Goal: Task Accomplishment & Management: Use online tool/utility

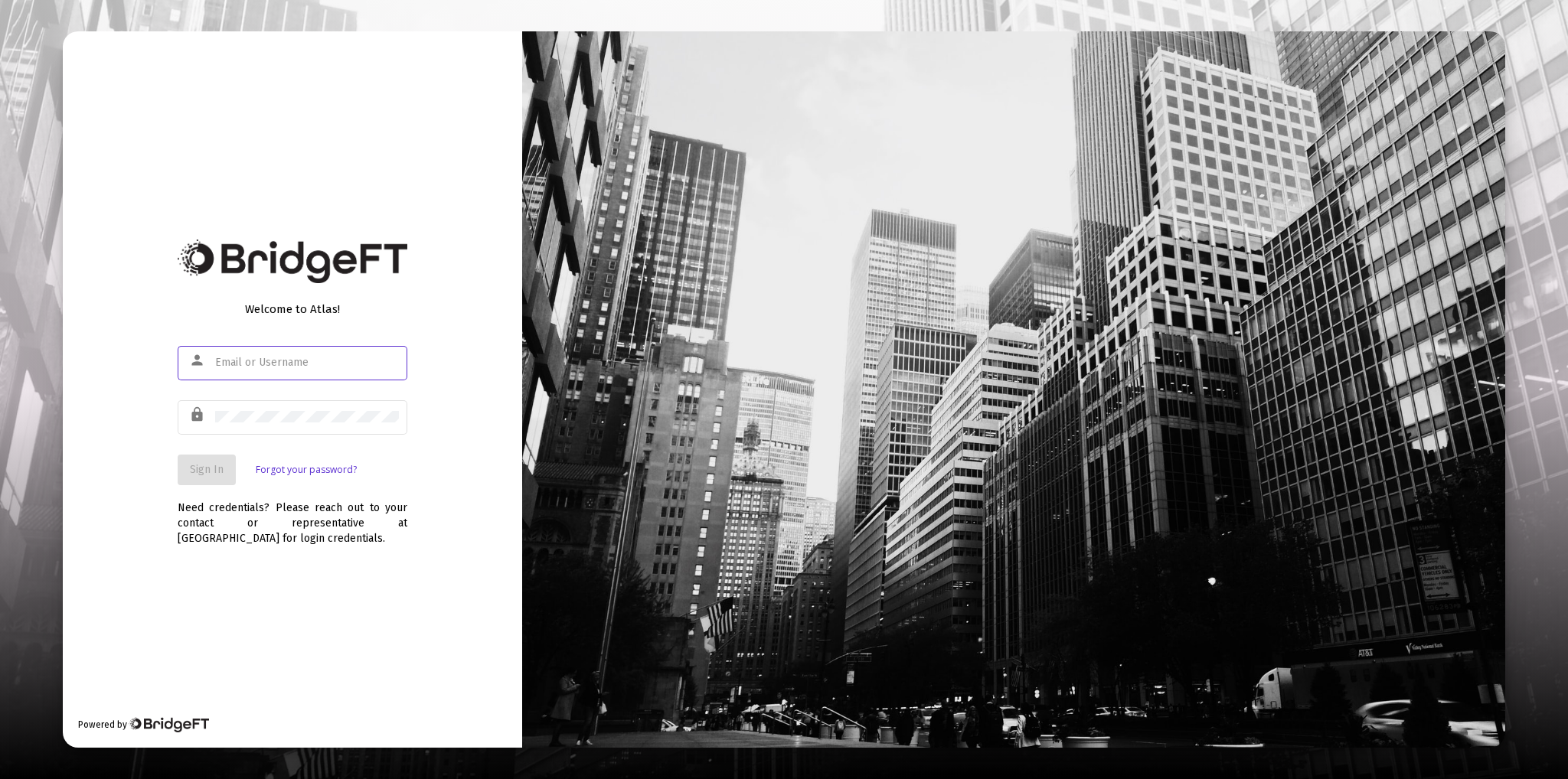
type input "[PERSON_NAME][EMAIL_ADDRESS][DOMAIN_NAME]"
click at [191, 466] on span "Sign In" at bounding box center [206, 469] width 33 height 13
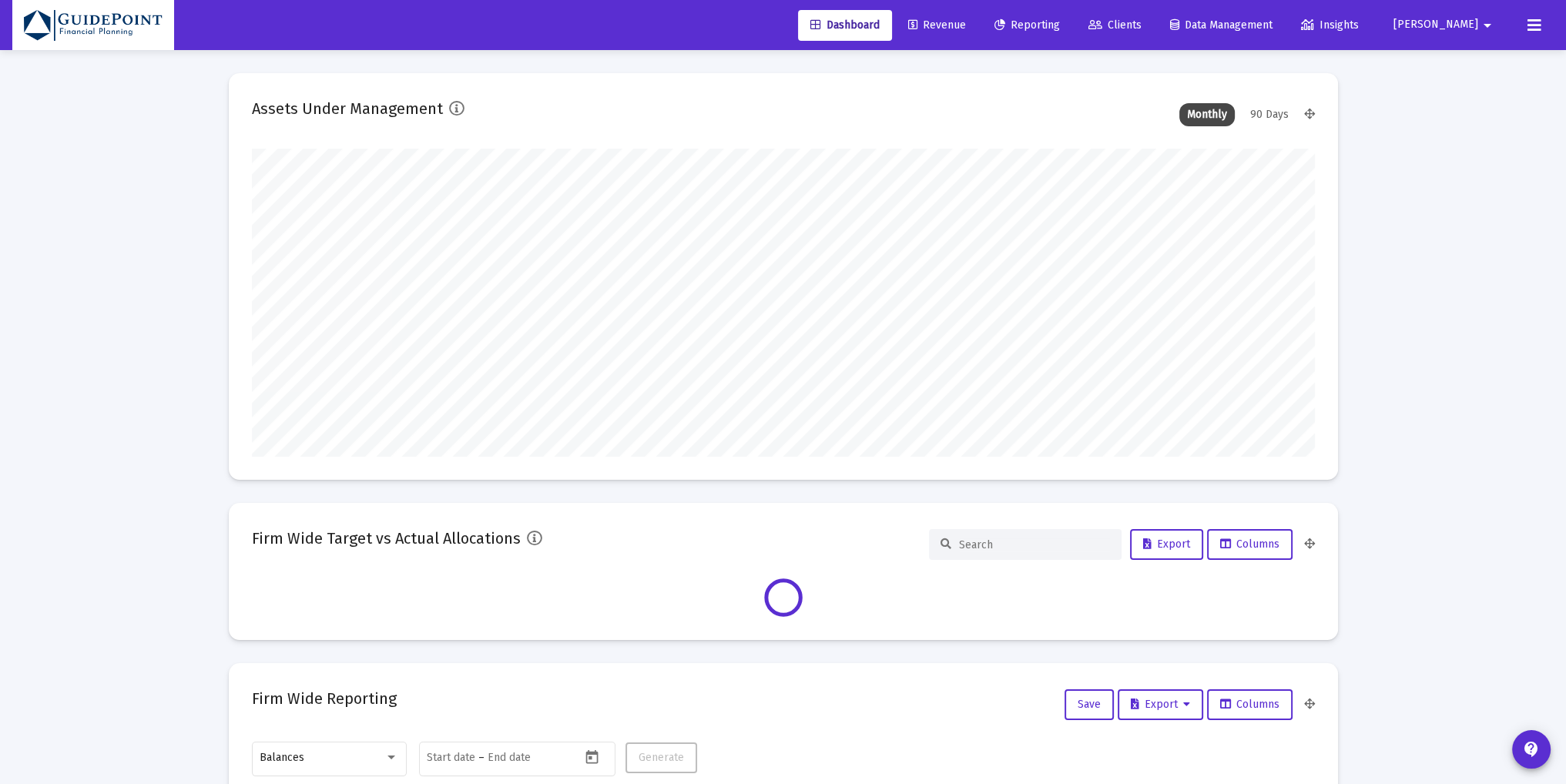
type input "[DATE]"
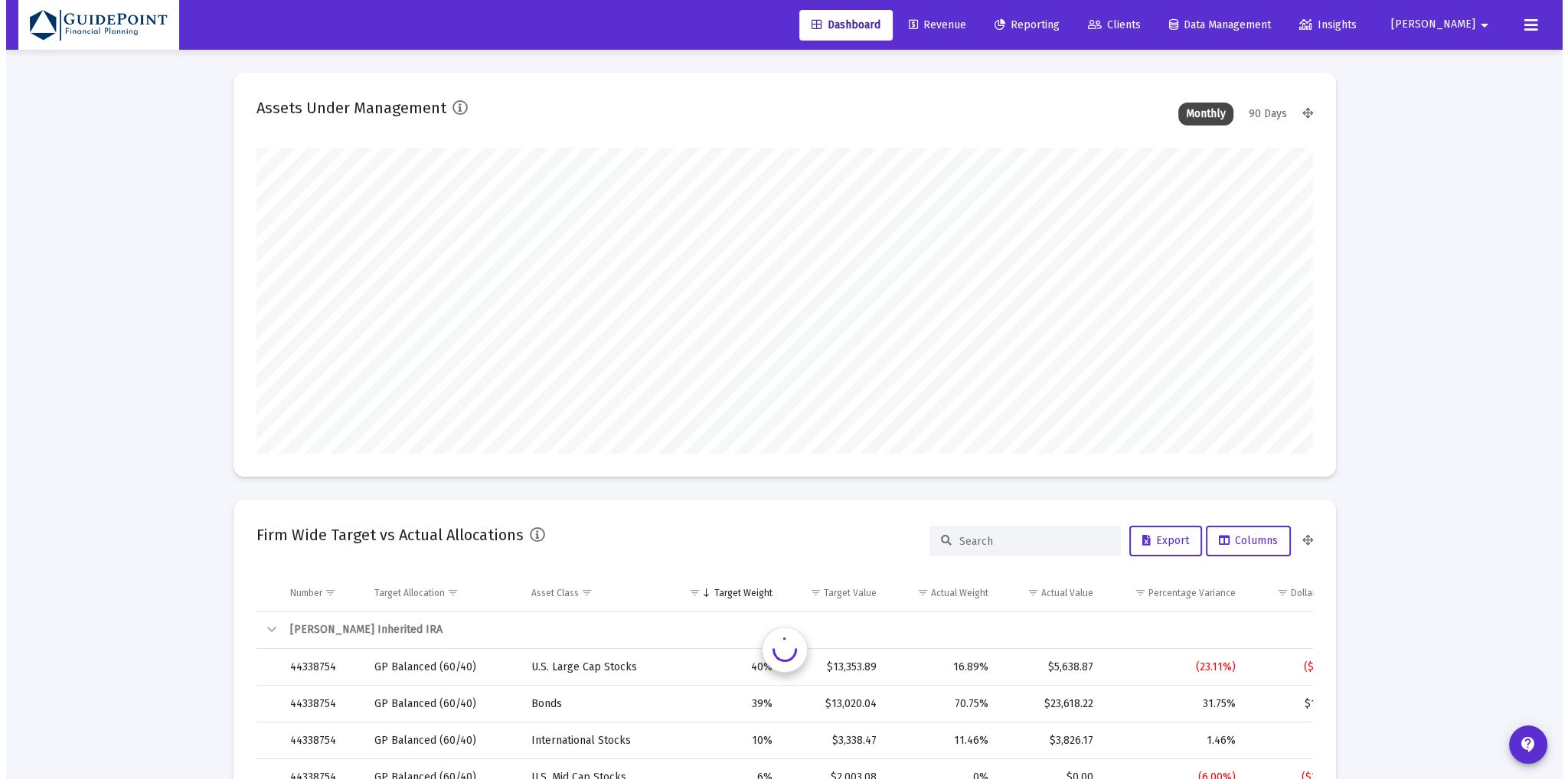
scroll to position [306, 569]
type input "[PERSON_NAME][EMAIL_ADDRESS][DOMAIN_NAME]"
drag, startPoint x: 1146, startPoint y: 20, endPoint x: 1137, endPoint y: 23, distance: 9.5
click at [1096, 20] on icon at bounding box center [1089, 26] width 14 height 11
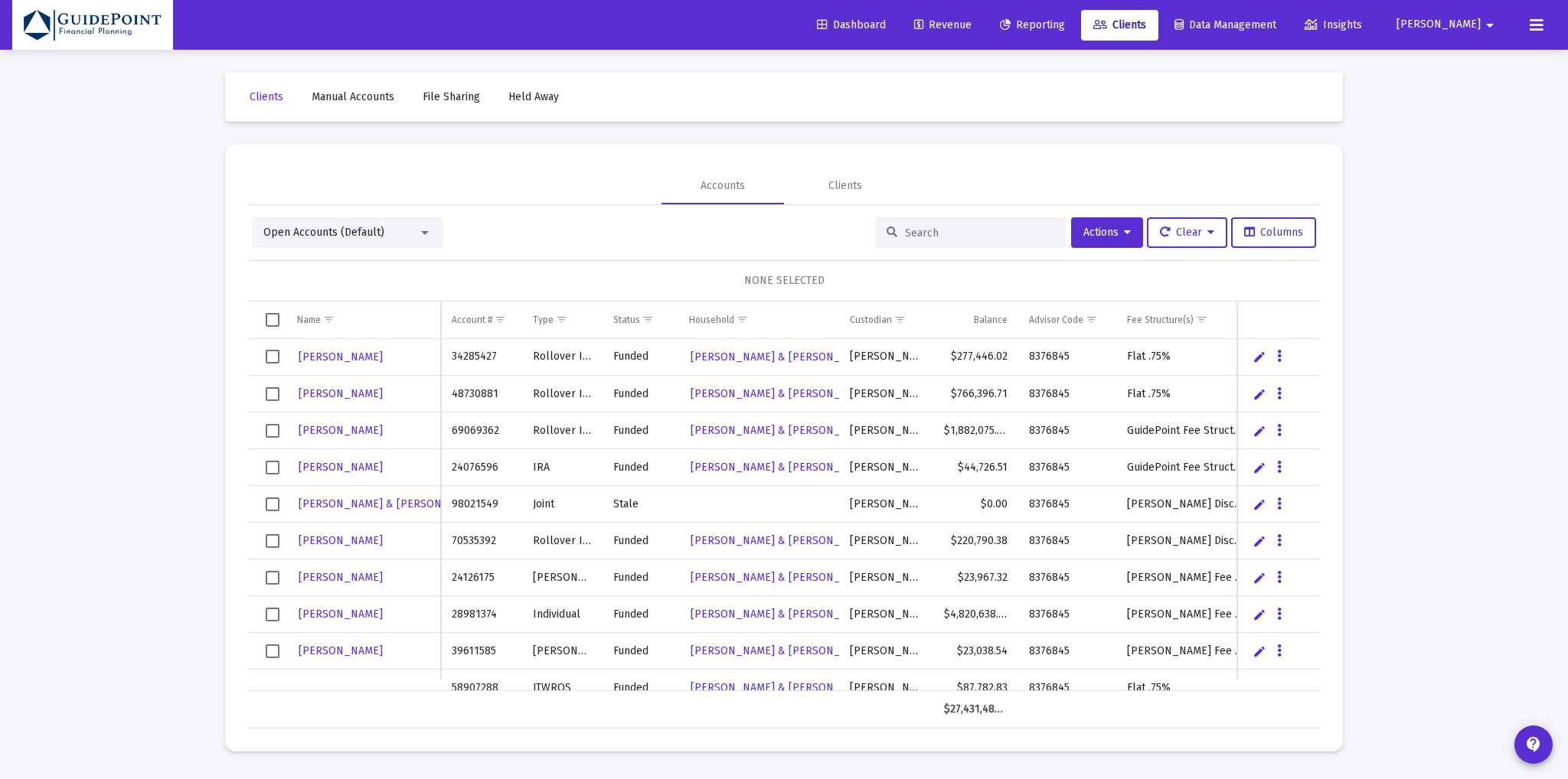
click at [338, 233] on span "Open Accounts (Default)" at bounding box center [324, 232] width 121 height 13
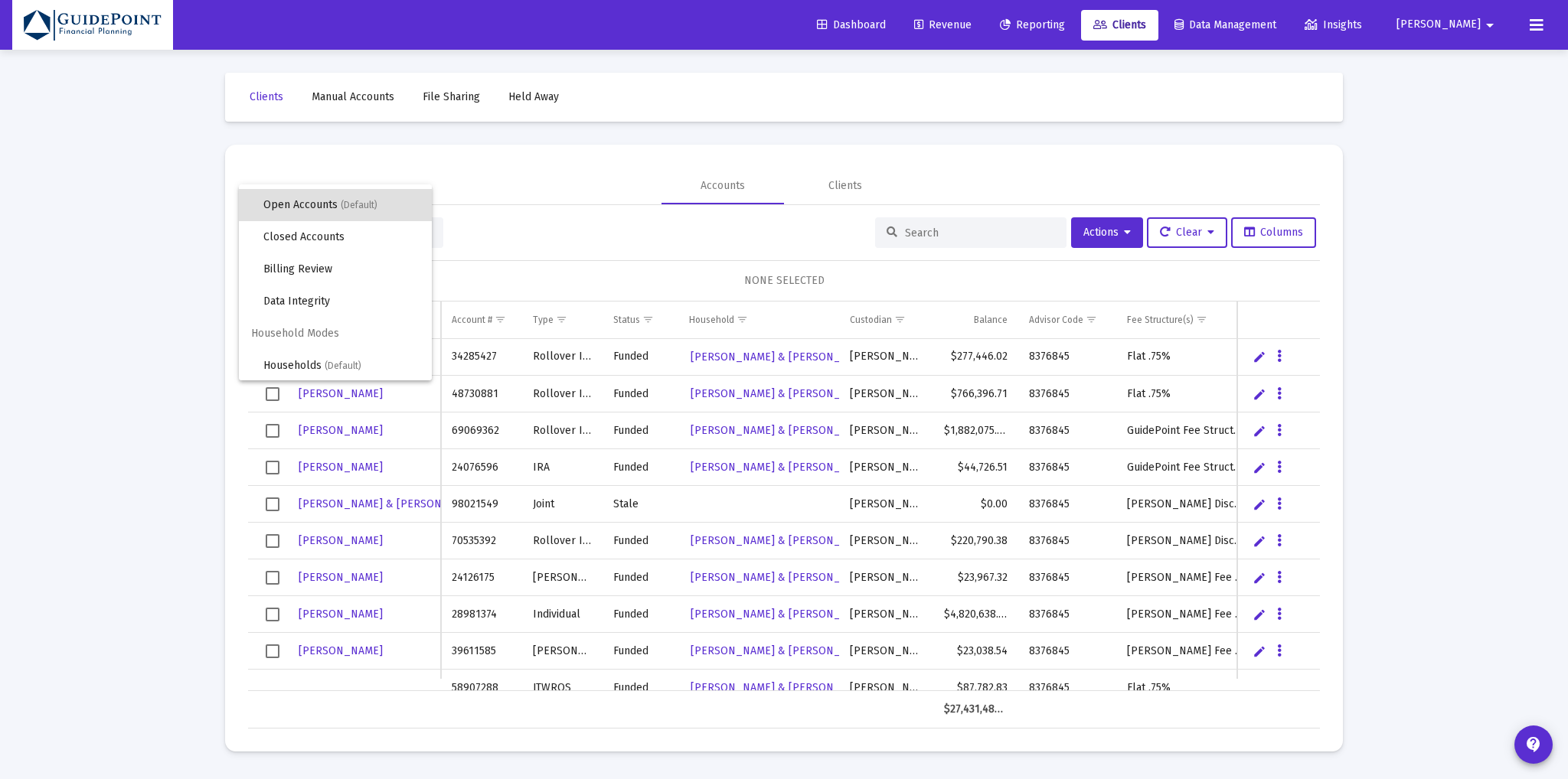
scroll to position [28, 0]
click at [284, 355] on span "Households (Default)" at bounding box center [341, 364] width 156 height 32
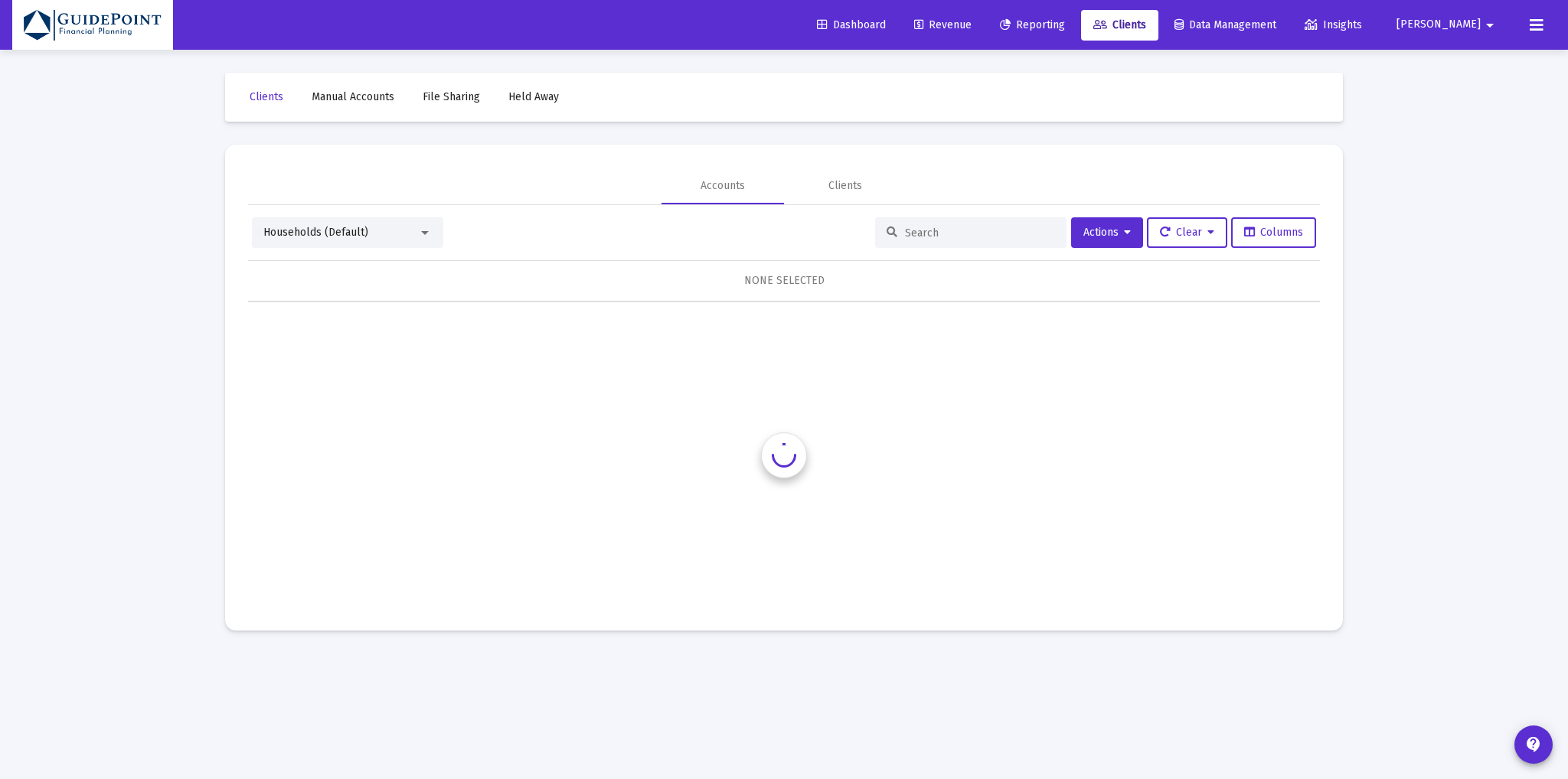
scroll to position [0, 0]
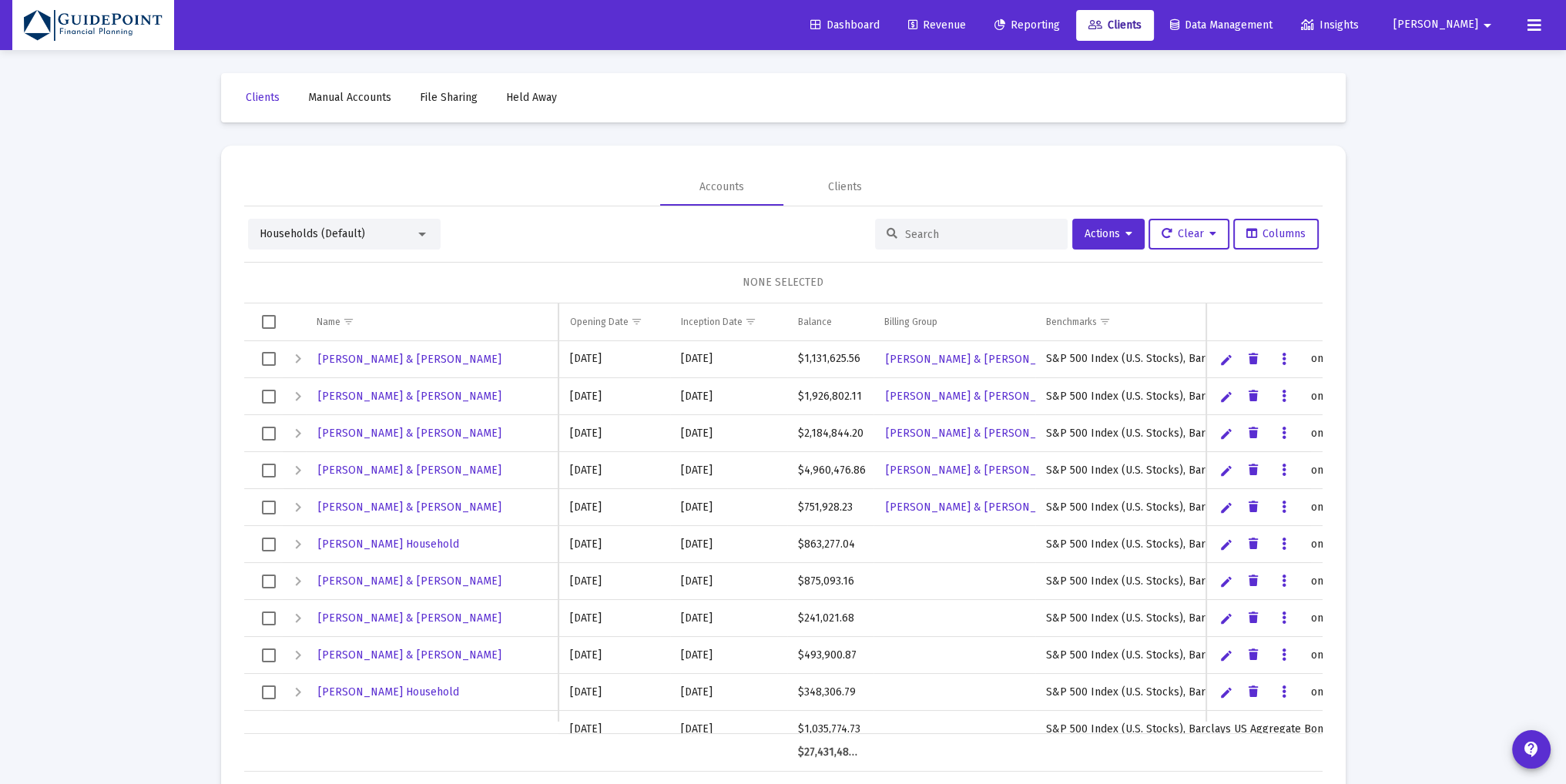
click at [928, 232] on input at bounding box center [980, 234] width 151 height 13
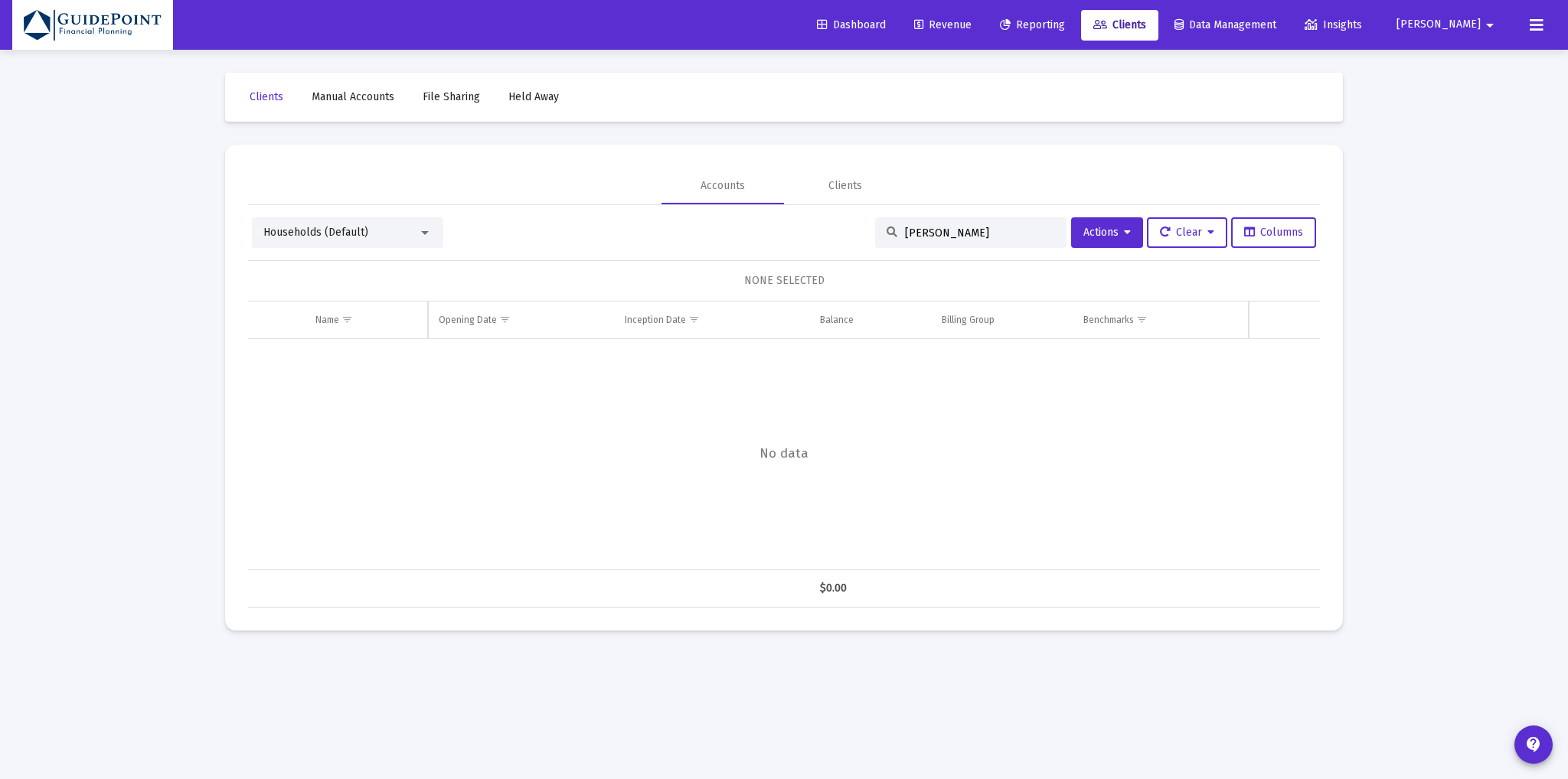
click at [912, 233] on input "[PERSON_NAME]" at bounding box center [979, 233] width 150 height 13
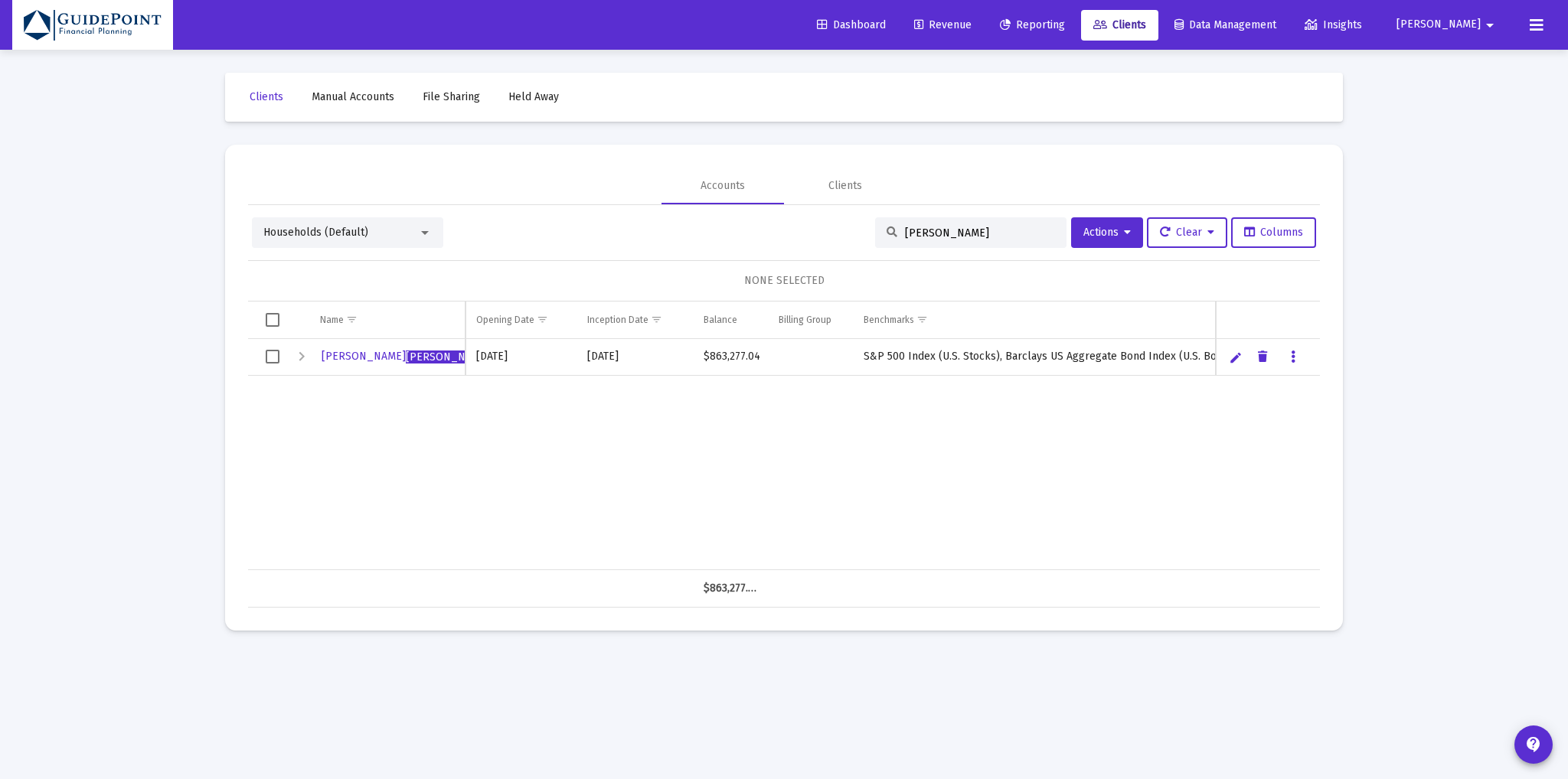
click at [300, 236] on span "Households (Default)" at bounding box center [315, 232] width 105 height 13
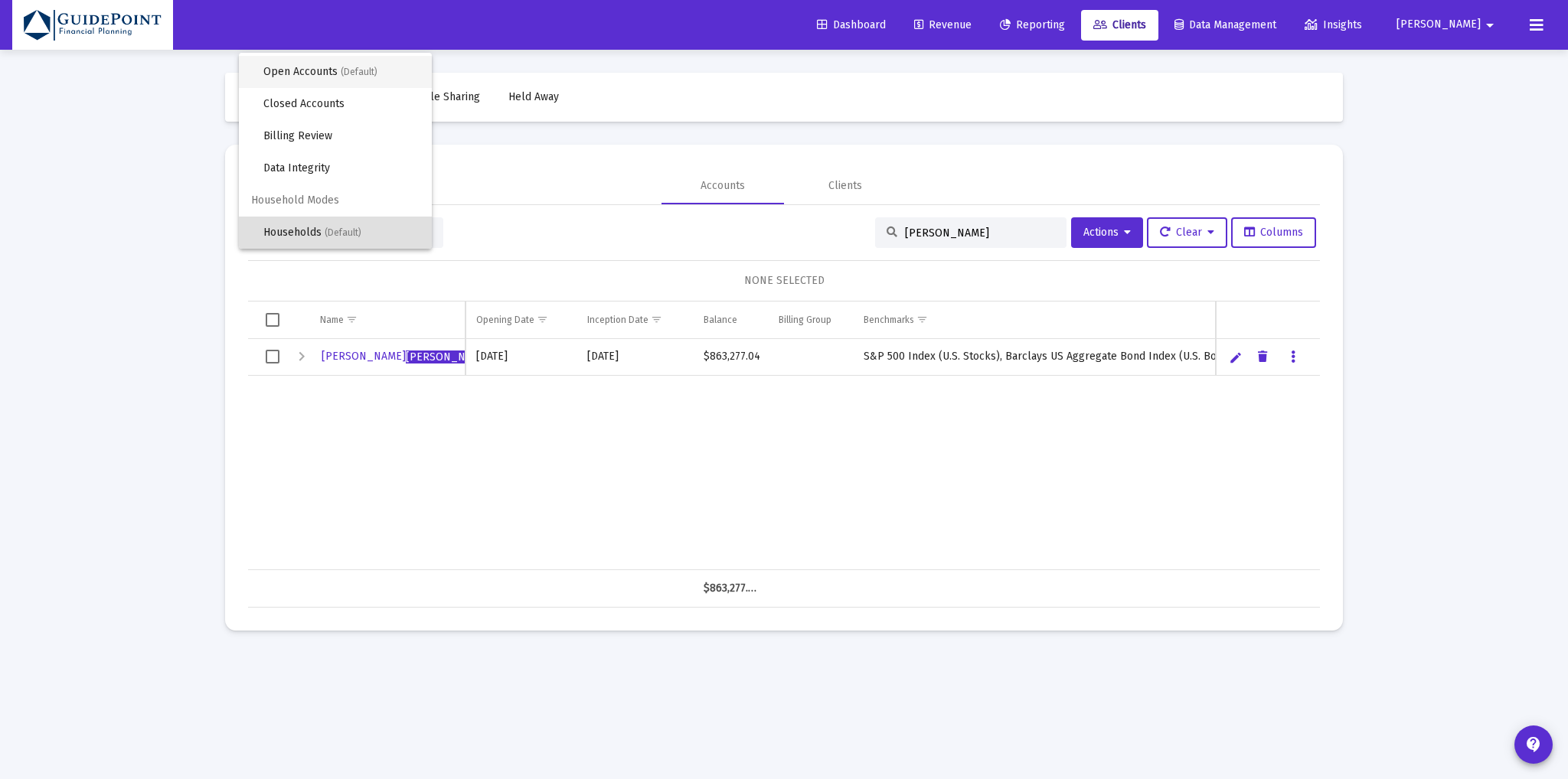
click at [312, 71] on span "Open Accounts (Default)" at bounding box center [341, 71] width 156 height 32
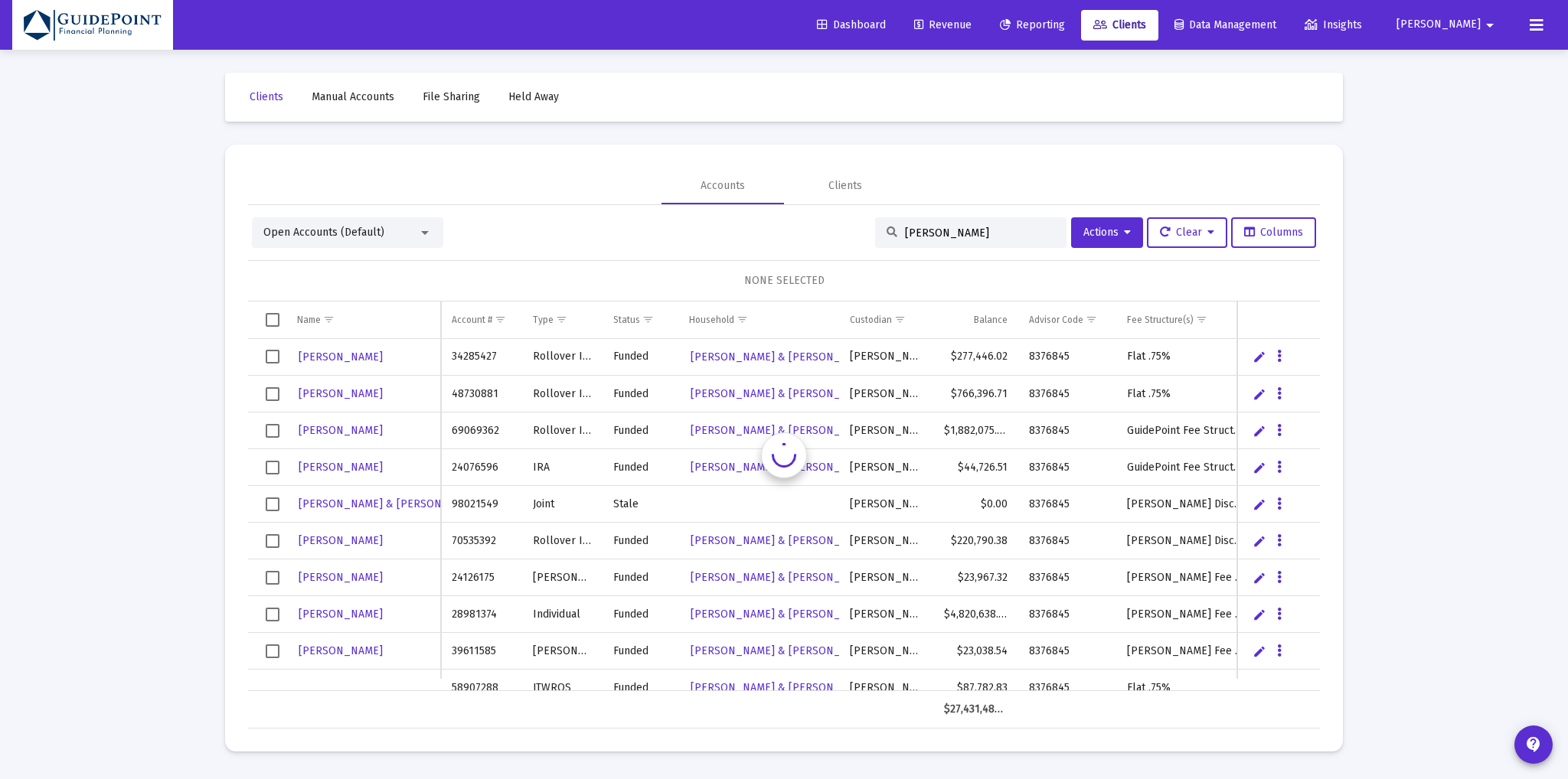
scroll to position [0, 0]
click at [953, 232] on input "[PERSON_NAME]" at bounding box center [979, 233] width 150 height 13
click at [916, 235] on input "[PERSON_NAME]" at bounding box center [979, 233] width 150 height 13
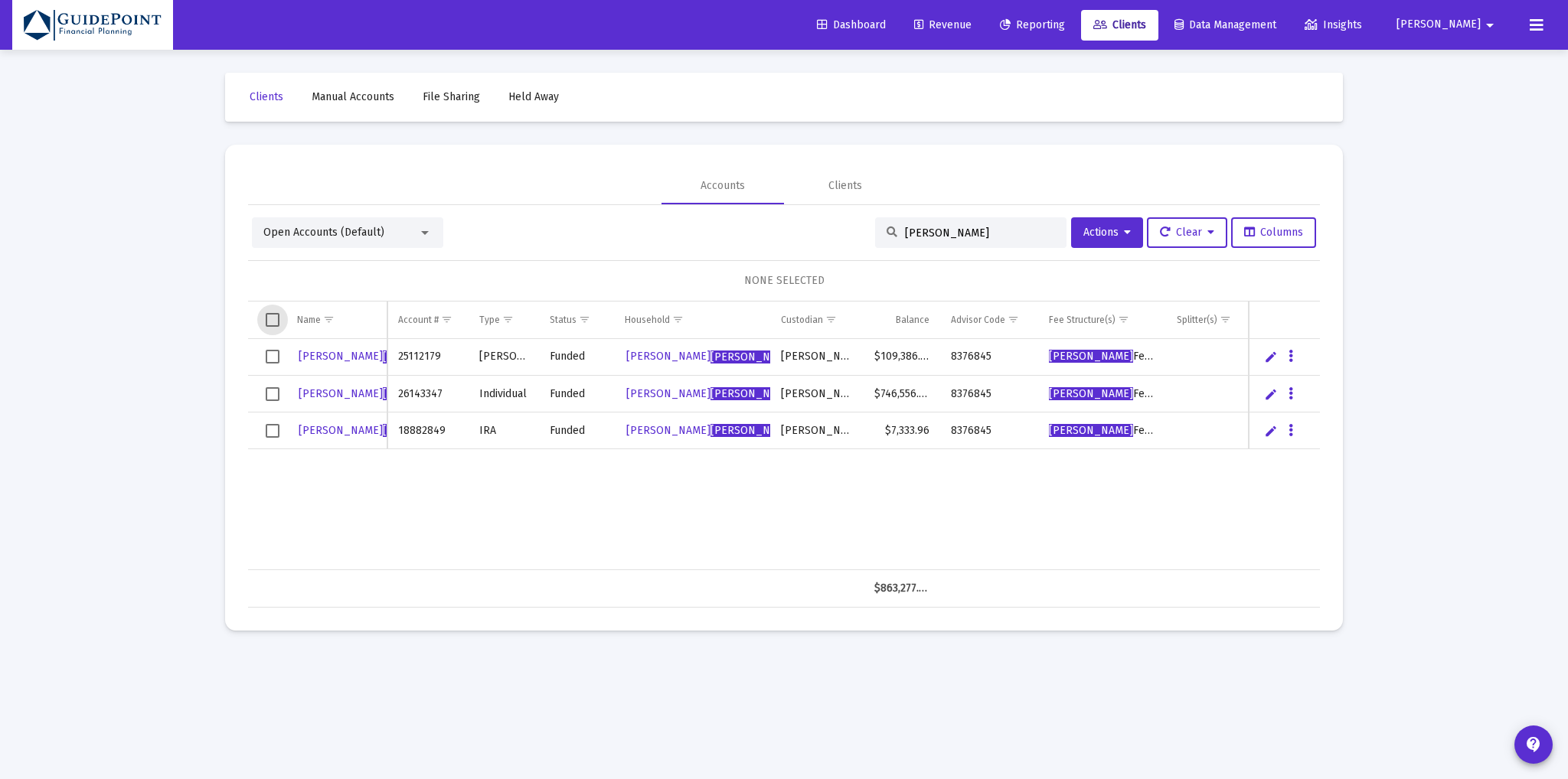
drag, startPoint x: 273, startPoint y: 315, endPoint x: 758, endPoint y: 270, distance: 487.1
click at [274, 315] on span "Select all" at bounding box center [273, 320] width 14 height 14
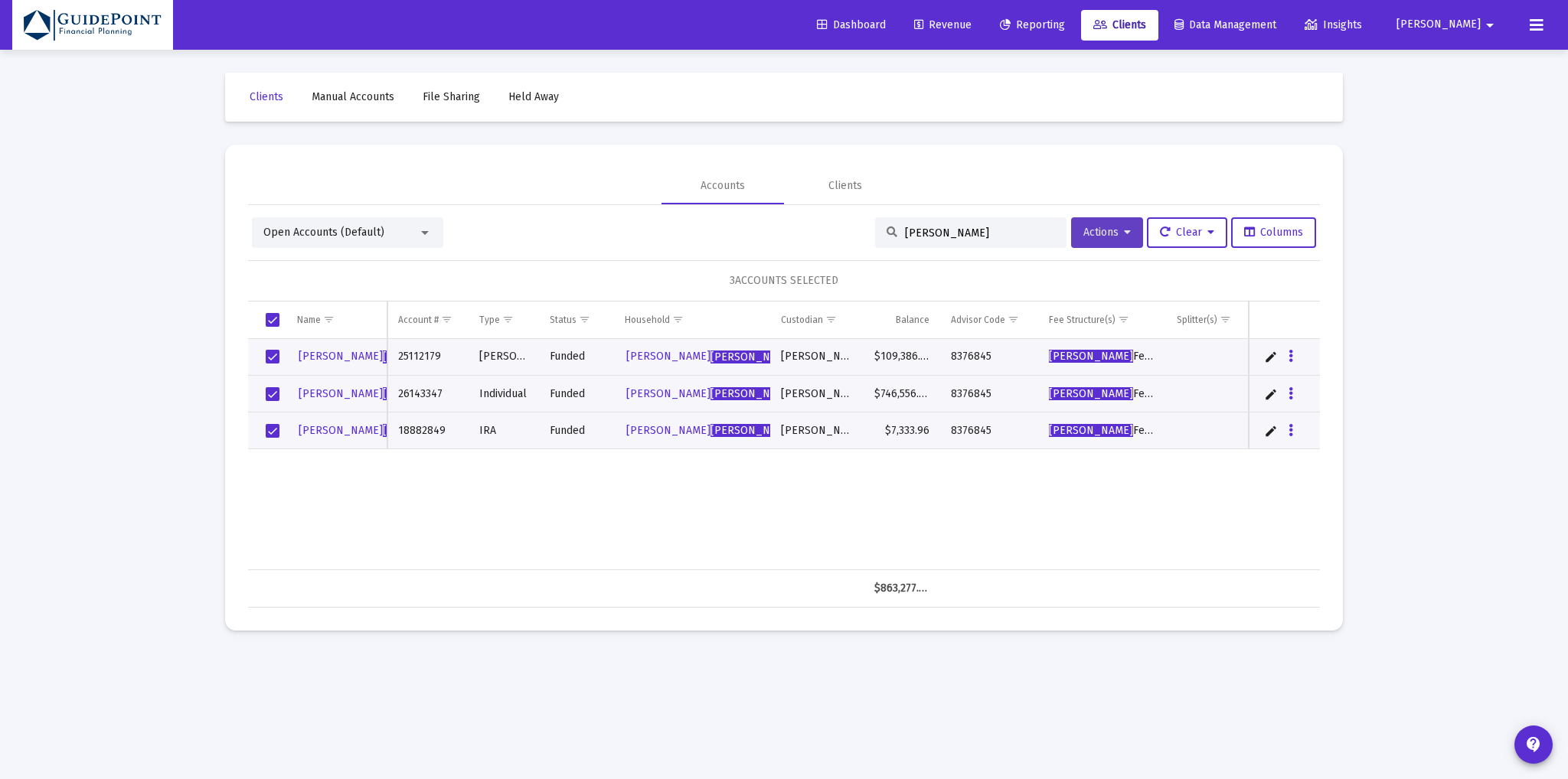
click at [1097, 233] on span "Actions" at bounding box center [1106, 232] width 47 height 13
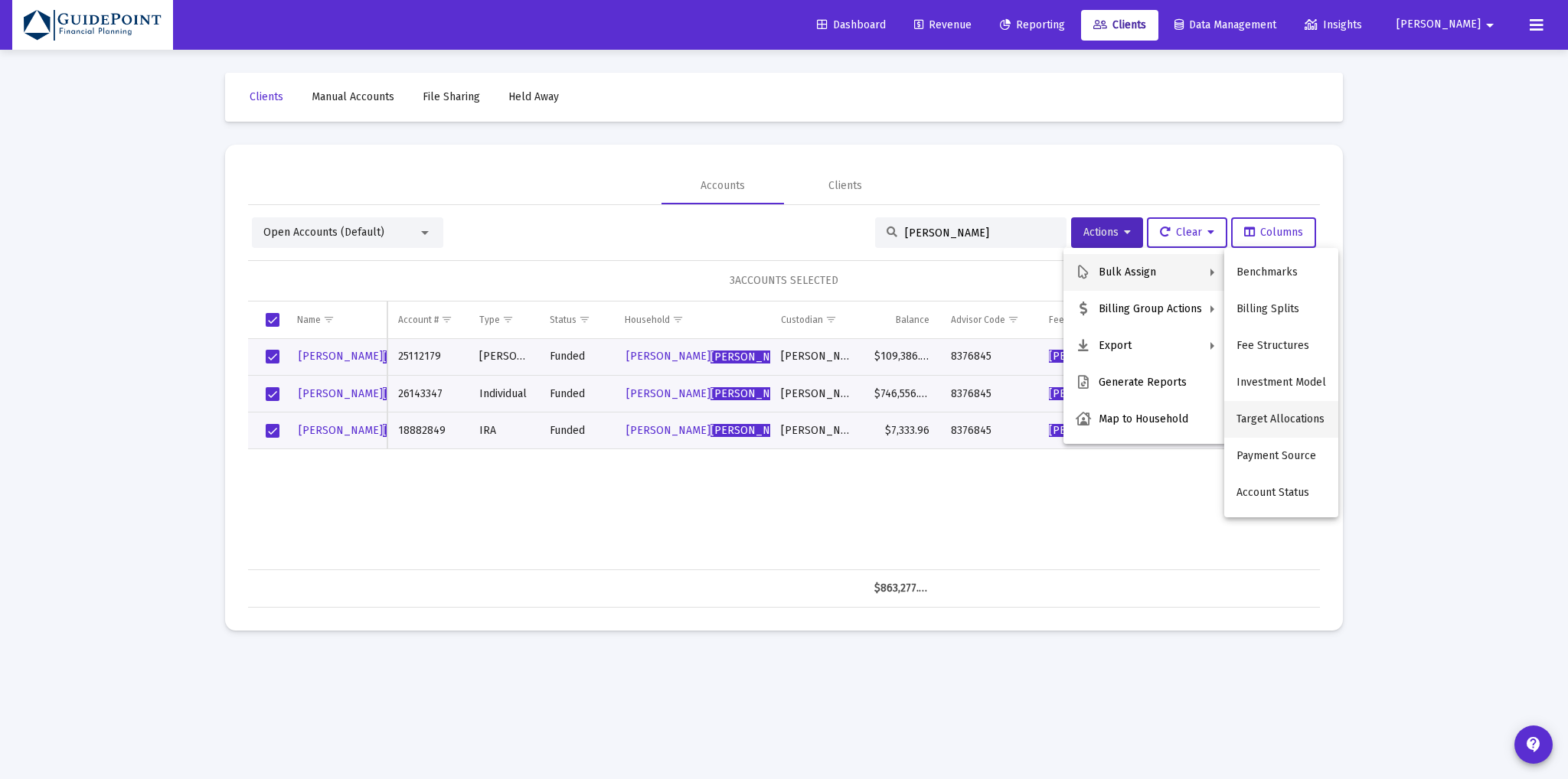
click at [1251, 417] on button "Target Allocations" at bounding box center [1281, 419] width 114 height 37
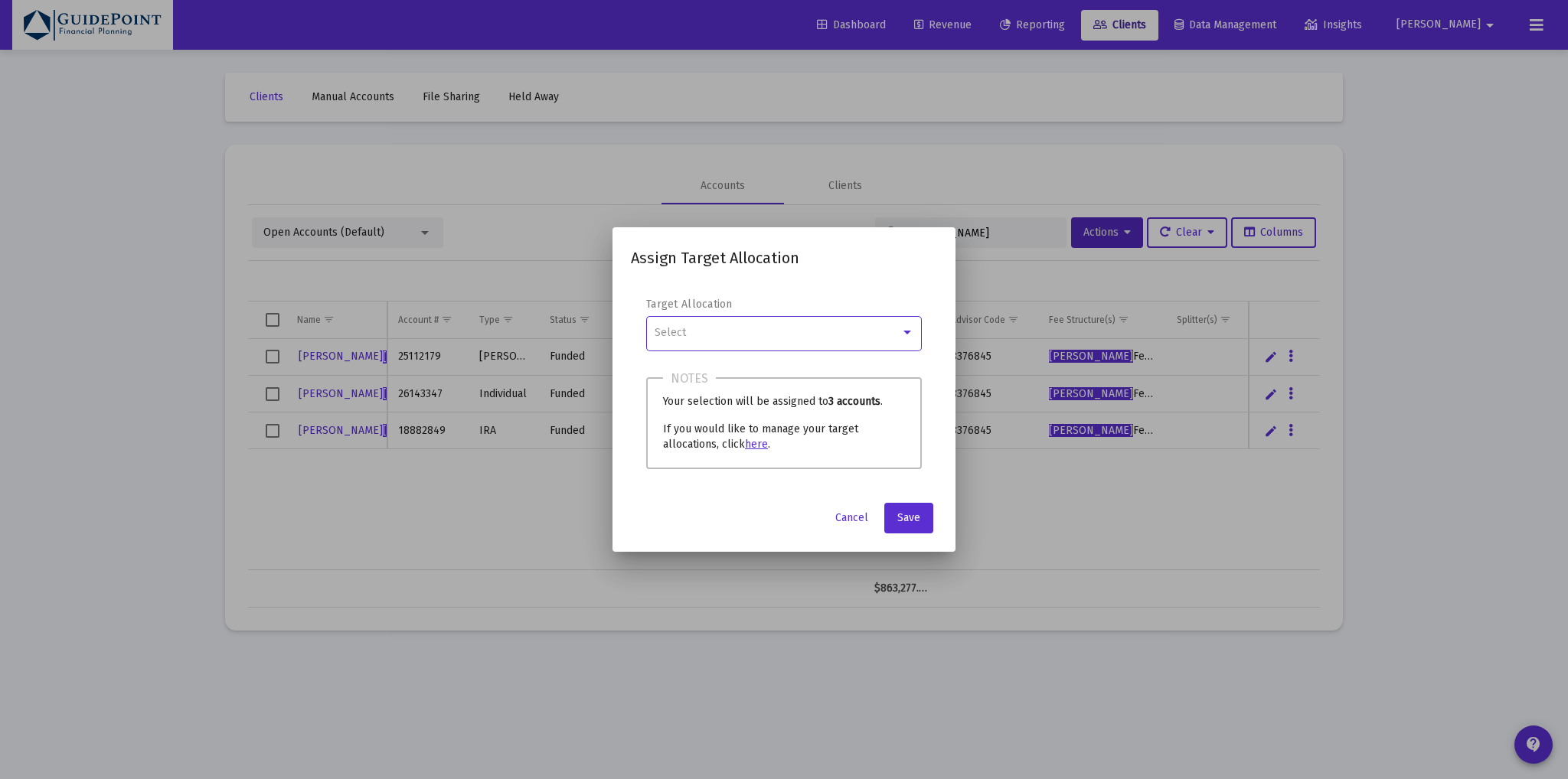
click at [808, 331] on div "Select" at bounding box center [777, 333] width 246 height 12
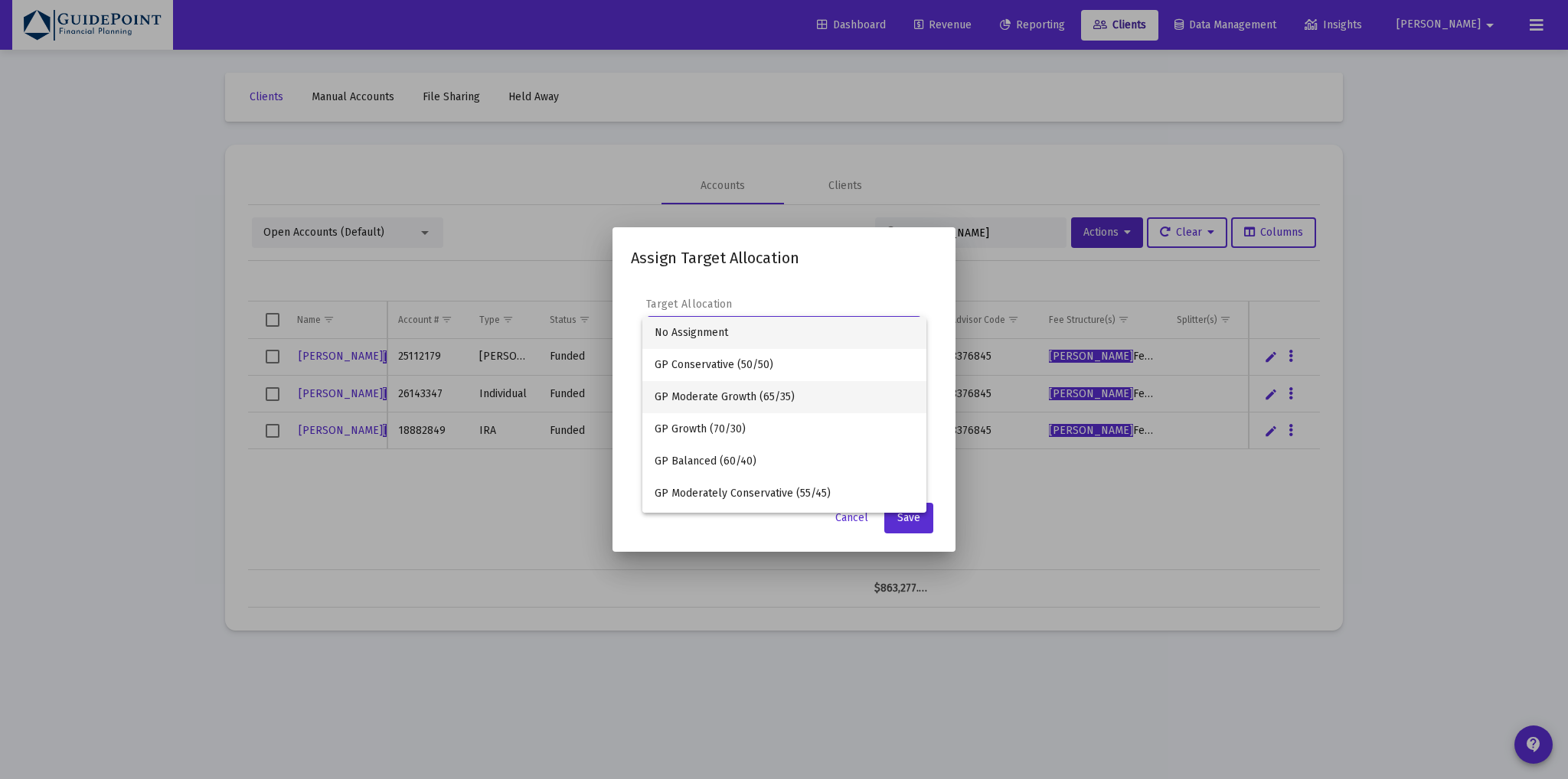
click at [762, 391] on span "GP Moderate Growth (65/35)" at bounding box center [784, 397] width 260 height 32
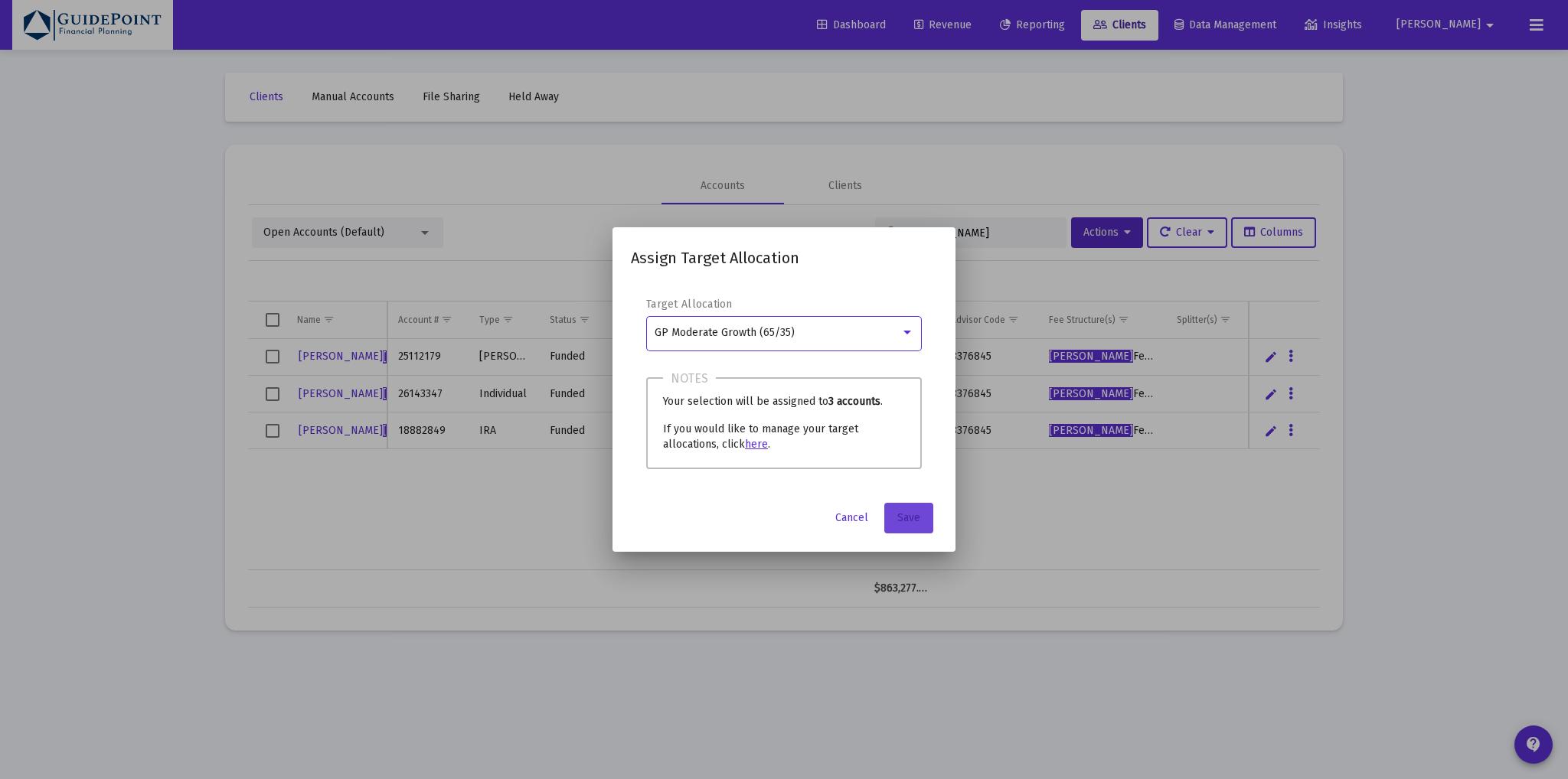
click at [901, 512] on span "Save" at bounding box center [909, 517] width 23 height 13
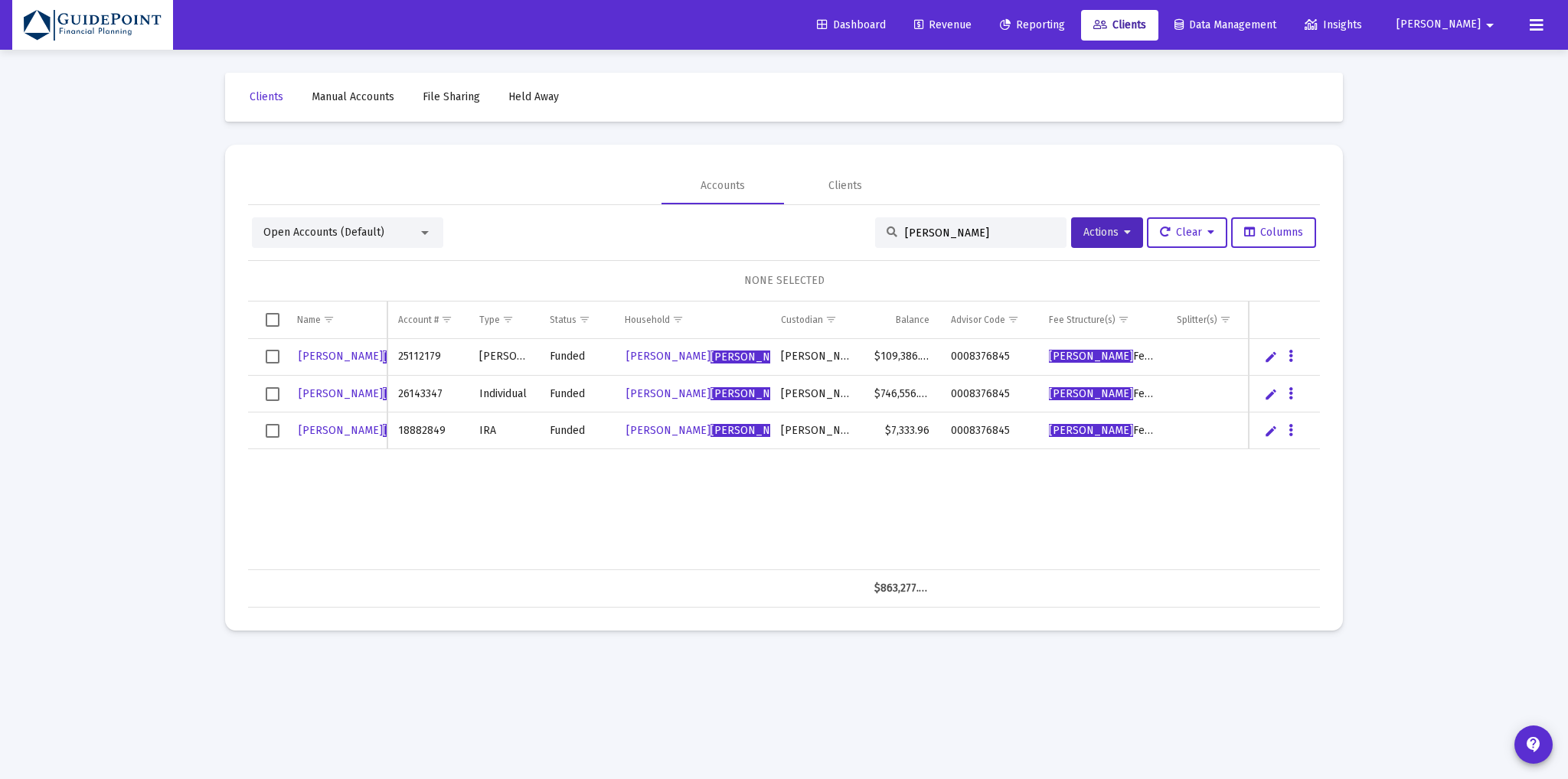
click at [312, 233] on span "Open Accounts (Default)" at bounding box center [324, 232] width 121 height 13
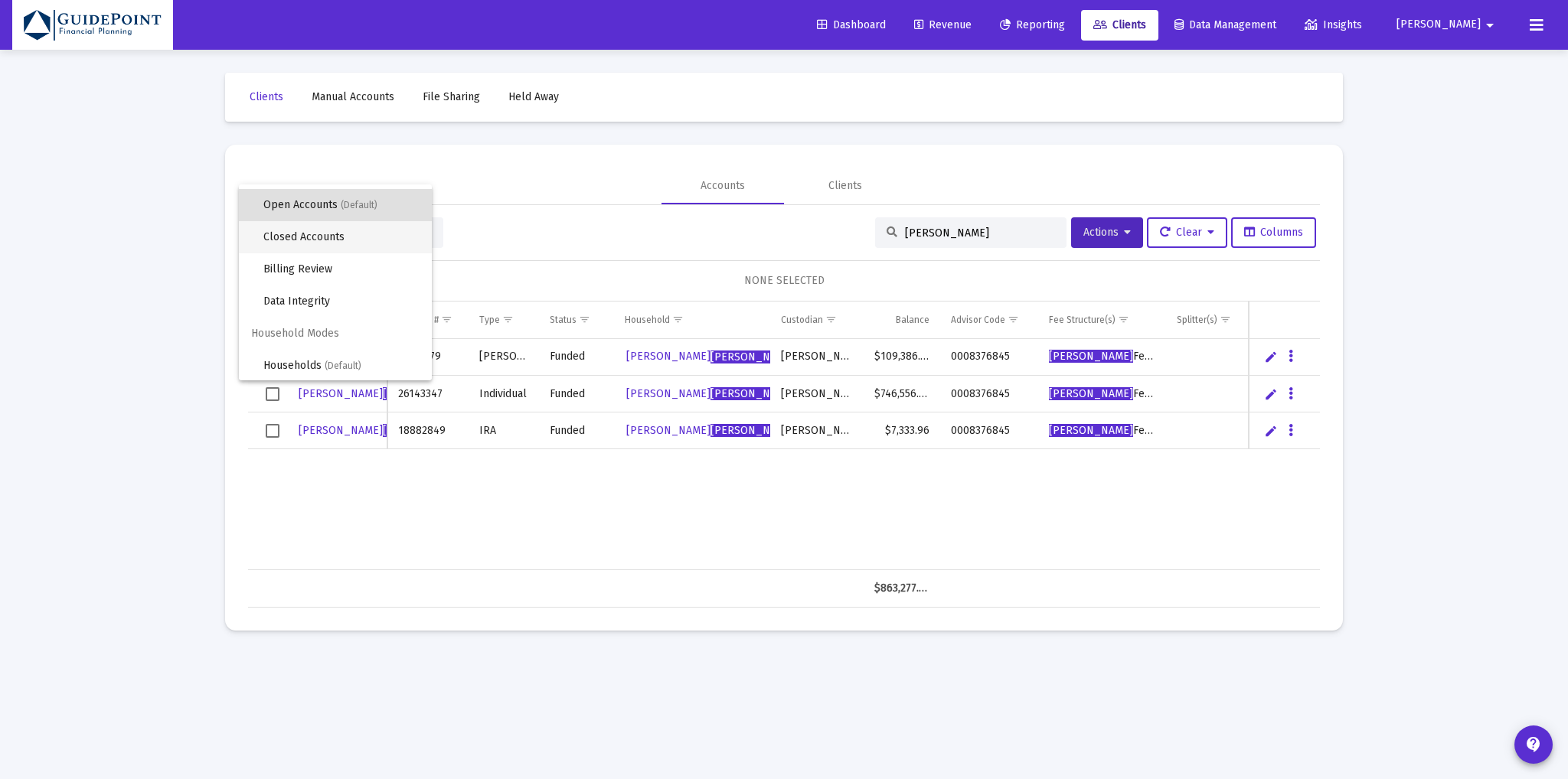
scroll to position [28, 0]
click at [279, 350] on span "Households (Default)" at bounding box center [341, 364] width 156 height 32
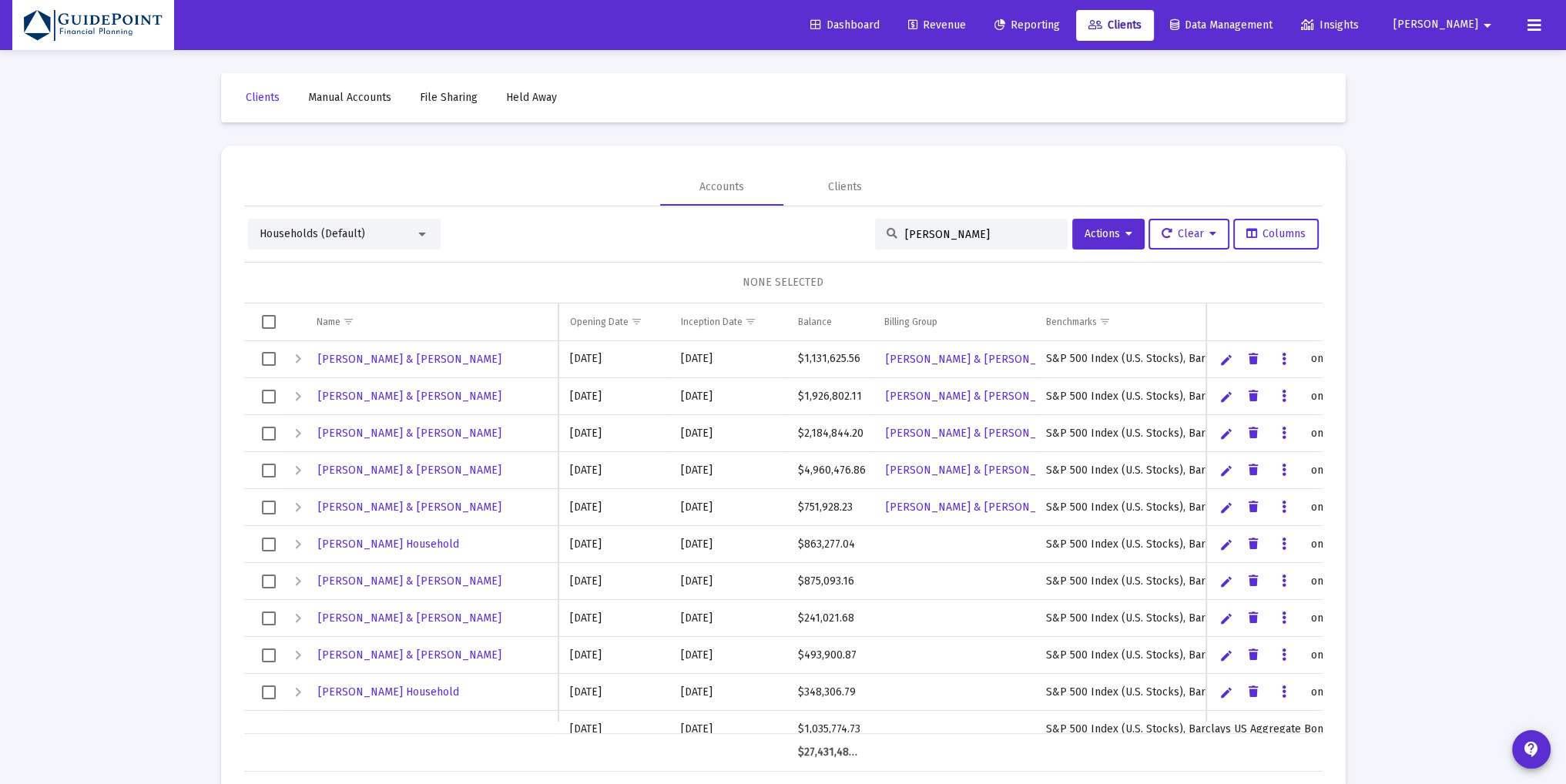
click at [987, 230] on input "[PERSON_NAME]" at bounding box center [980, 234] width 151 height 13
click at [942, 232] on input "[PERSON_NAME]" at bounding box center [980, 234] width 151 height 13
click at [923, 233] on input "[PERSON_NAME]" at bounding box center [980, 234] width 151 height 13
click at [946, 234] on input "[PERSON_NAME]" at bounding box center [980, 234] width 151 height 13
click at [916, 226] on div "[PERSON_NAME]" at bounding box center [971, 234] width 192 height 30
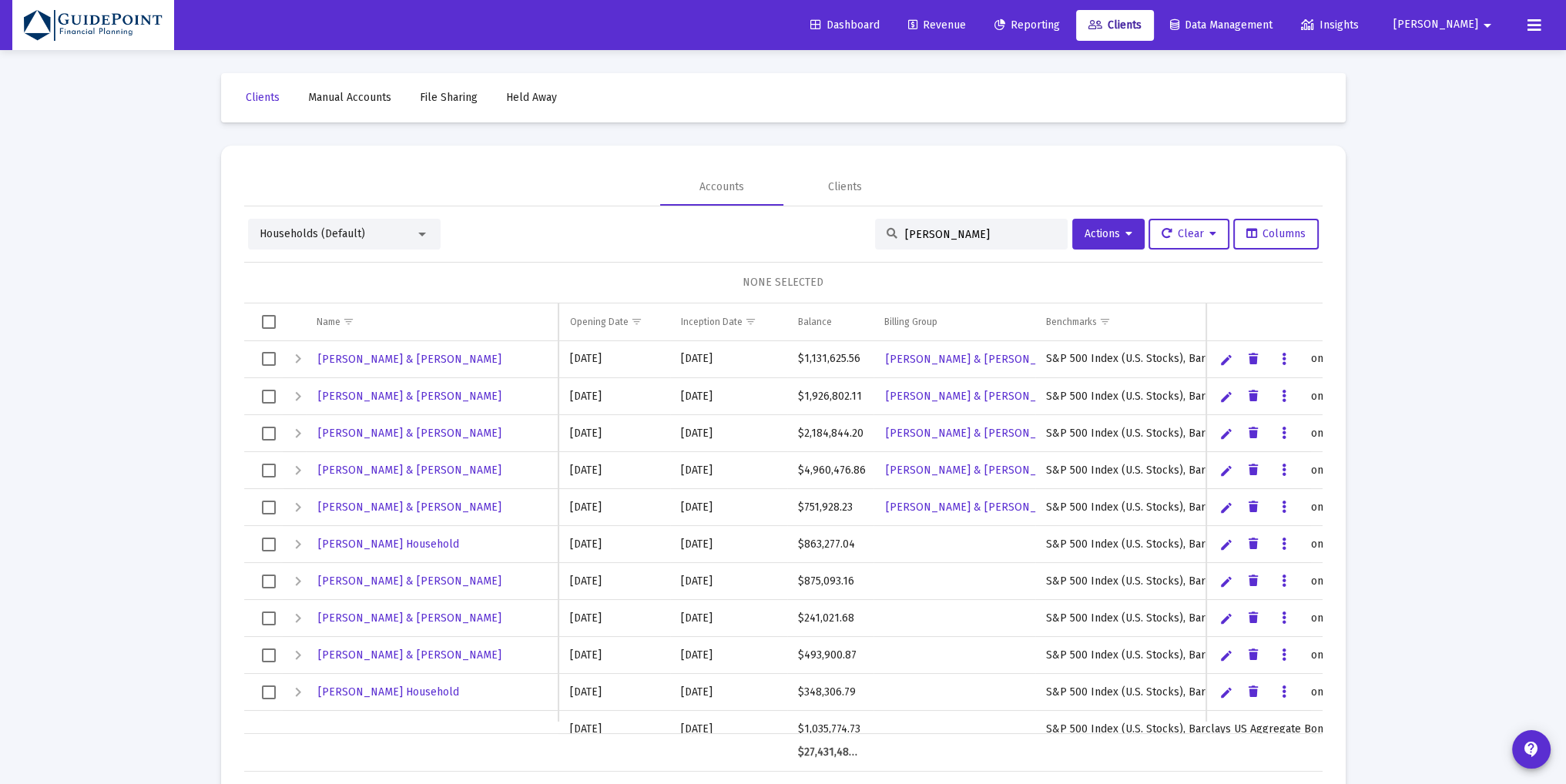
click at [916, 226] on div "[PERSON_NAME]" at bounding box center [971, 234] width 192 height 30
click at [921, 234] on input "[PERSON_NAME]" at bounding box center [980, 234] width 151 height 13
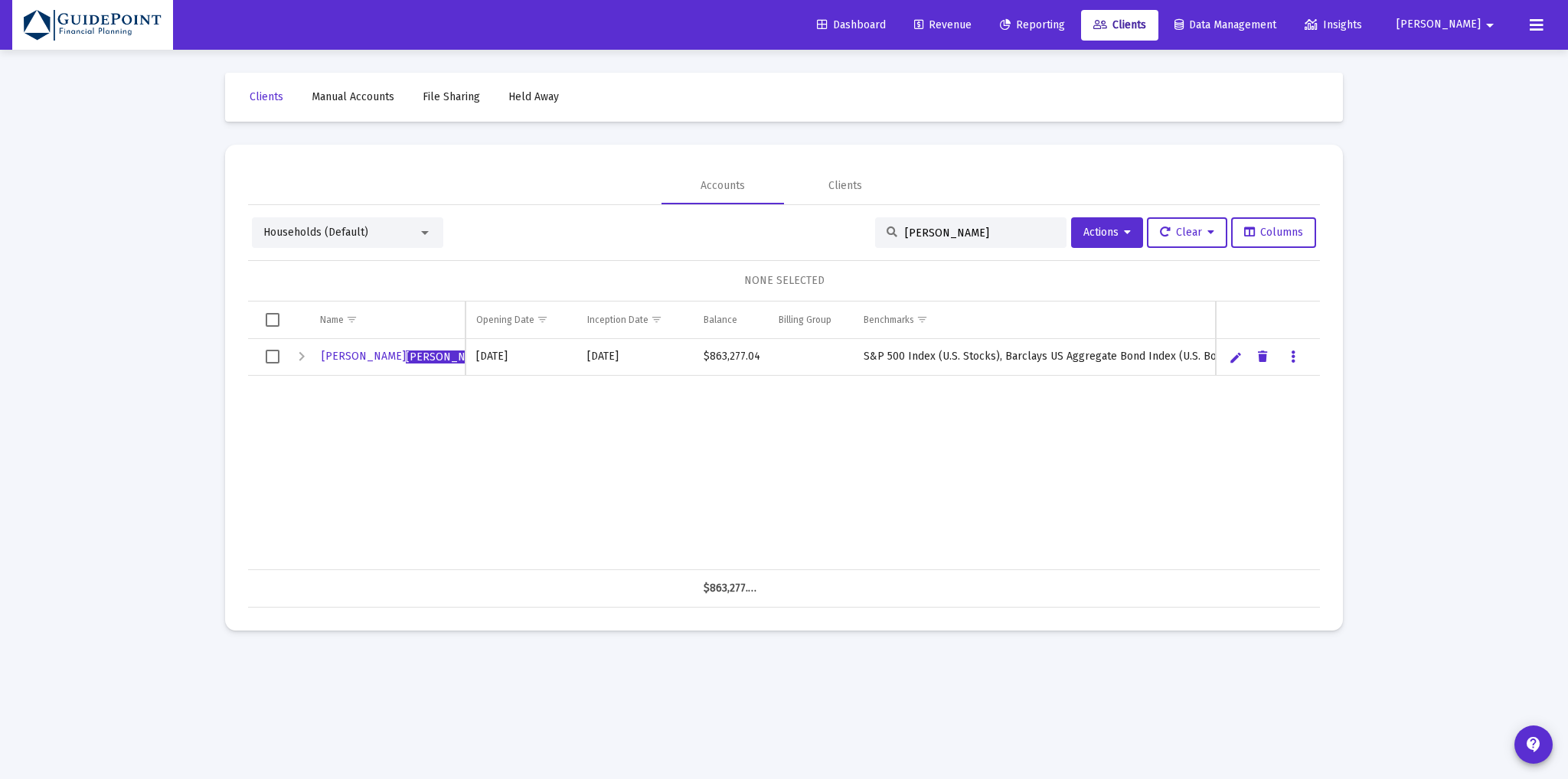
type input "[PERSON_NAME]"
click at [270, 361] on span "Select row" at bounding box center [273, 356] width 14 height 14
click at [1099, 231] on span "Actions" at bounding box center [1106, 232] width 47 height 13
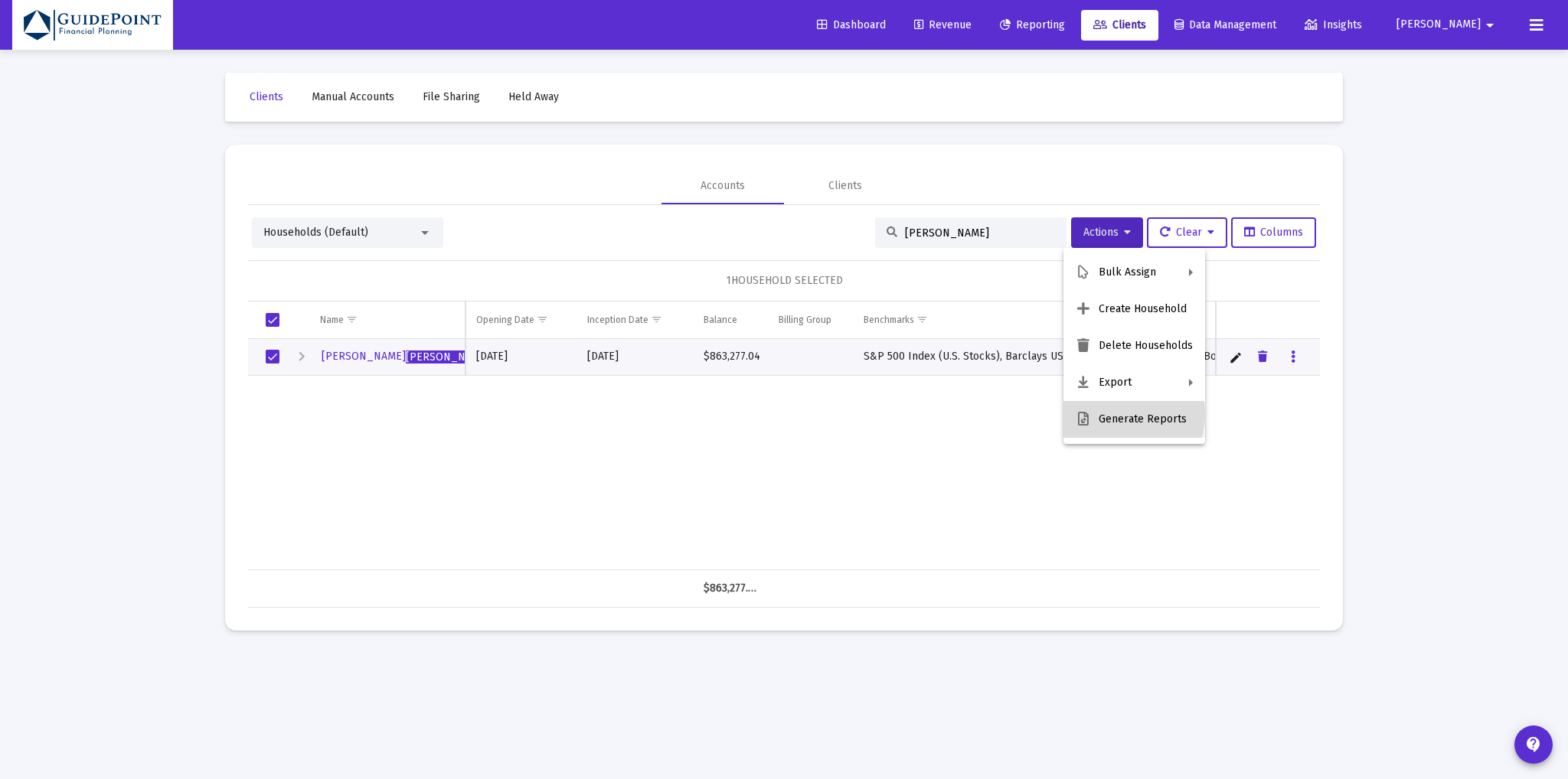
click at [1108, 414] on button "Generate Reports" at bounding box center [1134, 419] width 141 height 37
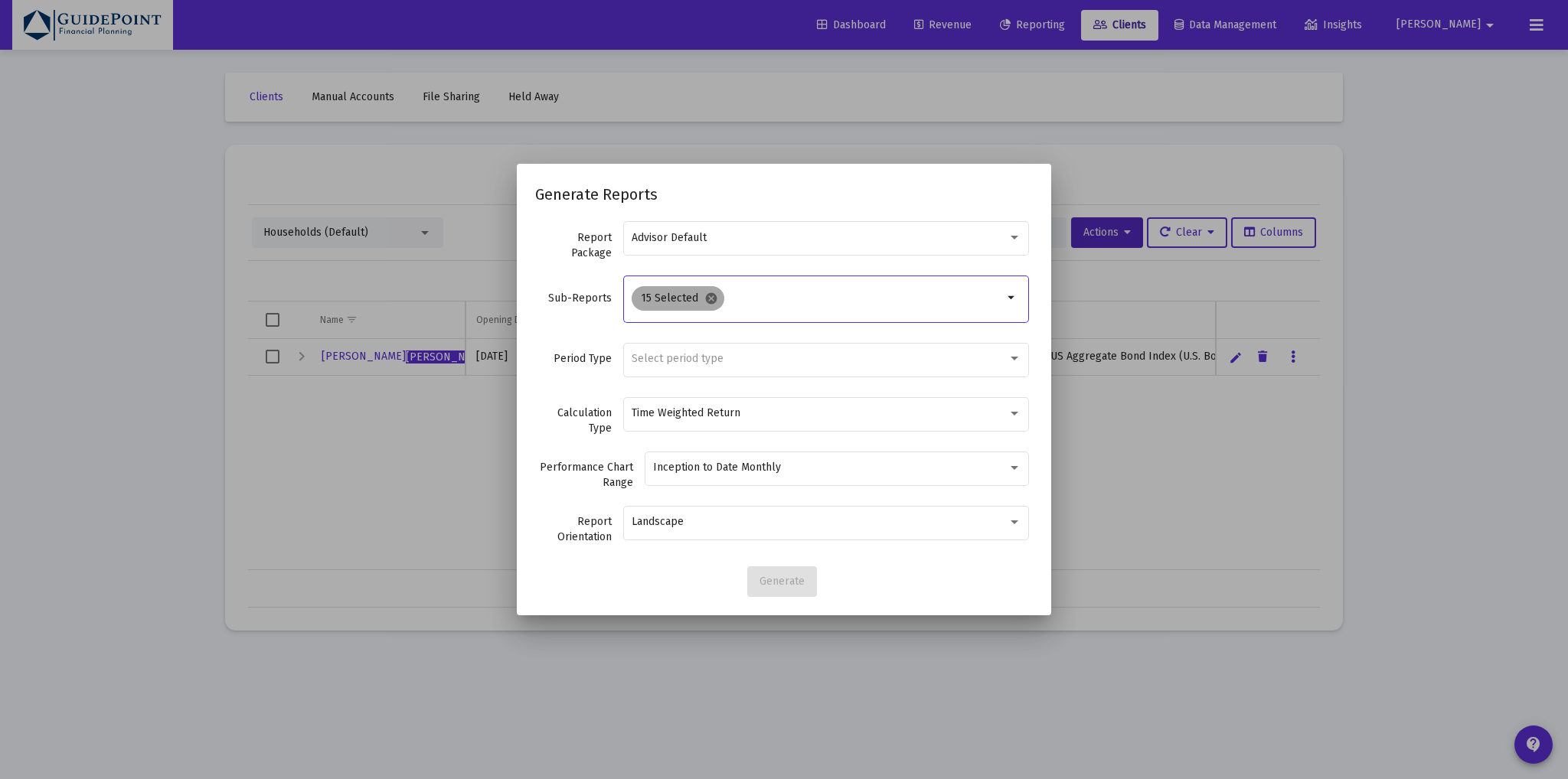
click at [707, 294] on mat-icon "cancel" at bounding box center [711, 298] width 14 height 14
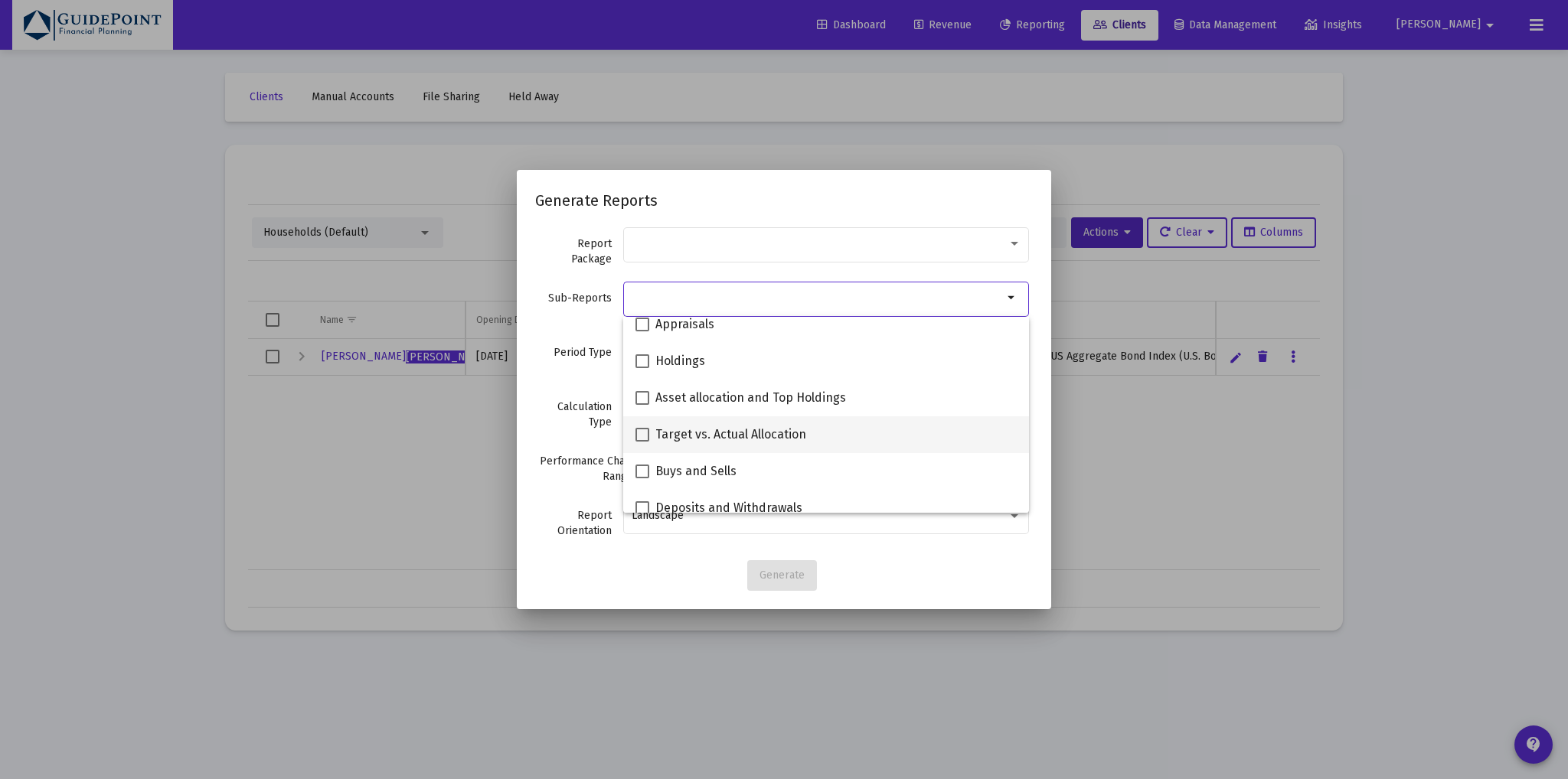
click at [695, 434] on span "Target vs. Actual Allocation" at bounding box center [730, 435] width 151 height 19
click at [643, 441] on input "Target vs. Actual Allocation" at bounding box center [642, 441] width 1 height 1
checkbox input "true"
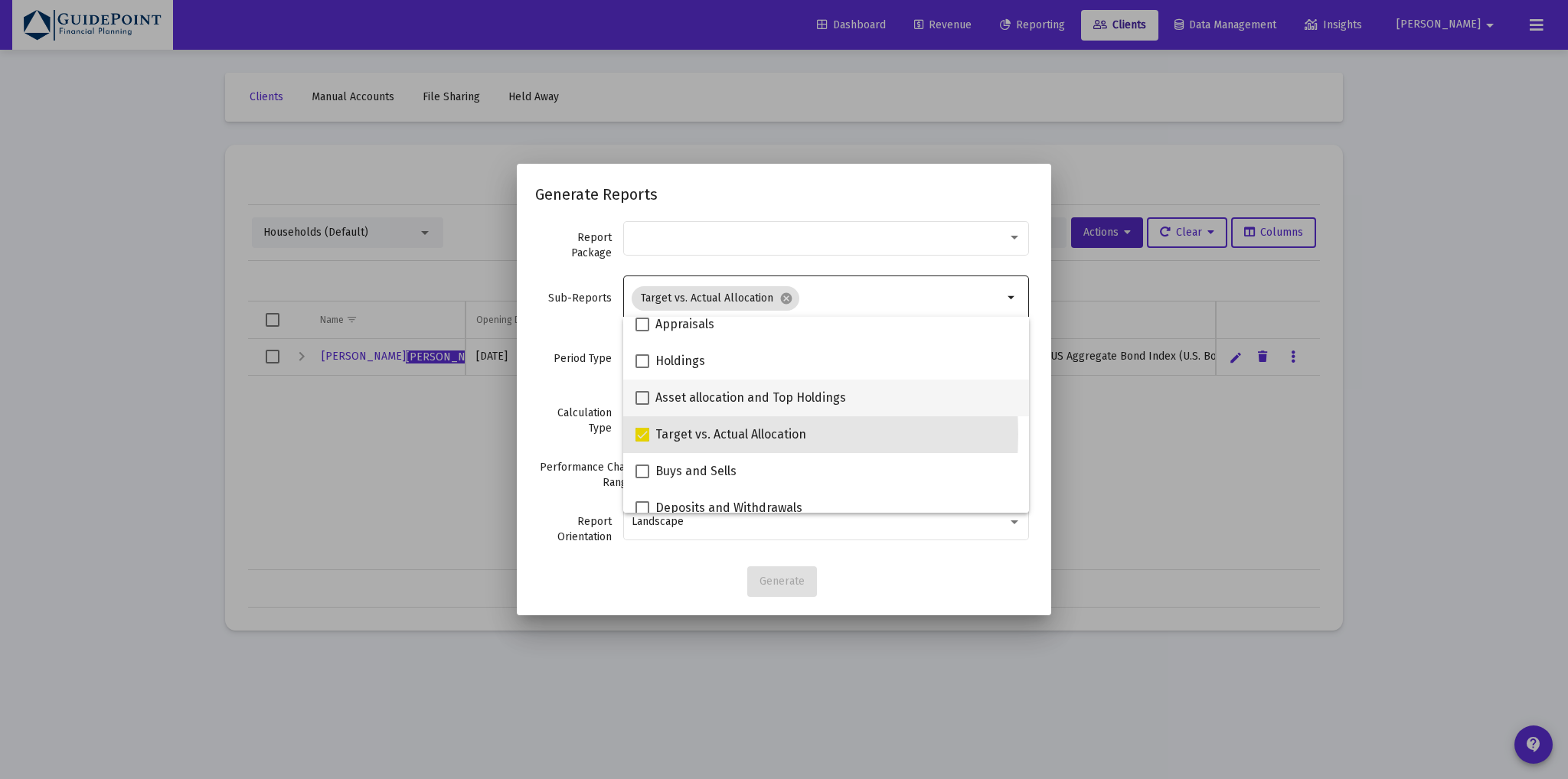
scroll to position [305, 0]
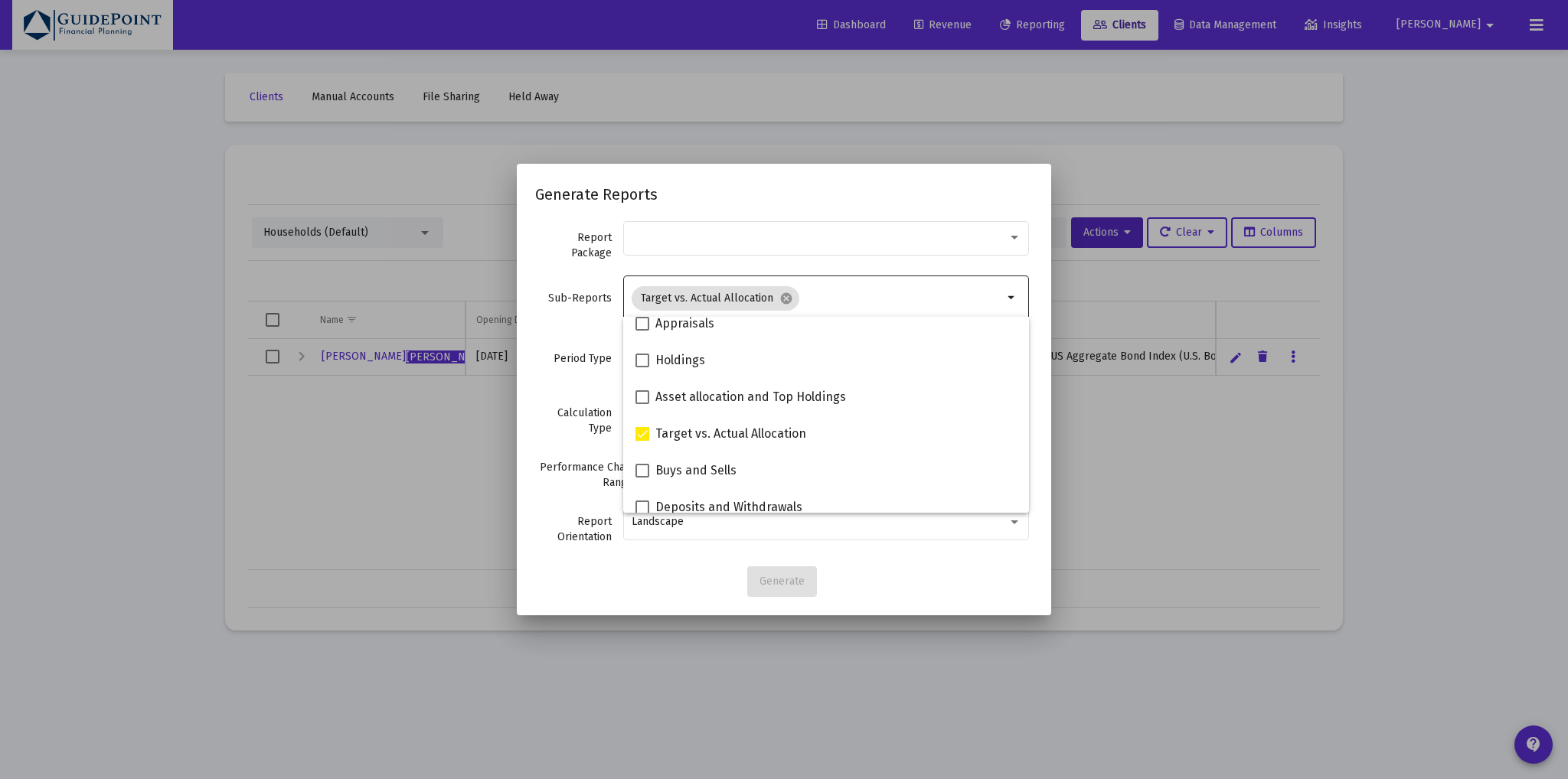
click at [549, 319] on div "Sub-Reports Target vs. Actual Allocation cancel arrow_drop_down" at bounding box center [784, 307] width 497 height 67
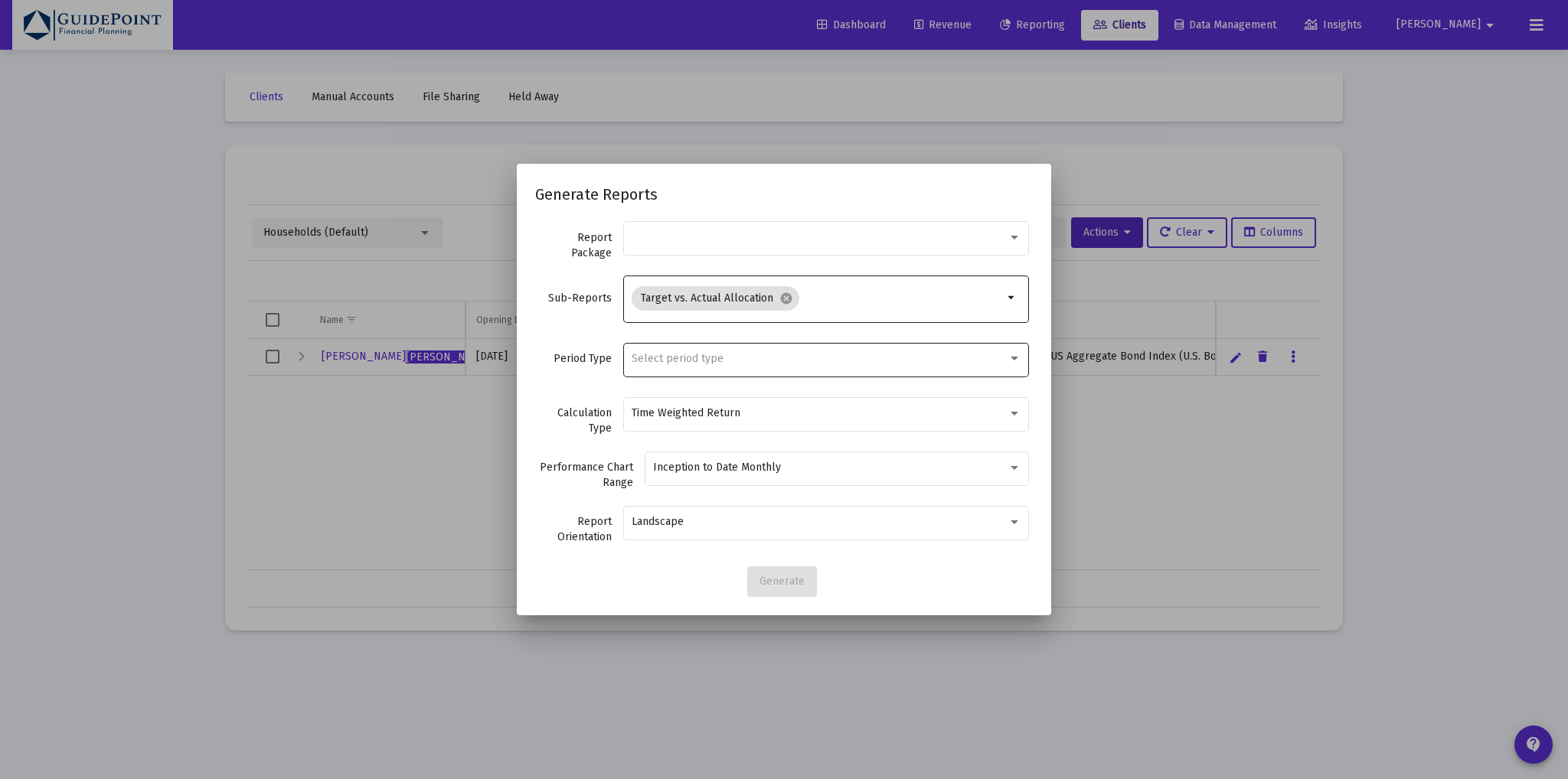
click at [658, 363] on span "Select period type" at bounding box center [678, 358] width 92 height 13
click at [660, 355] on span "Standard Period (Monthly/Quarterly)" at bounding box center [826, 358] width 389 height 32
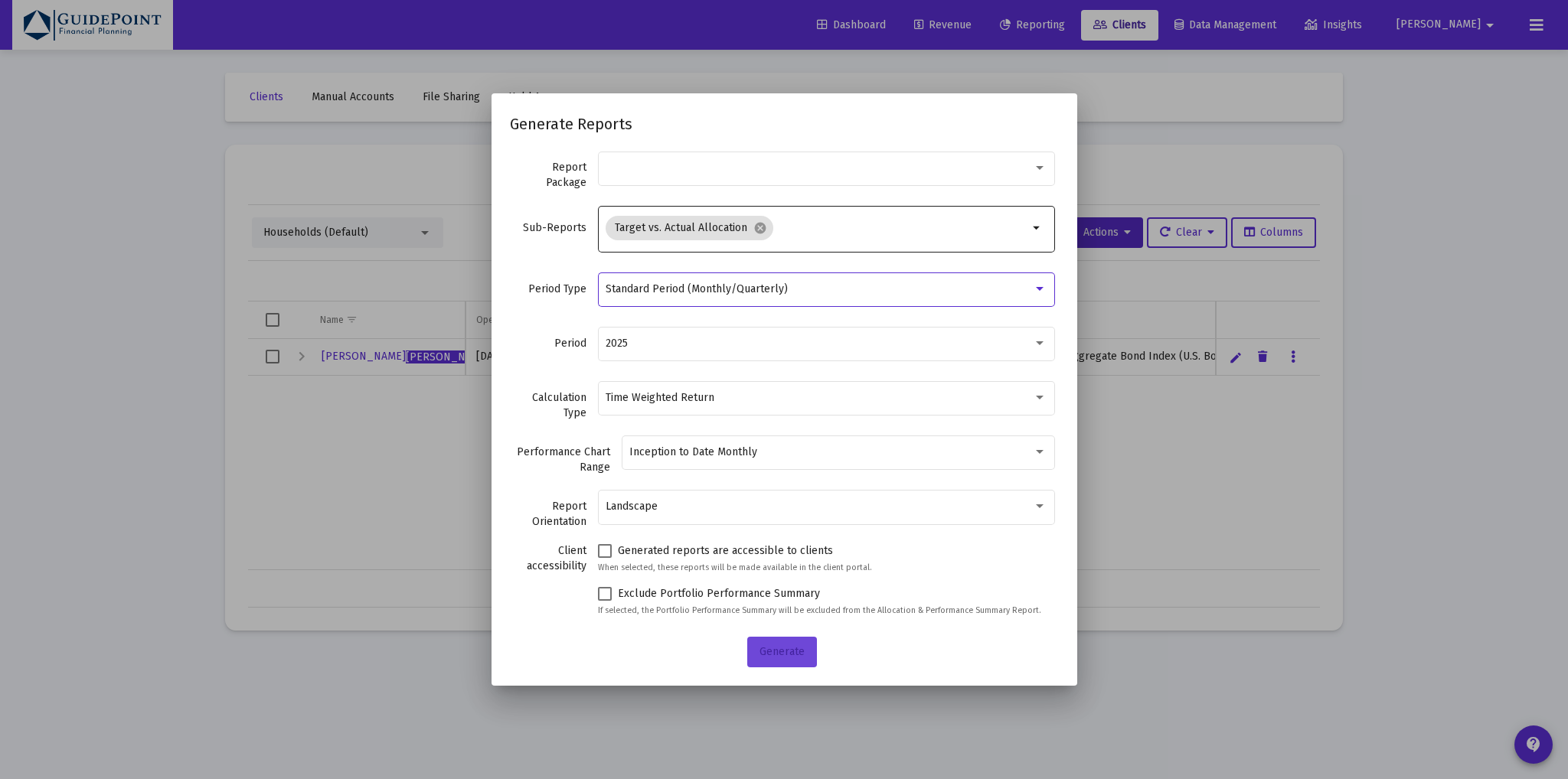
click at [783, 655] on span "Generate" at bounding box center [782, 651] width 45 height 13
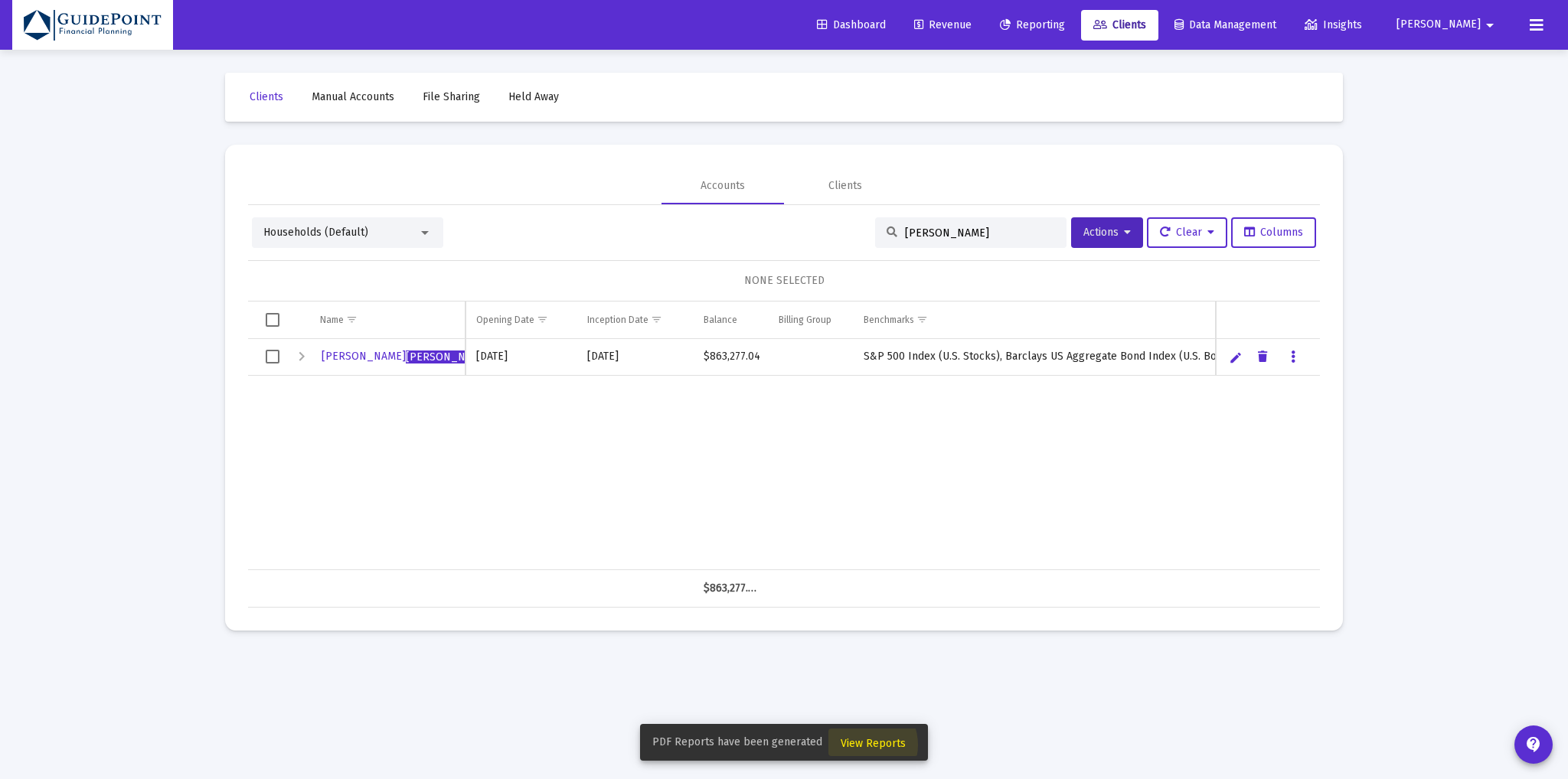
click at [855, 745] on span "View Reports" at bounding box center [873, 743] width 65 height 13
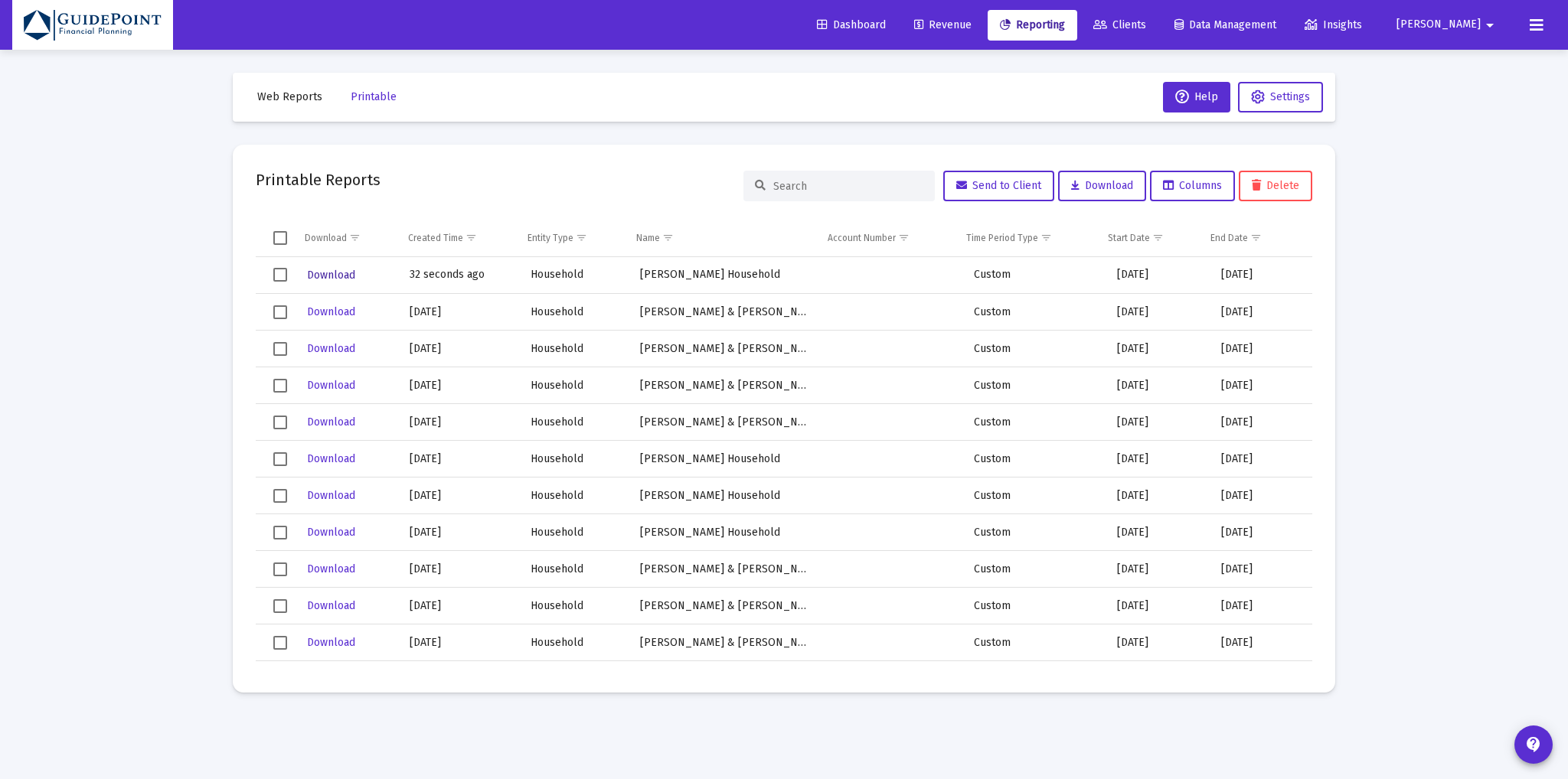
click at [317, 273] on span "Download" at bounding box center [331, 275] width 48 height 13
click at [1146, 26] on span "Clients" at bounding box center [1120, 25] width 53 height 13
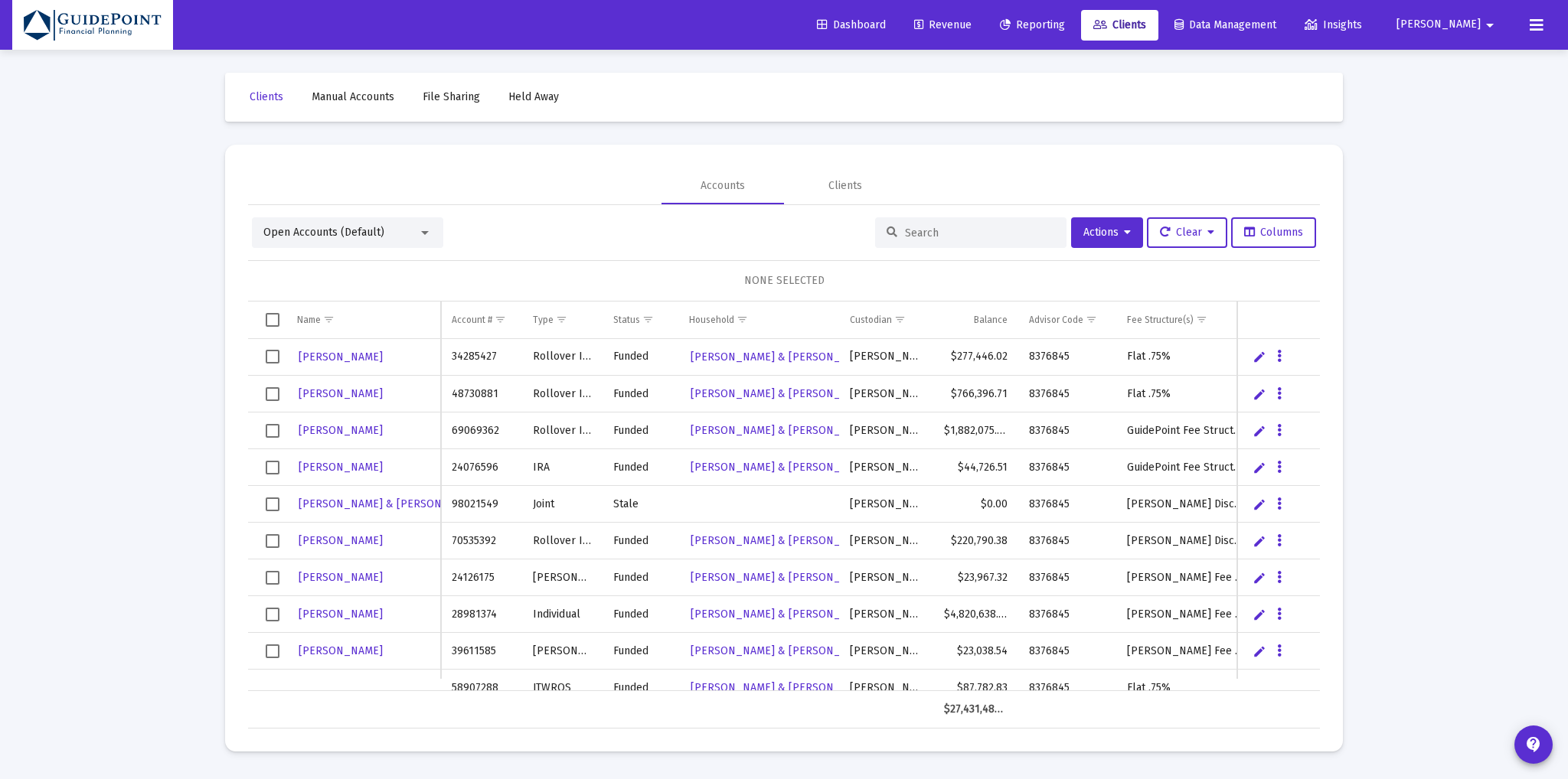
click at [378, 228] on span "Open Accounts (Default)" at bounding box center [324, 232] width 121 height 13
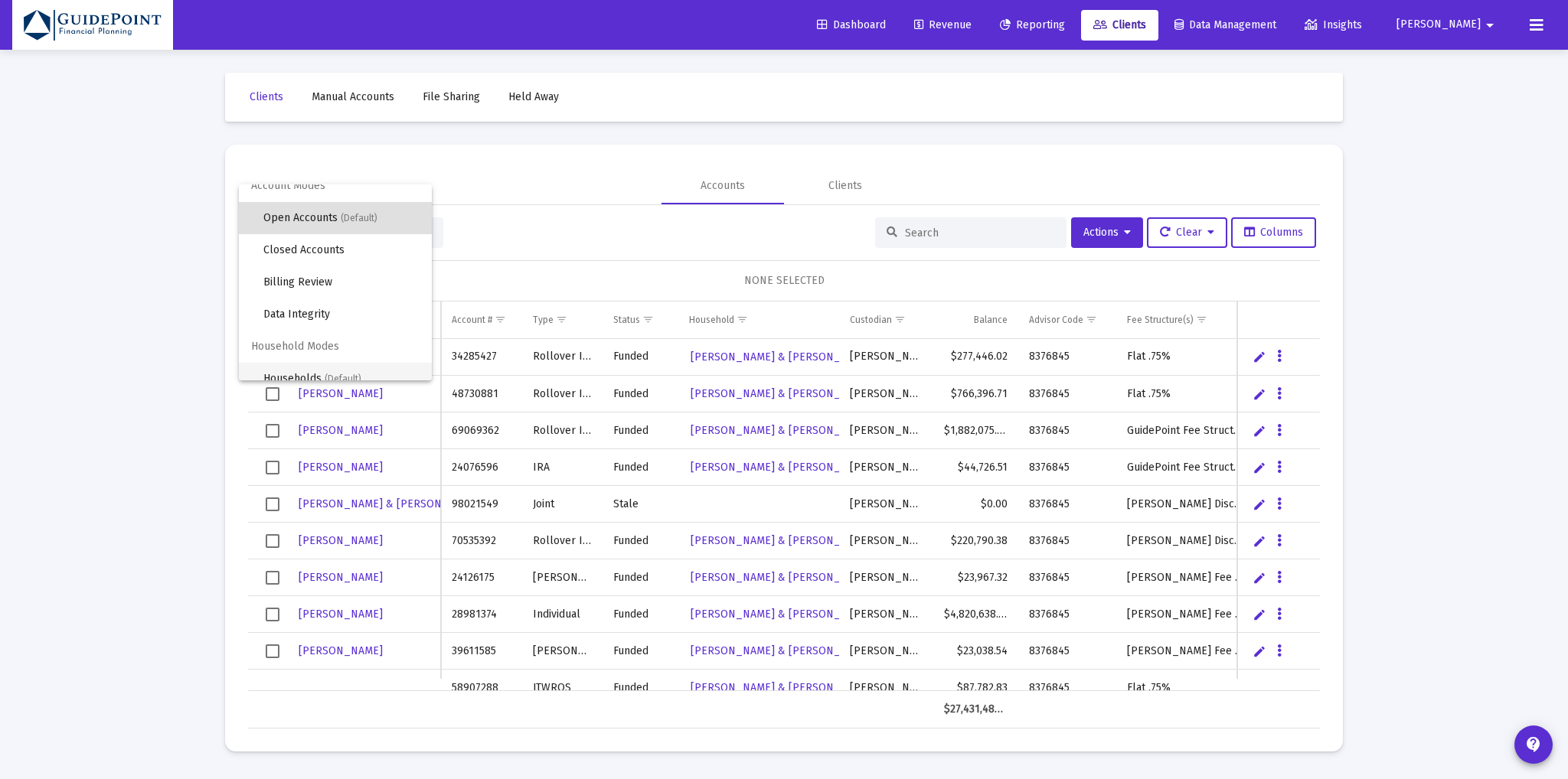
scroll to position [28, 0]
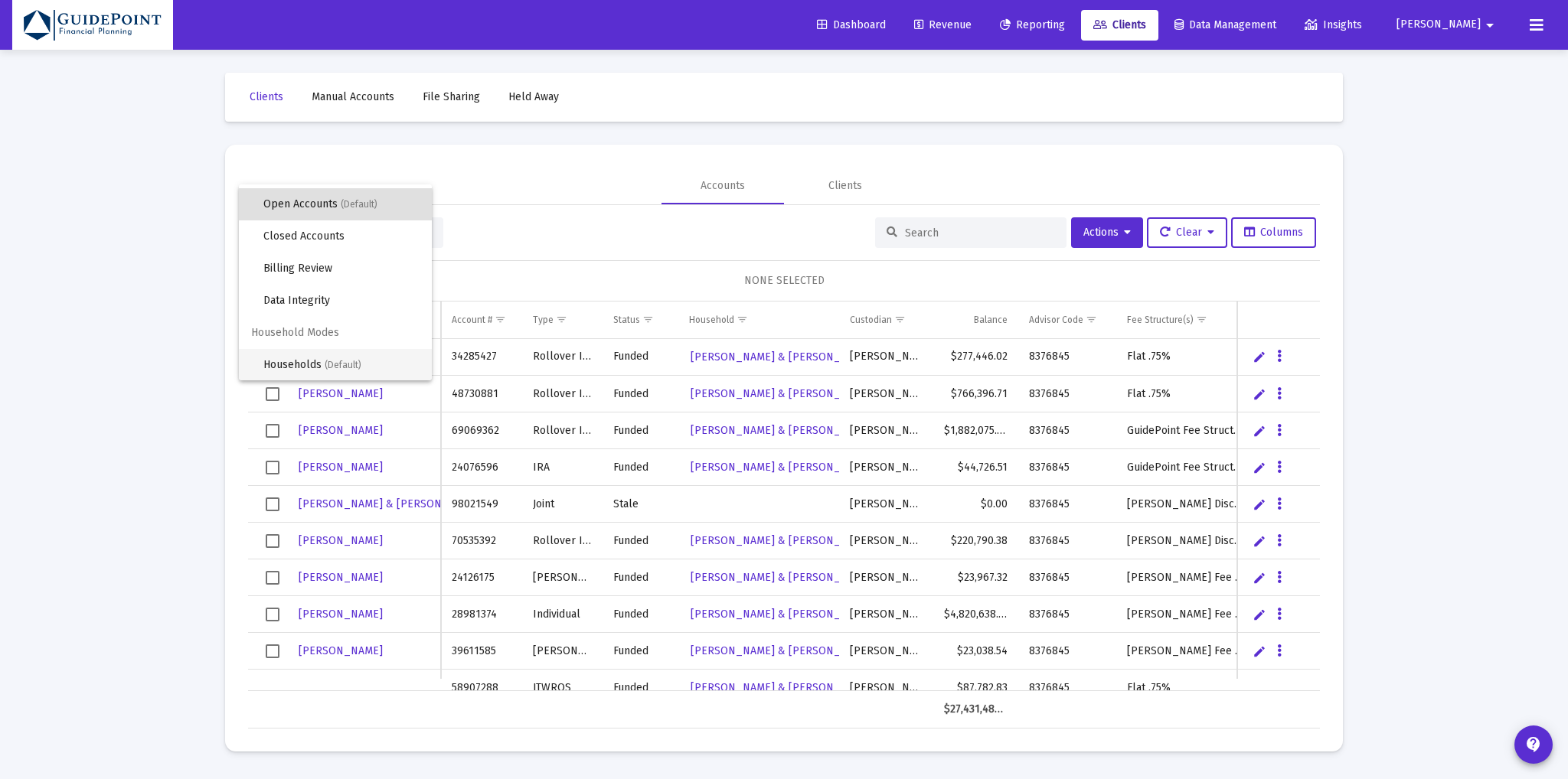
click at [311, 360] on span "Households (Default)" at bounding box center [341, 364] width 156 height 32
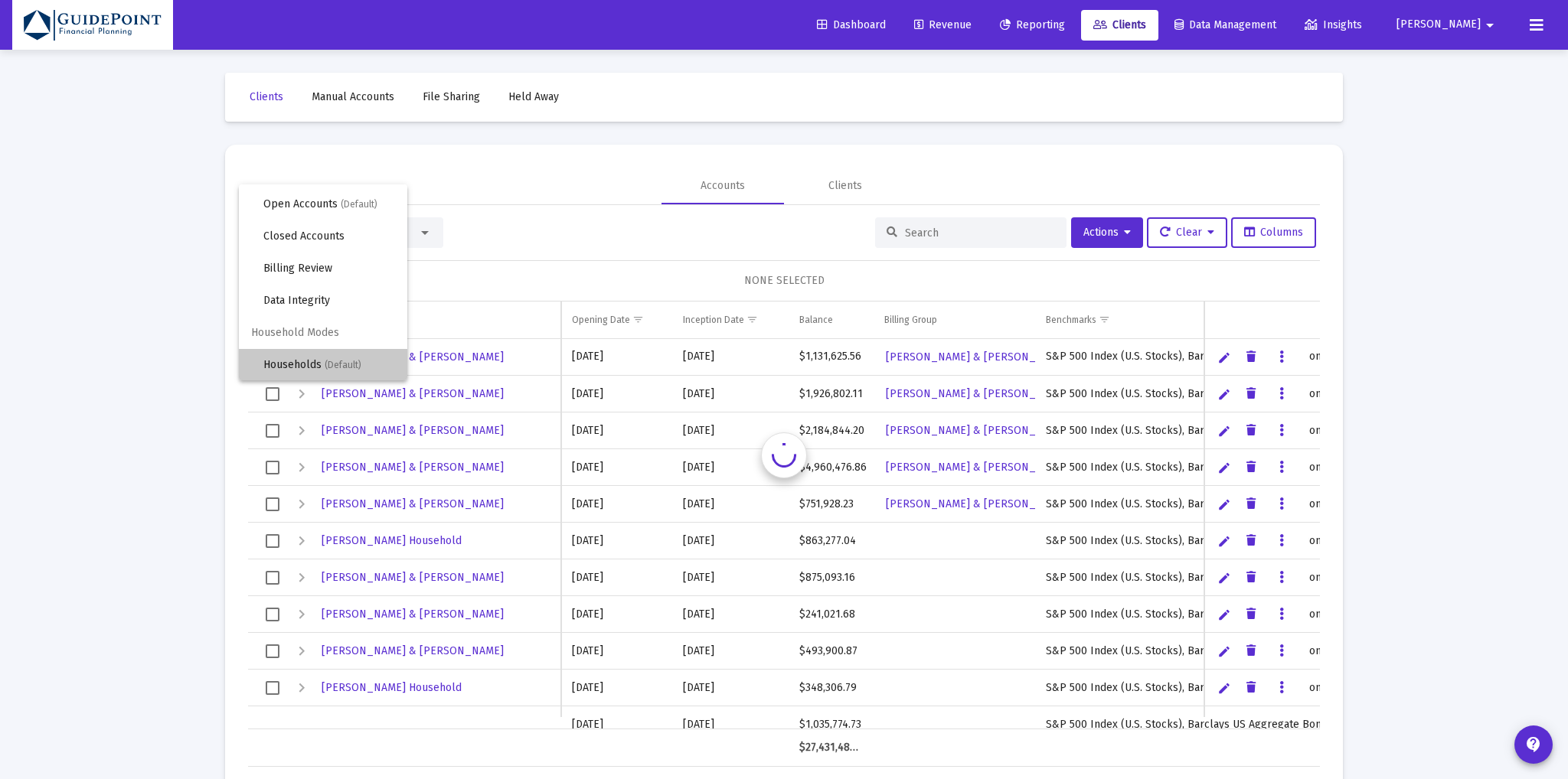
scroll to position [0, 0]
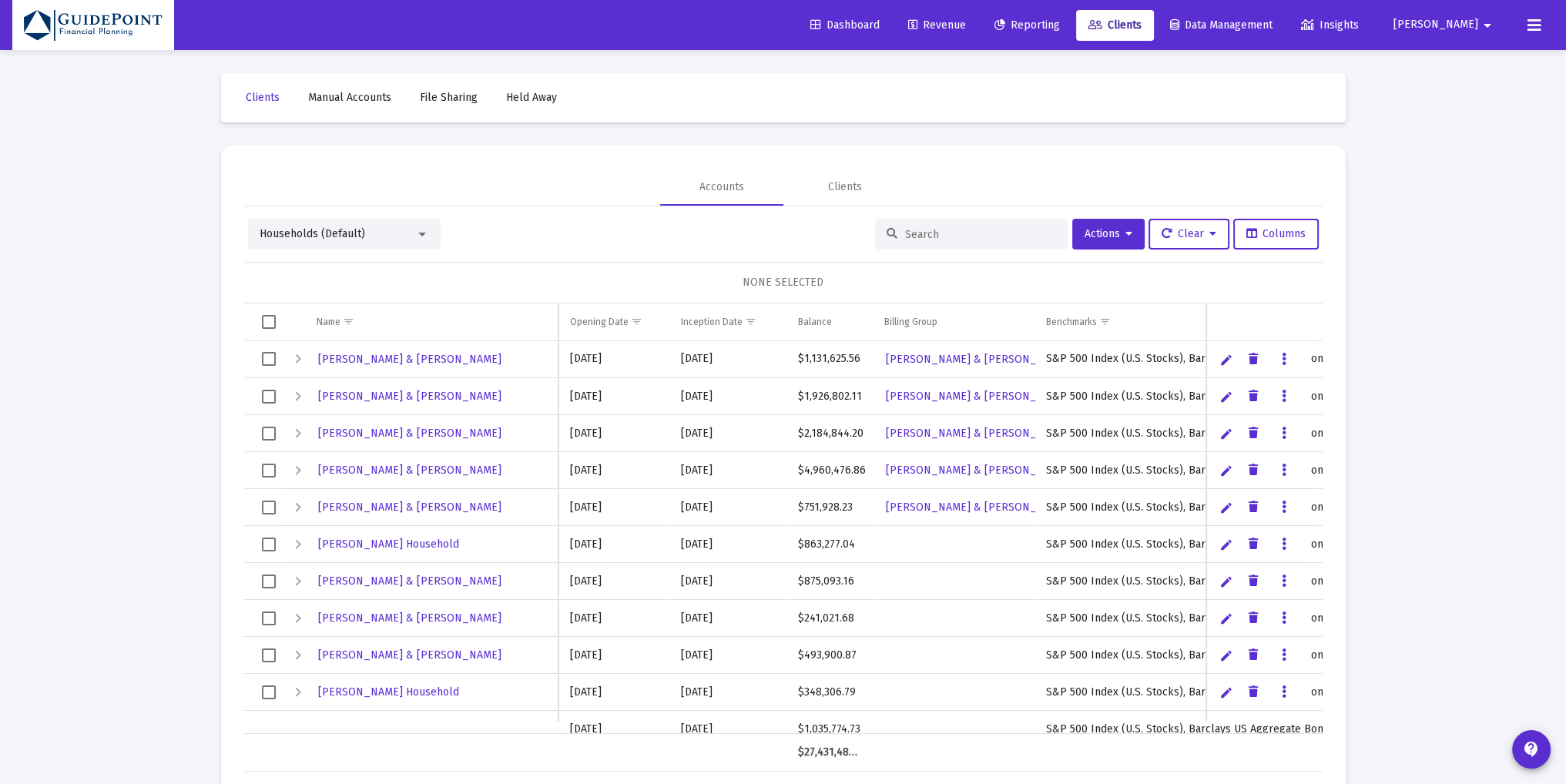
click at [923, 232] on input at bounding box center [980, 234] width 151 height 13
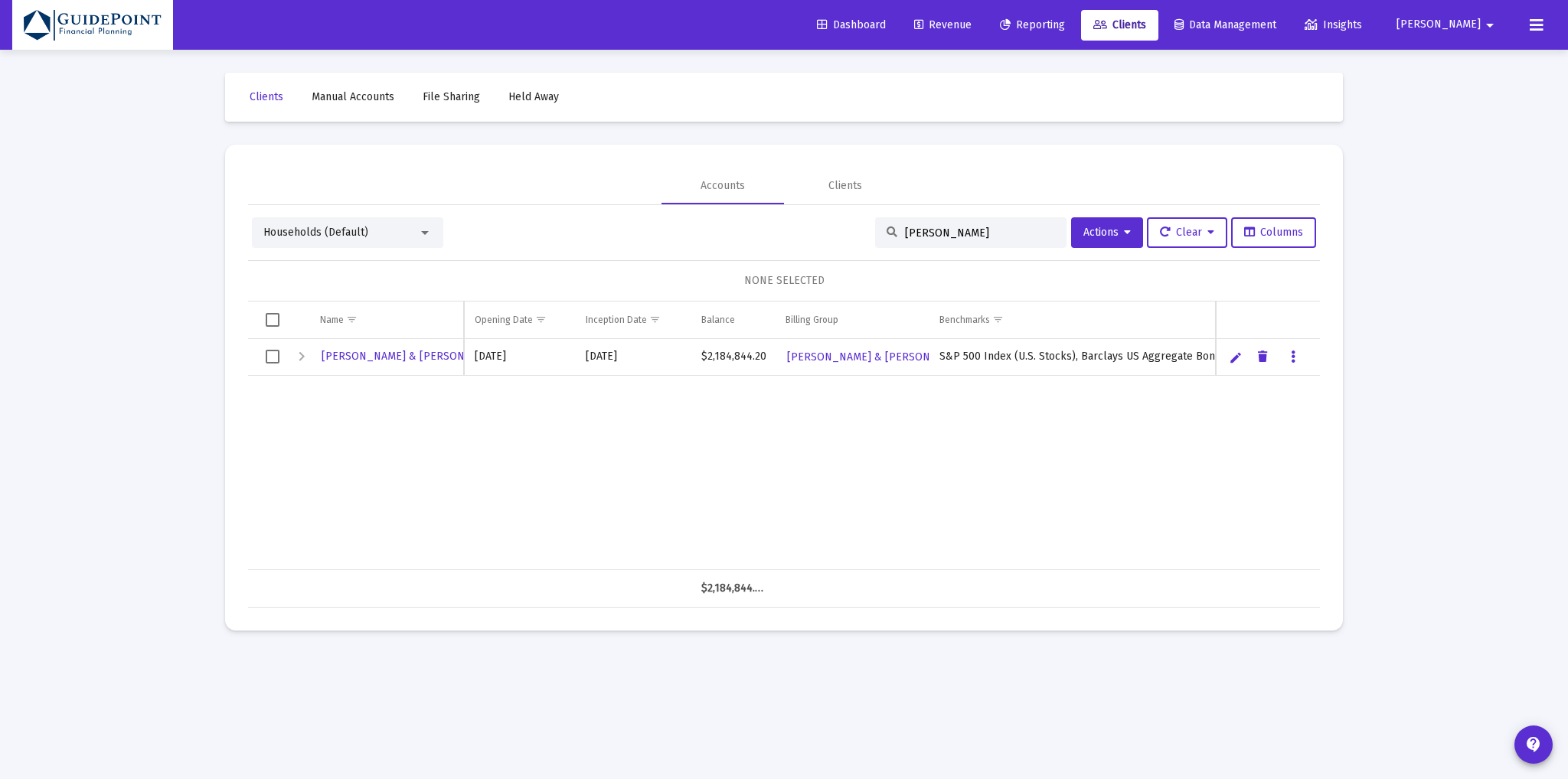
type input "[PERSON_NAME]"
click at [270, 354] on span "Select row" at bounding box center [273, 356] width 14 height 14
click at [1124, 233] on icon at bounding box center [1127, 233] width 7 height 11
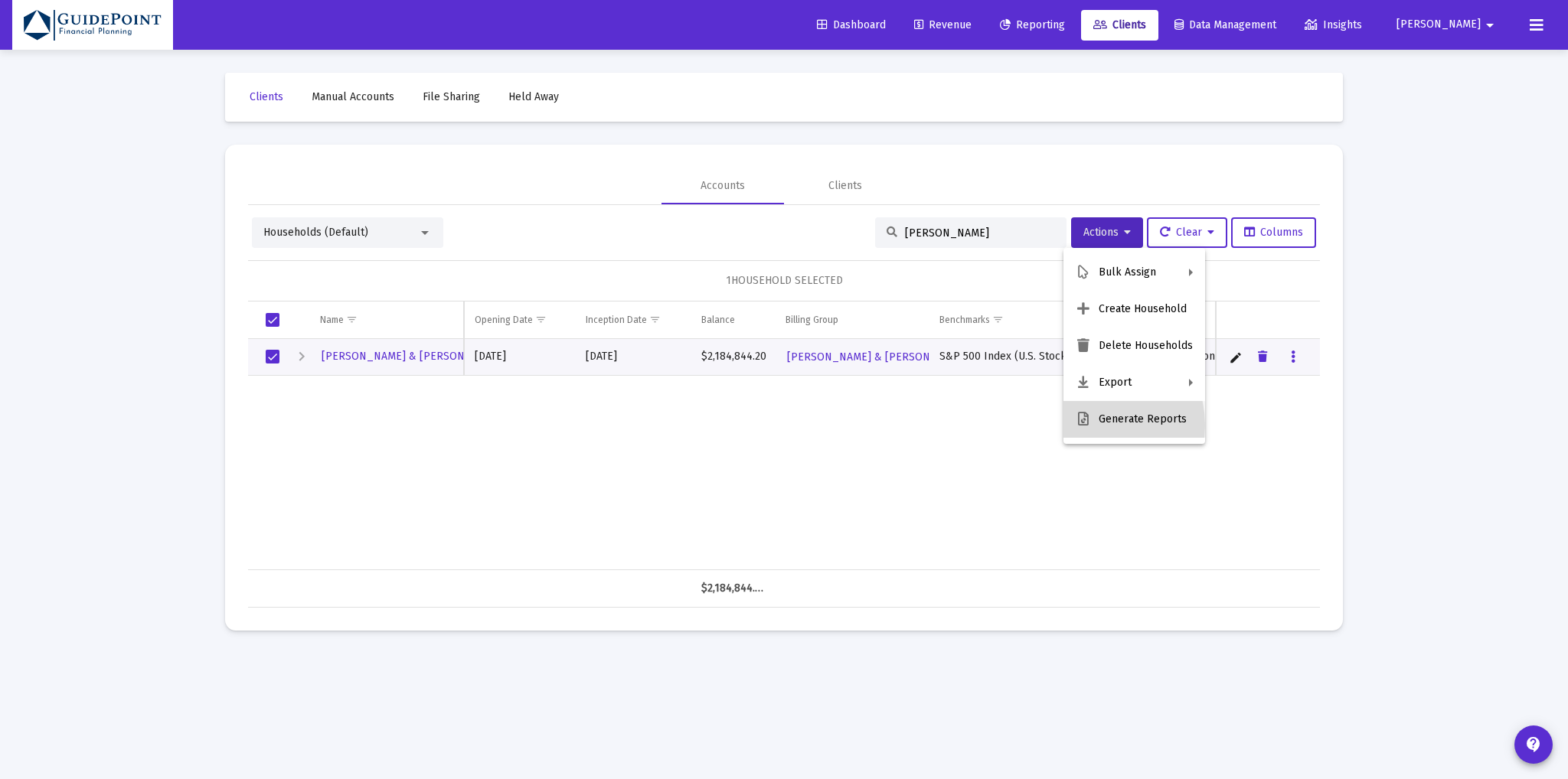
click at [1089, 426] on icon at bounding box center [1083, 419] width 16 height 14
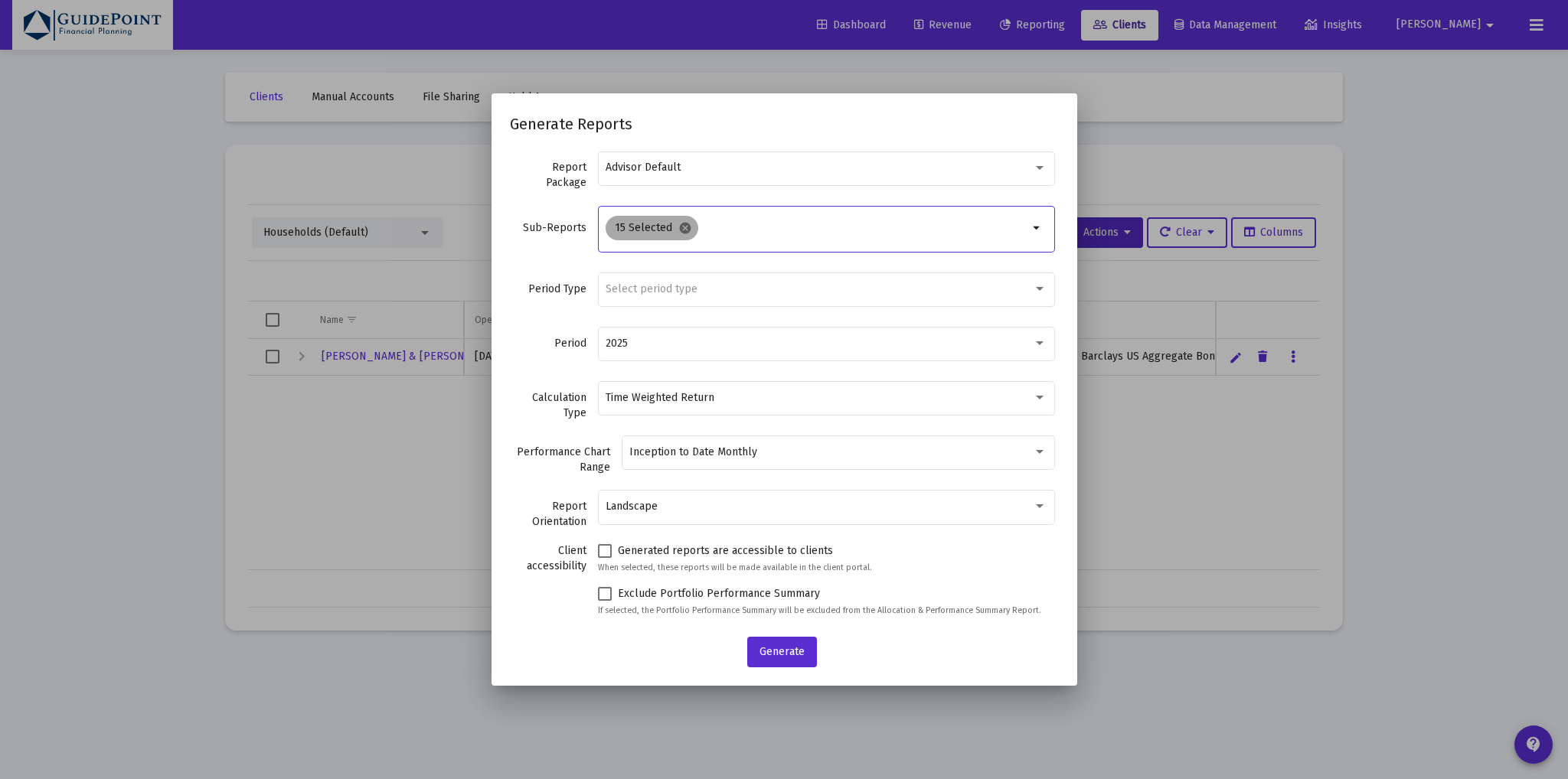
click at [687, 224] on mat-icon "cancel" at bounding box center [685, 228] width 14 height 14
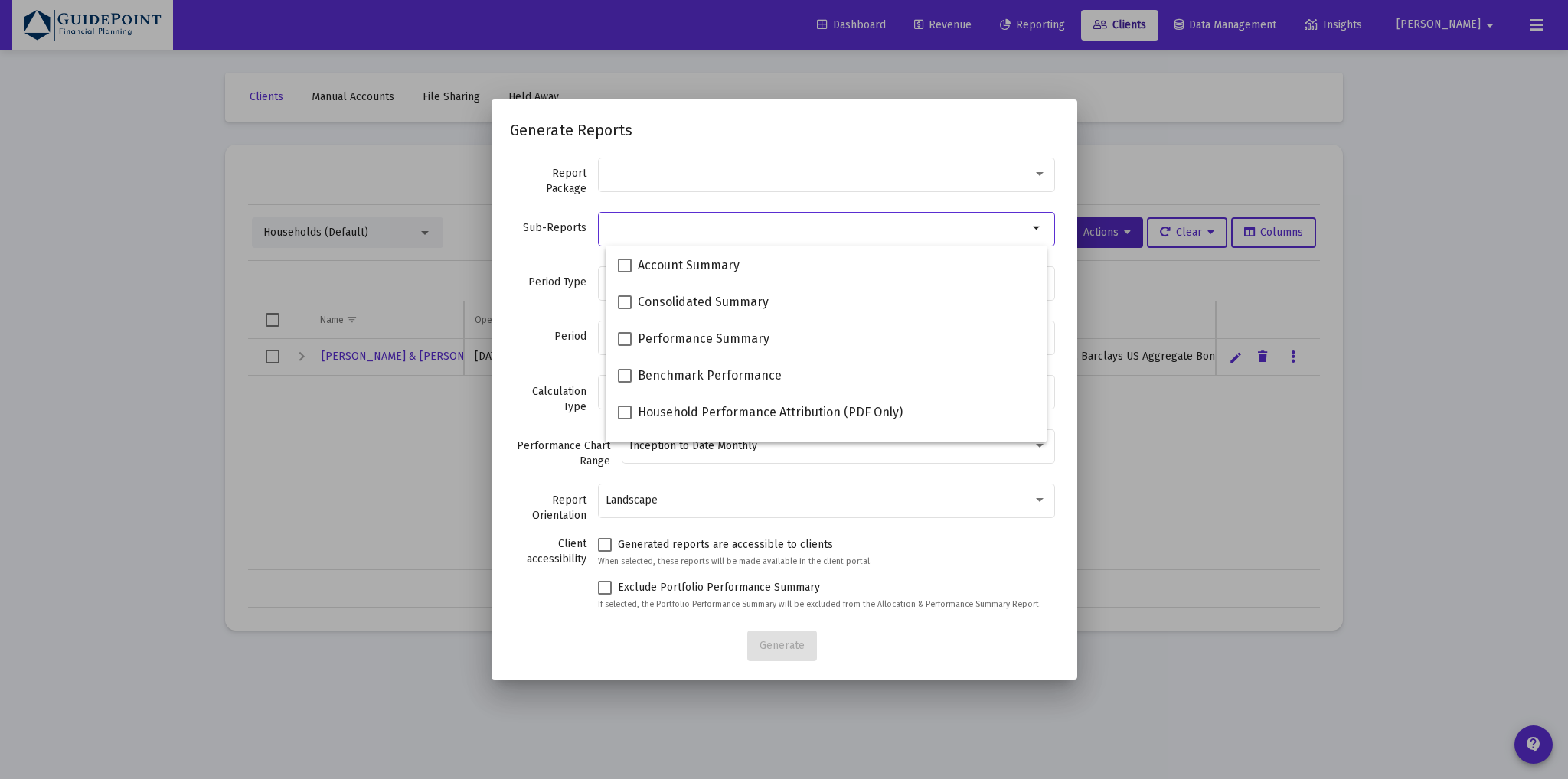
click at [555, 241] on div "Sub-Reports arrow_drop_down" at bounding box center [784, 236] width 549 height 54
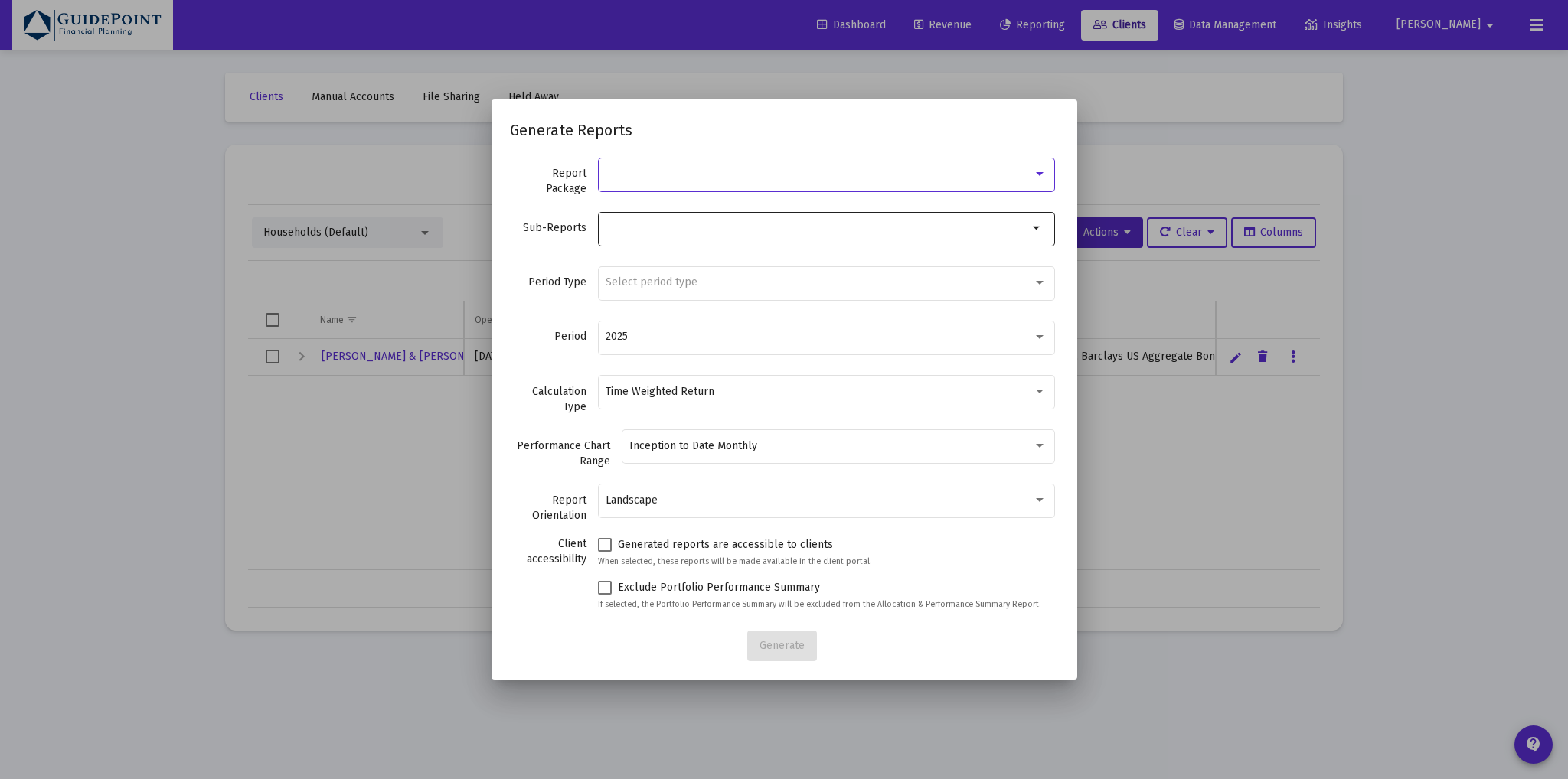
click at [660, 176] on div at bounding box center [819, 174] width 427 height 12
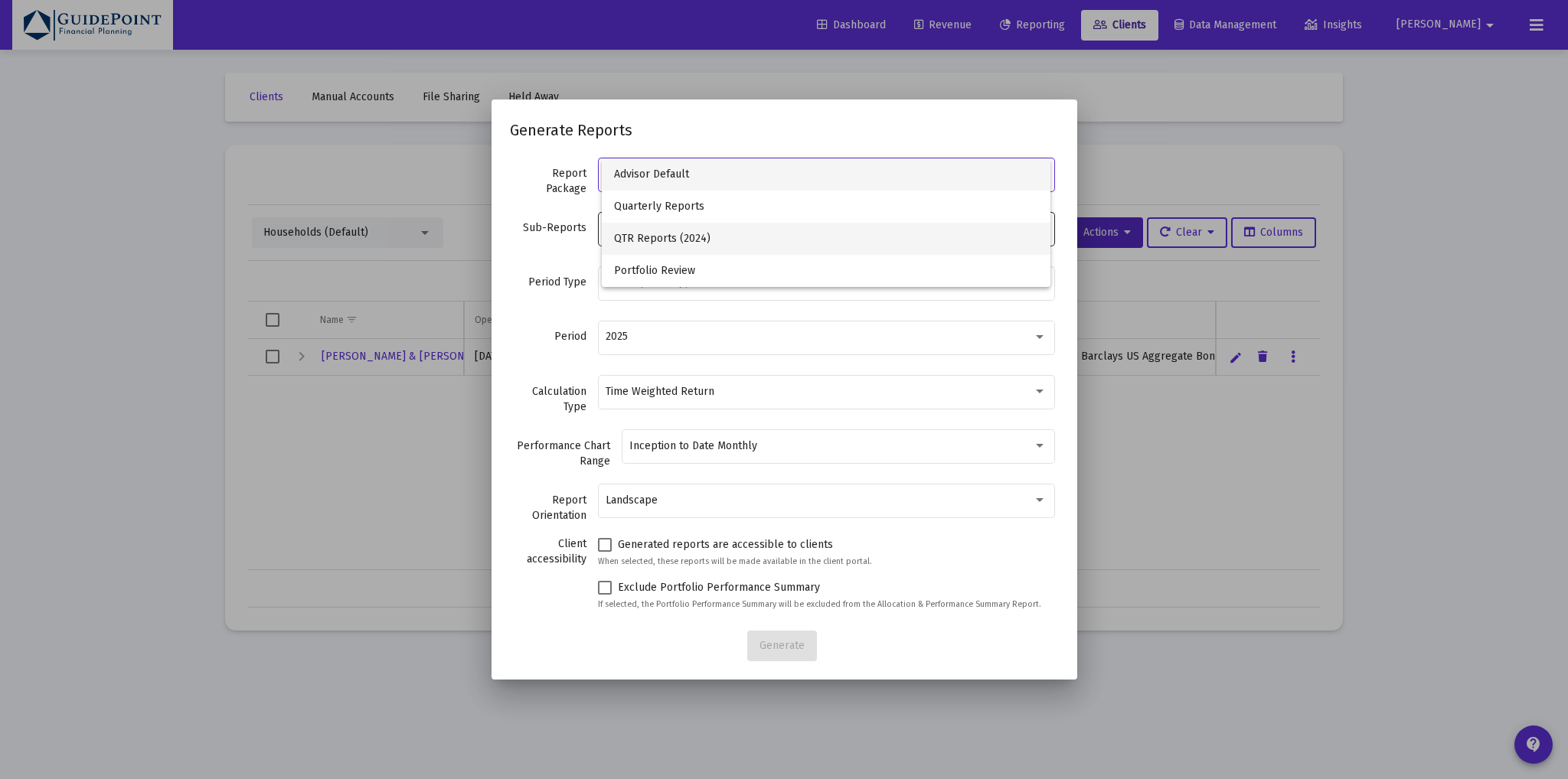
click at [646, 230] on span "QTR Reports (2024)" at bounding box center [826, 238] width 425 height 32
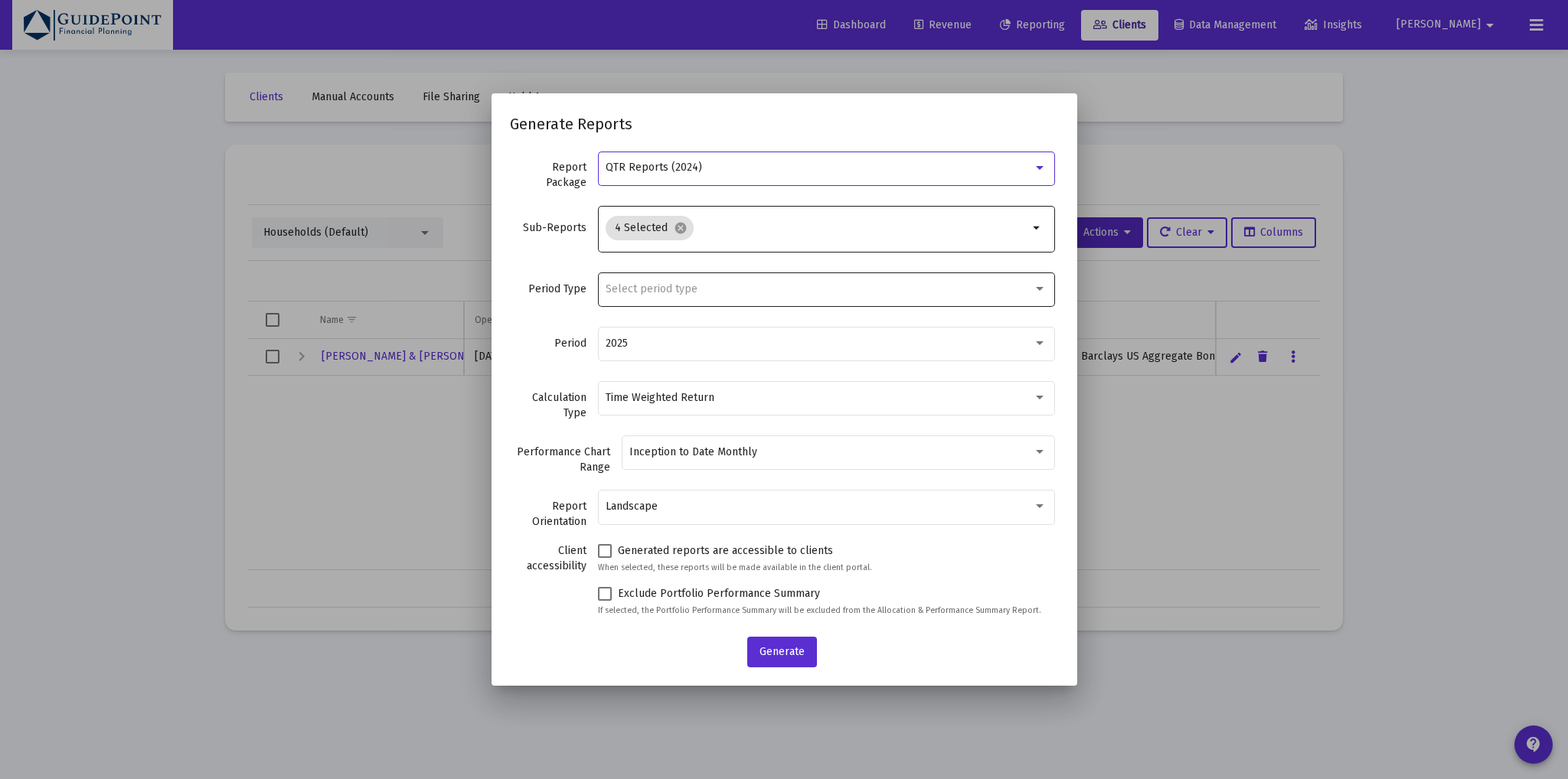
click at [646, 287] on span "Select period type" at bounding box center [651, 289] width 92 height 13
click at [657, 284] on span "Standard Period (Monthly/Quarterly)" at bounding box center [826, 288] width 425 height 32
click at [644, 345] on div "2025" at bounding box center [819, 343] width 427 height 12
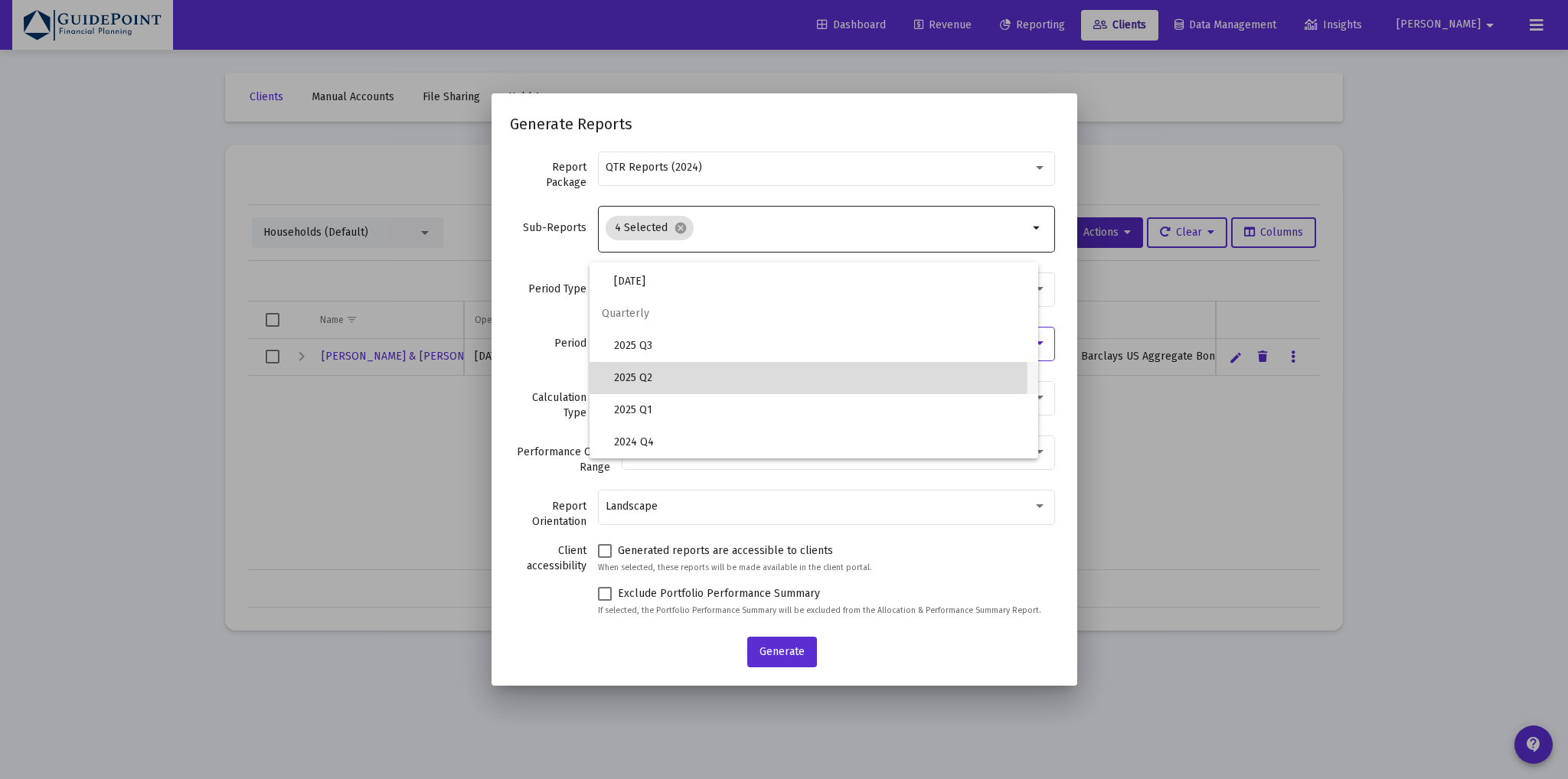
click at [680, 377] on span "2025 Q2" at bounding box center [820, 377] width 413 height 32
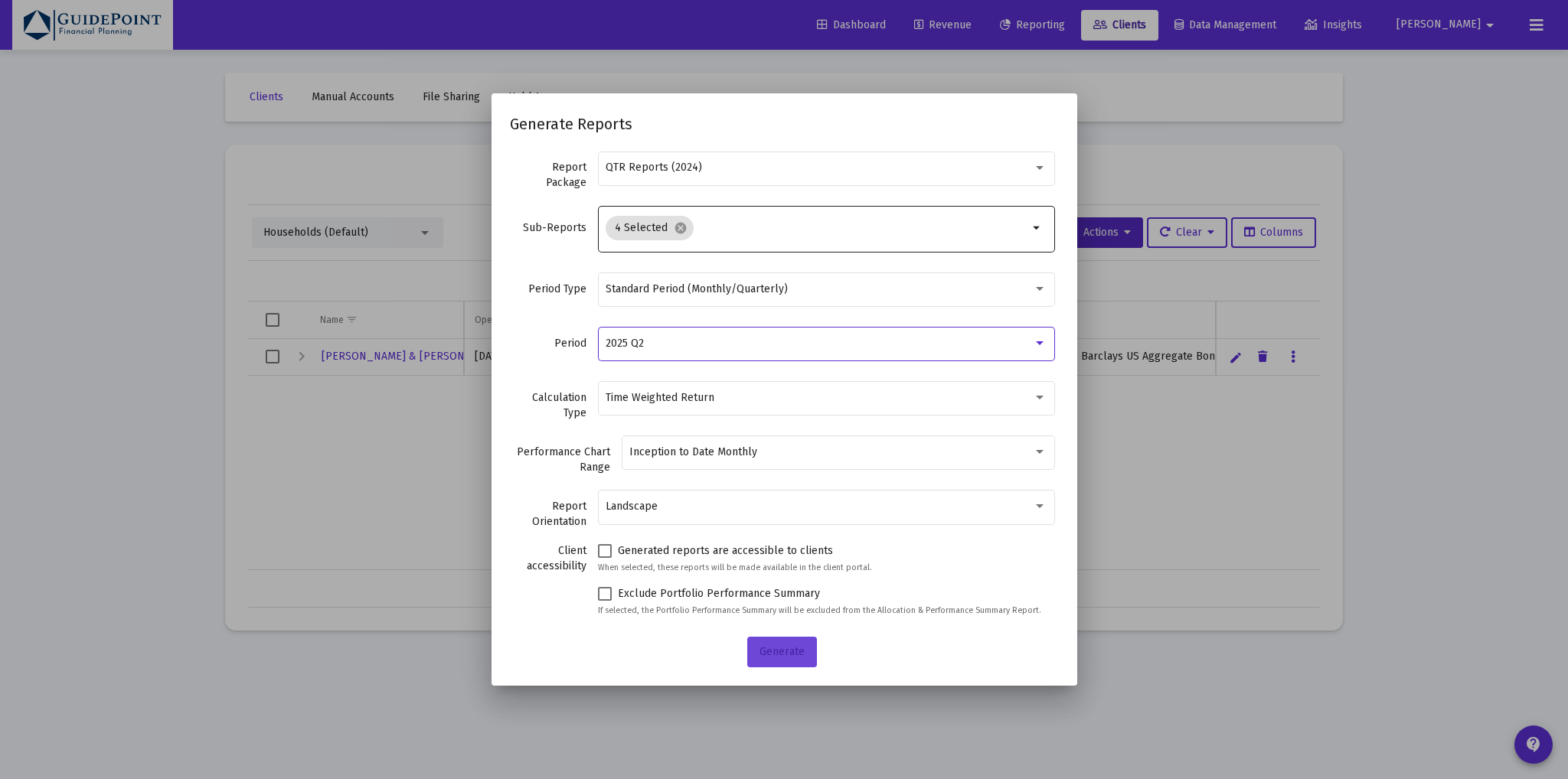
click at [787, 645] on span "Generate" at bounding box center [782, 651] width 45 height 13
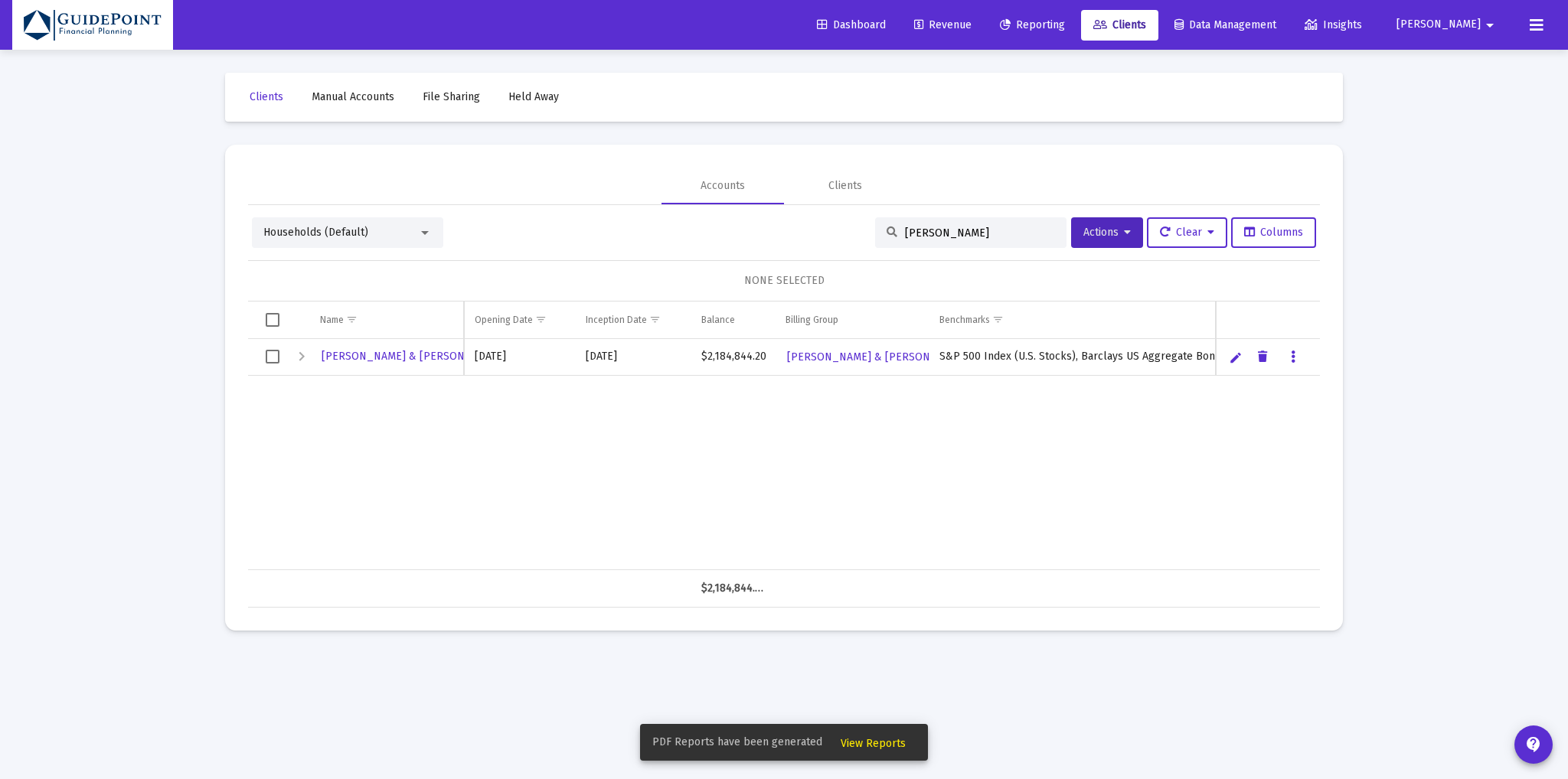
click at [857, 737] on span "View Reports" at bounding box center [873, 743] width 65 height 13
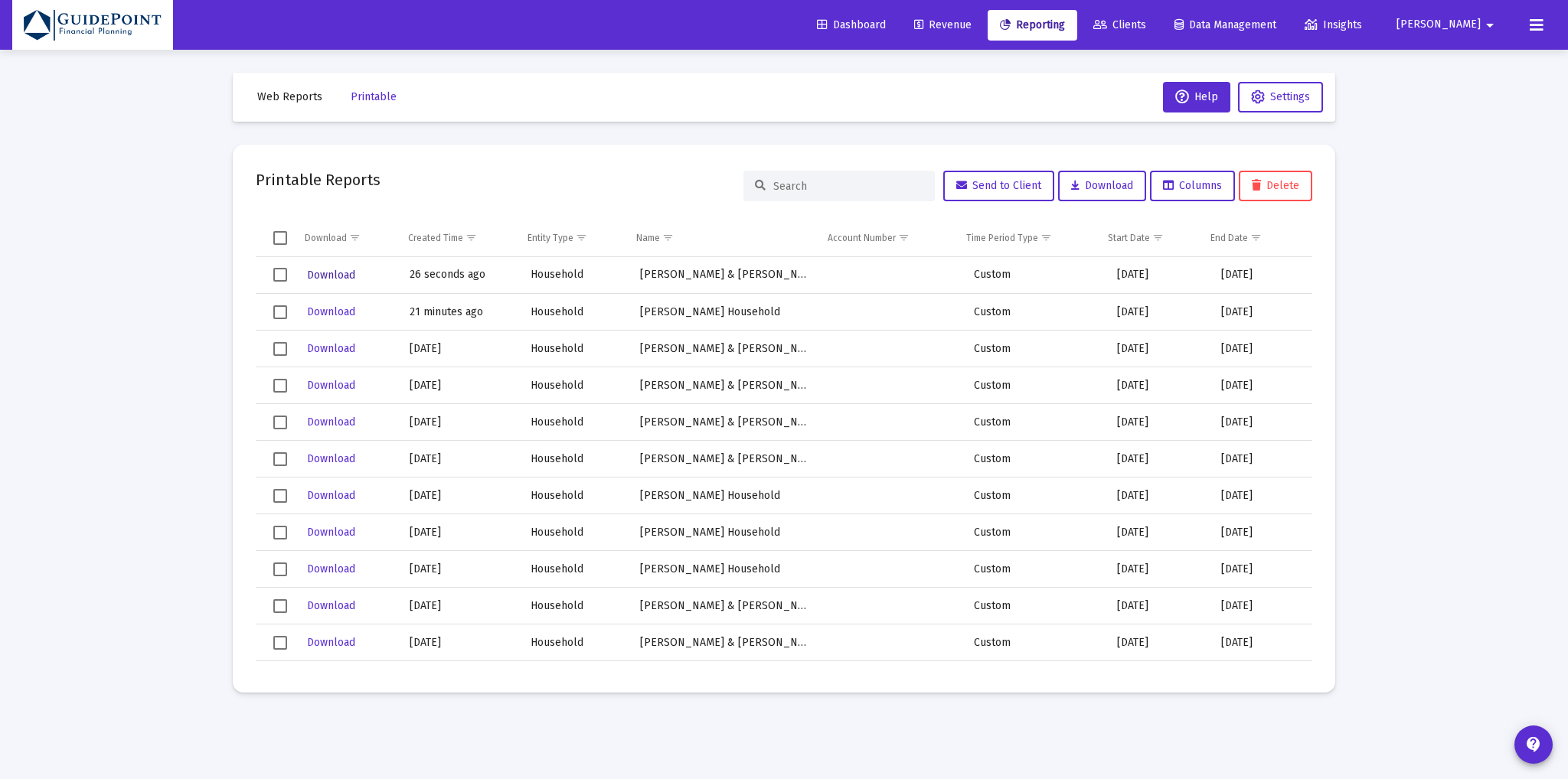
click at [334, 269] on span "Download" at bounding box center [331, 275] width 48 height 13
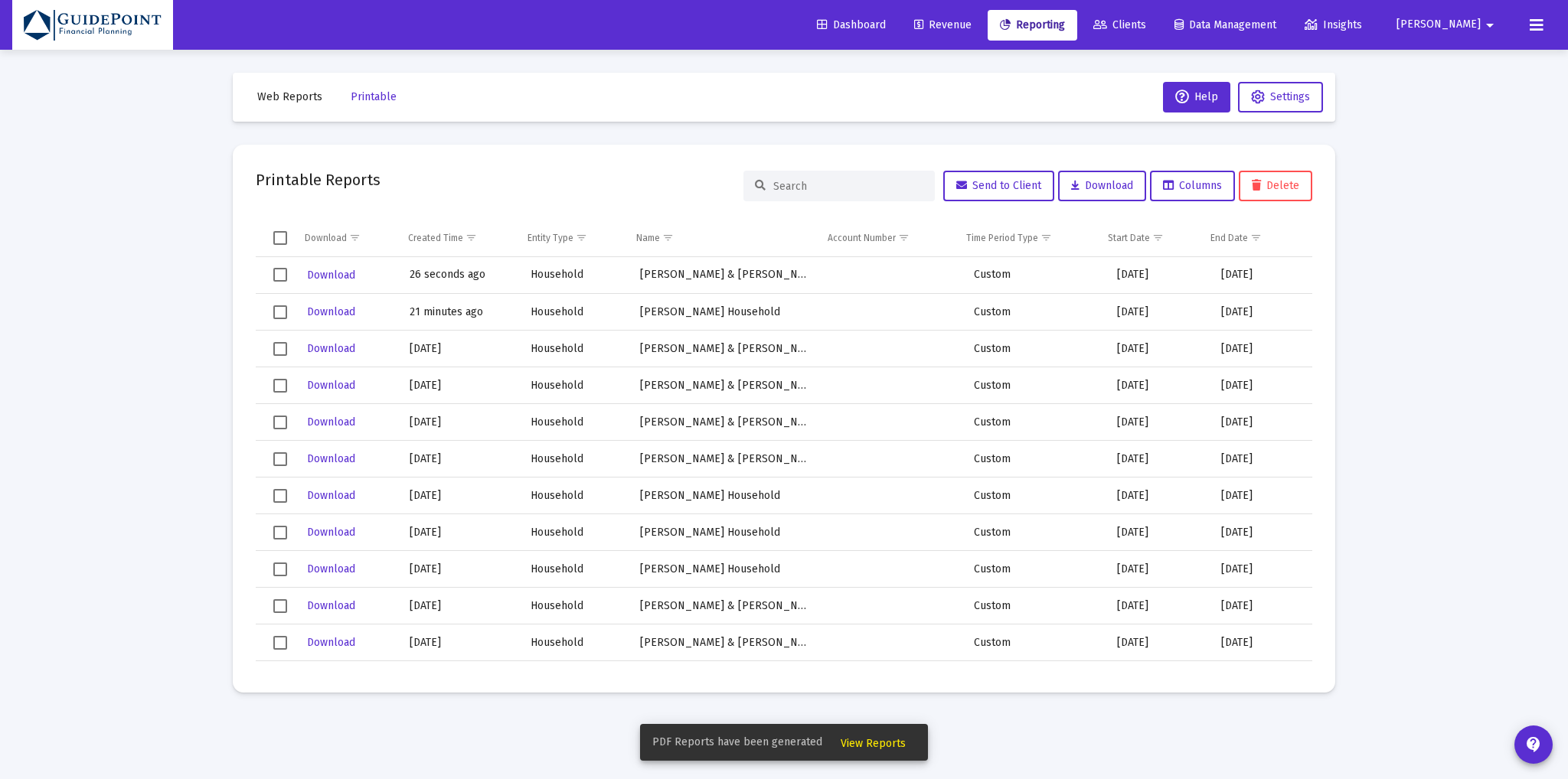
click at [869, 746] on span "View Reports" at bounding box center [873, 743] width 65 height 13
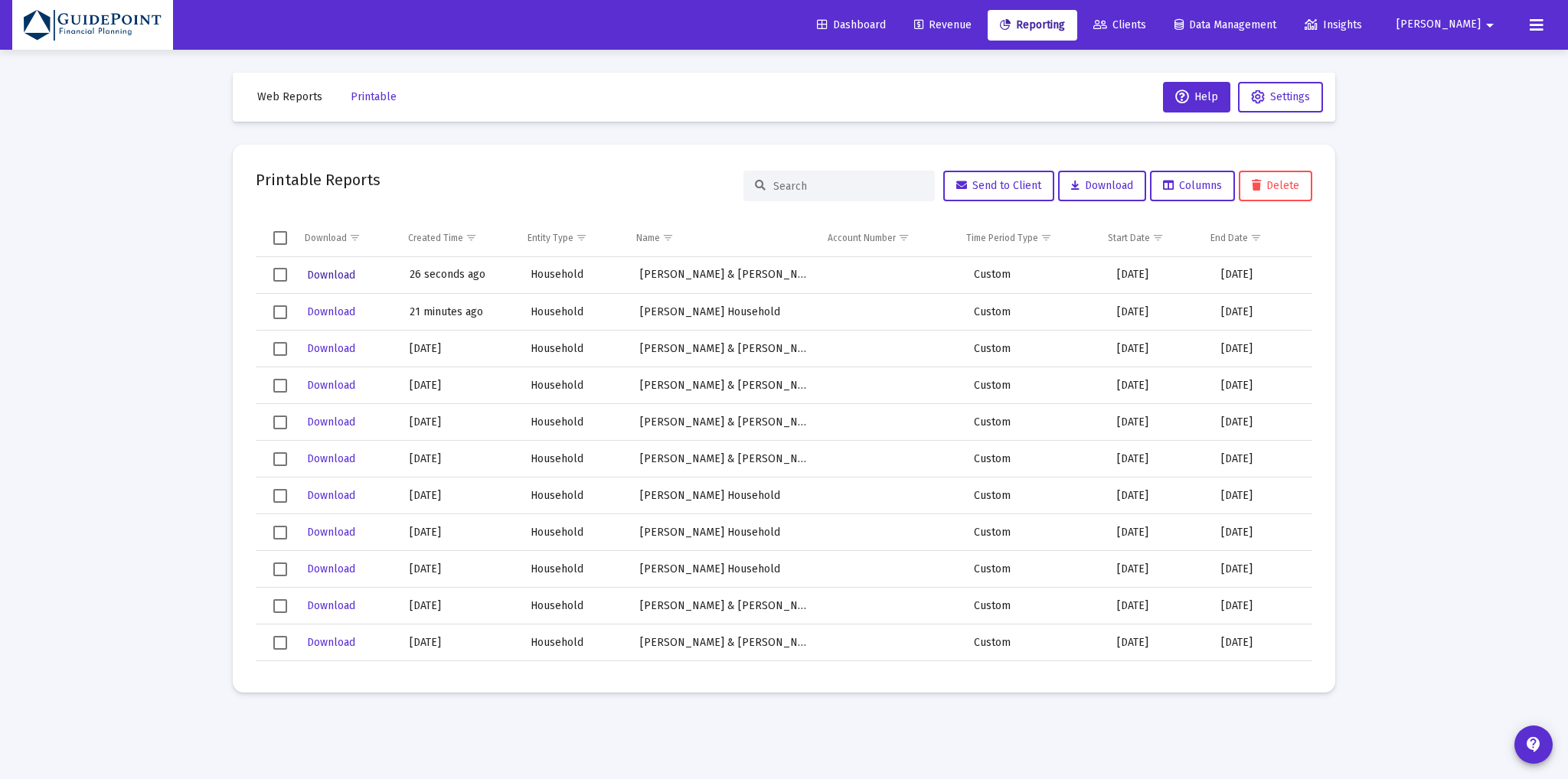
click at [320, 274] on span "Download" at bounding box center [331, 275] width 48 height 13
click at [325, 267] on button "Download" at bounding box center [331, 275] width 51 height 23
click at [1146, 24] on span "Clients" at bounding box center [1120, 25] width 53 height 13
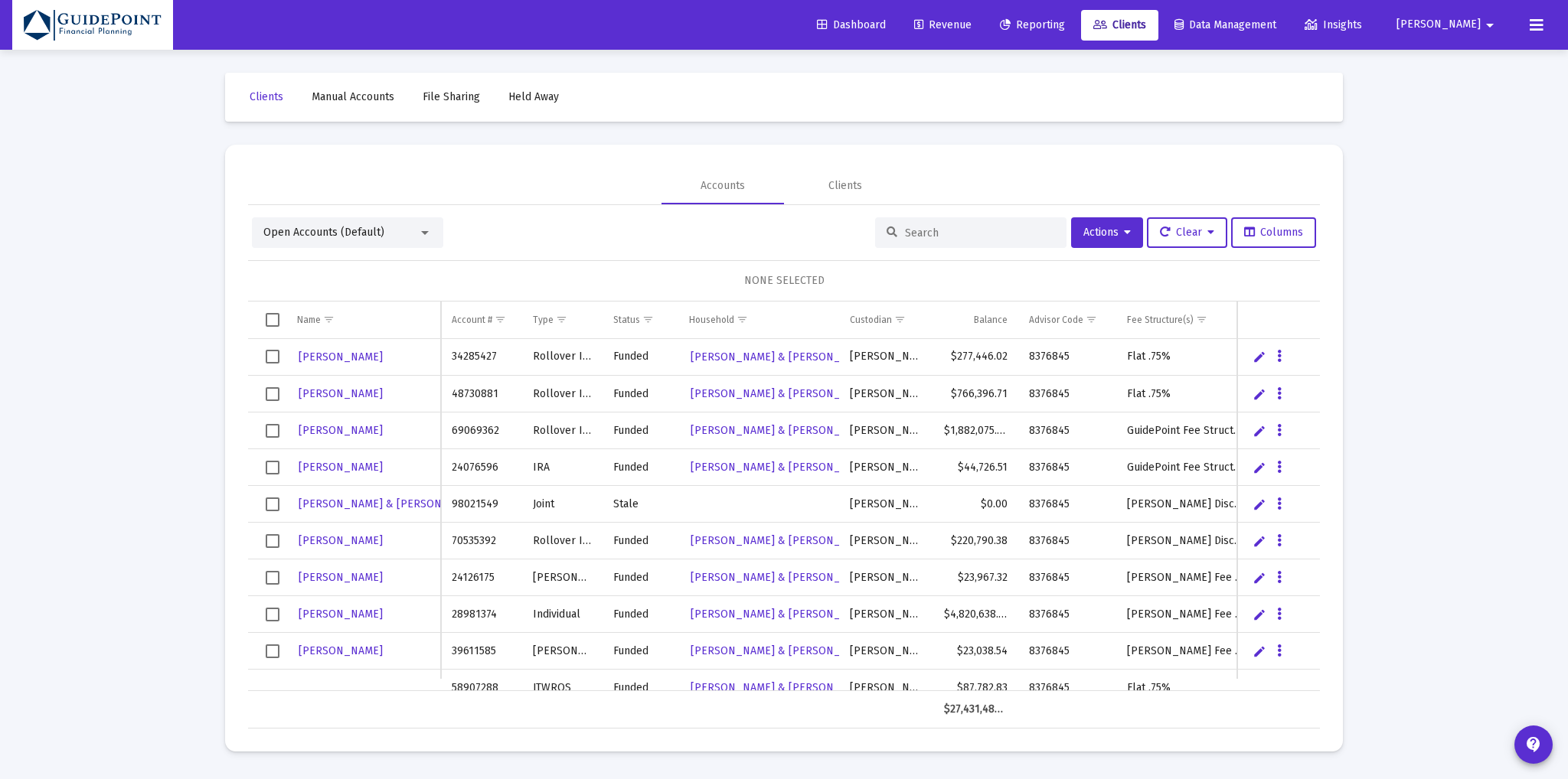
click at [364, 231] on span "Open Accounts (Default)" at bounding box center [324, 232] width 121 height 13
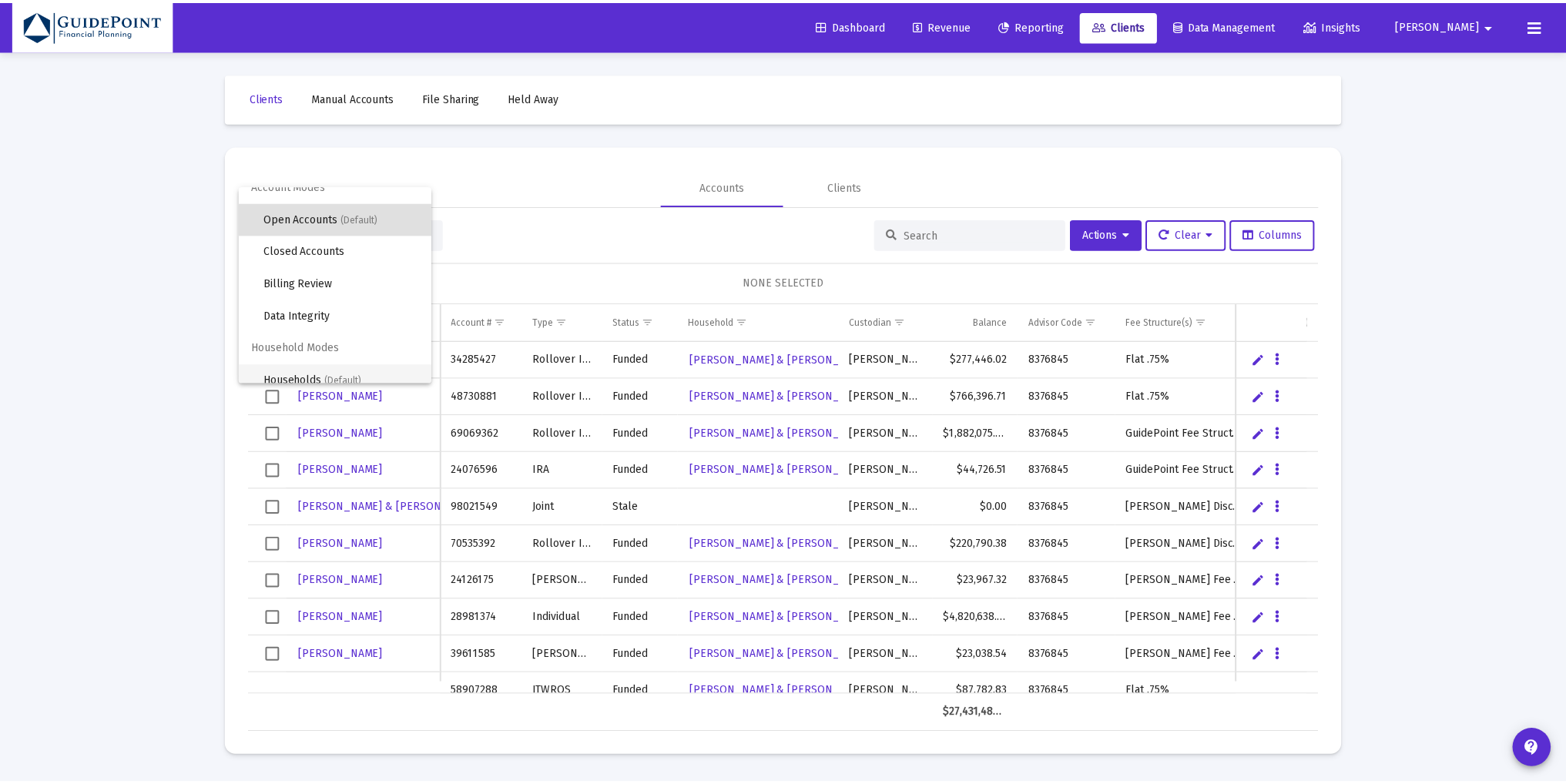
scroll to position [28, 0]
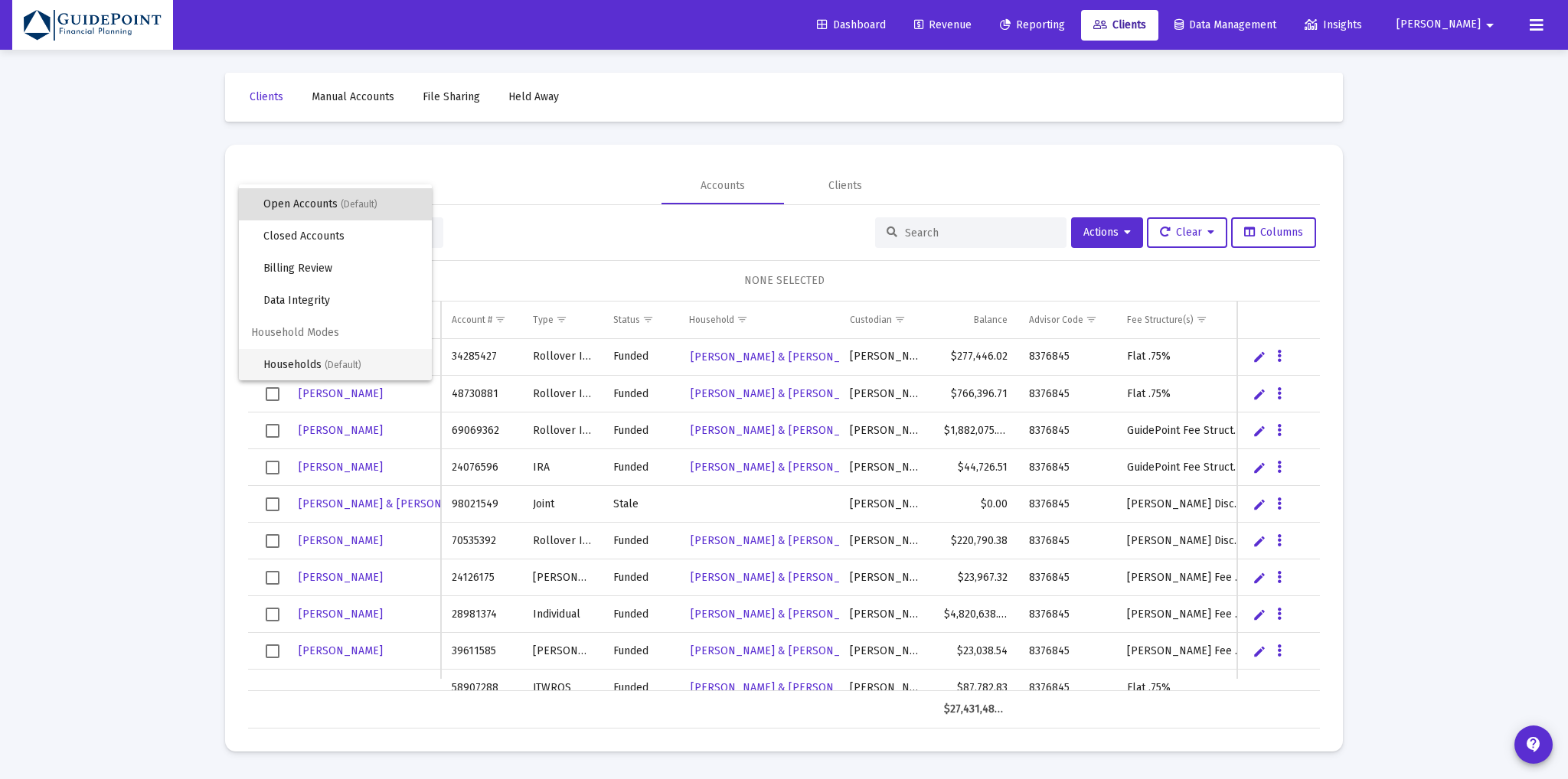
click at [315, 356] on span "Households (Default)" at bounding box center [341, 364] width 156 height 32
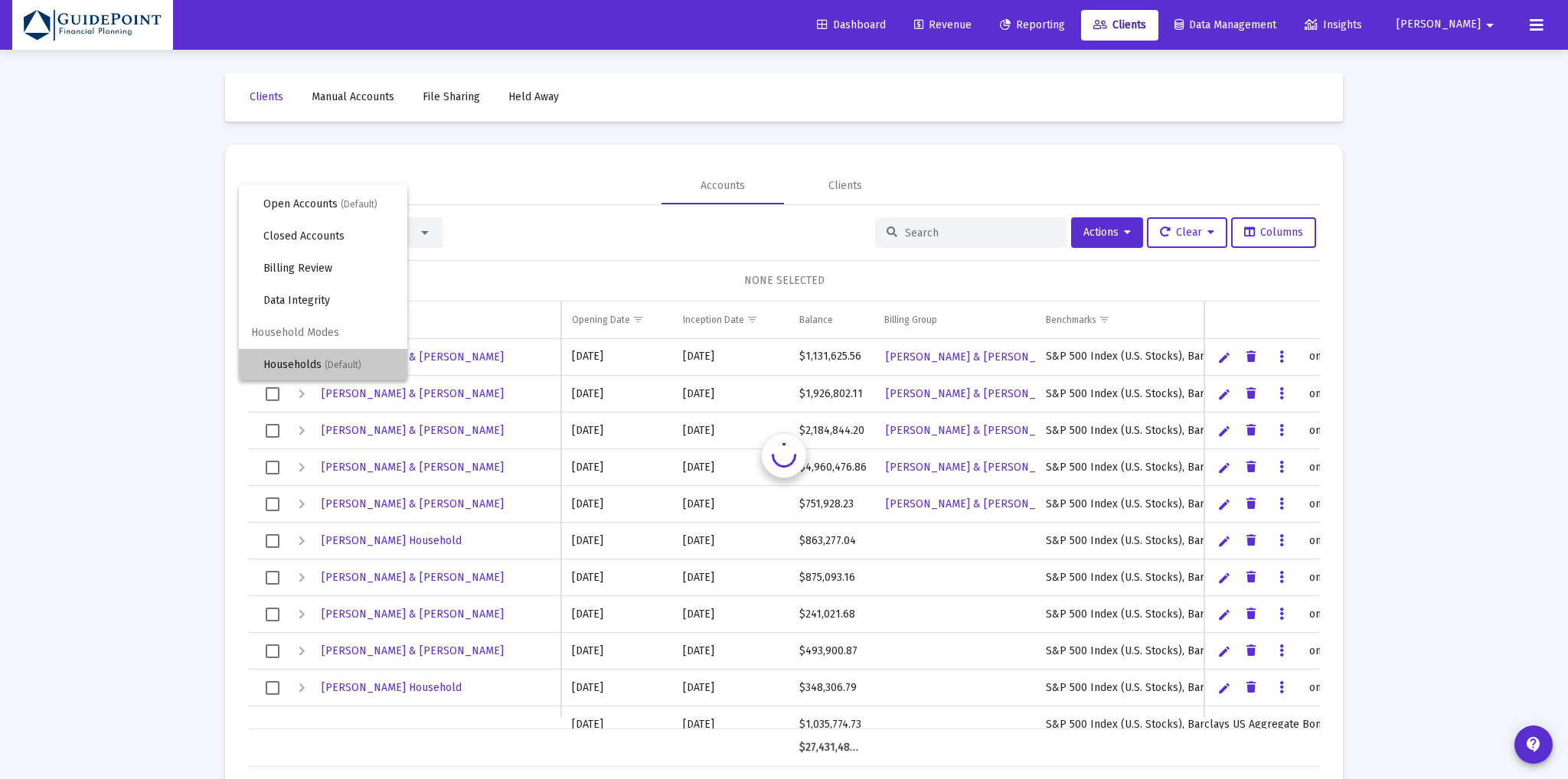
scroll to position [0, 0]
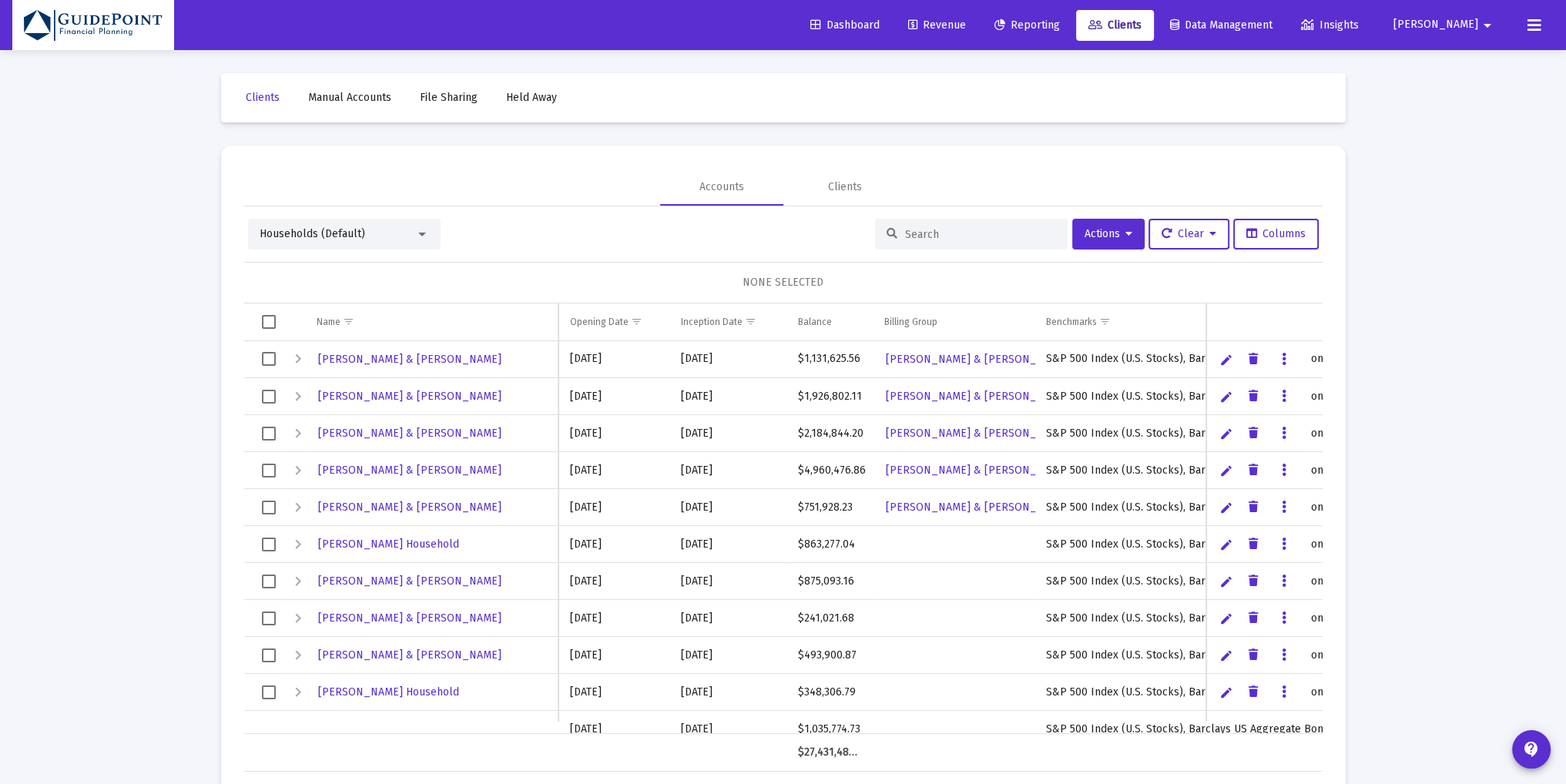
click at [930, 233] on input at bounding box center [980, 234] width 151 height 13
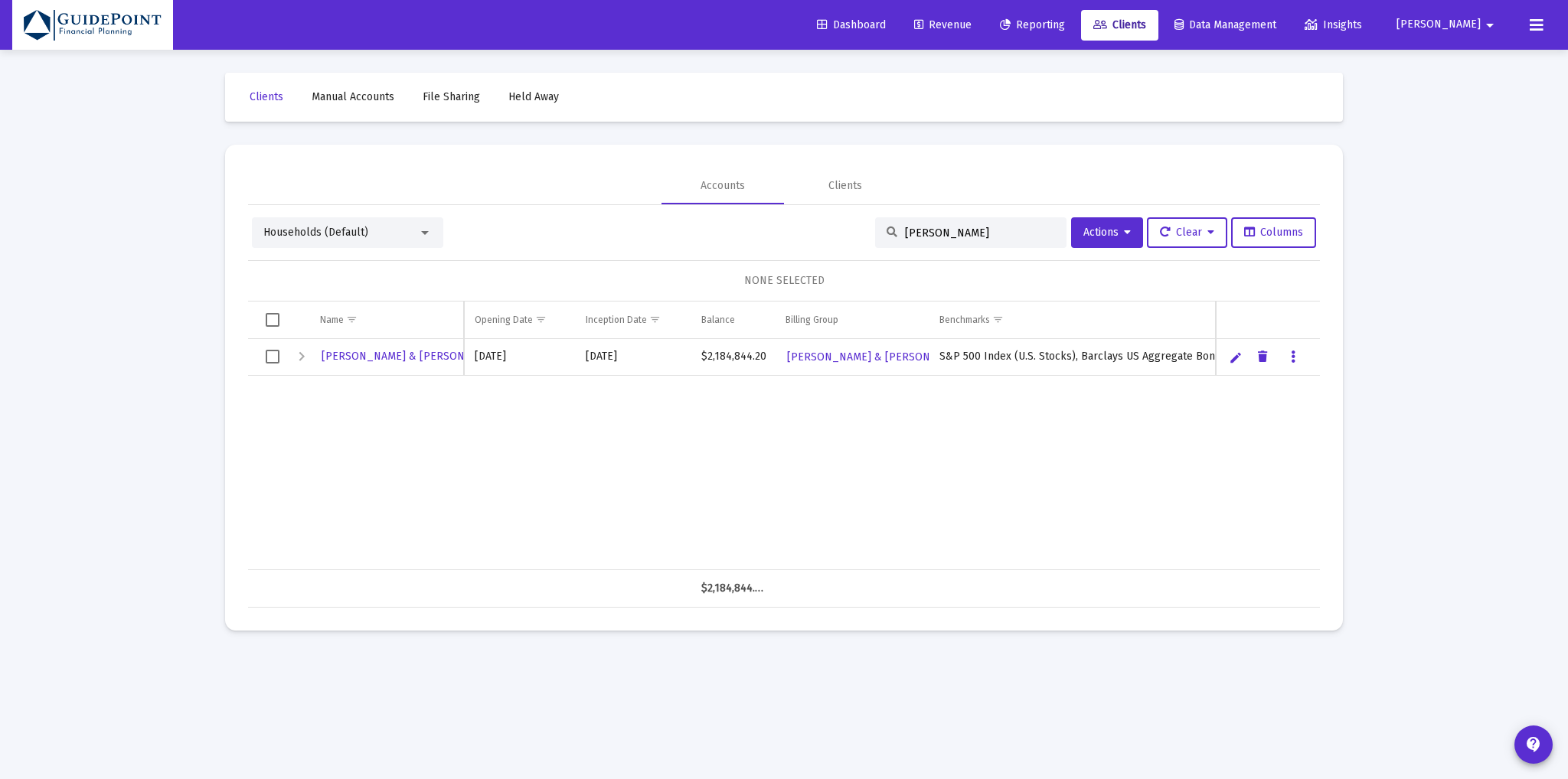
type input "[PERSON_NAME]"
click at [273, 353] on span "Select row" at bounding box center [273, 356] width 14 height 14
click at [1116, 237] on span "Actions" at bounding box center [1106, 232] width 47 height 13
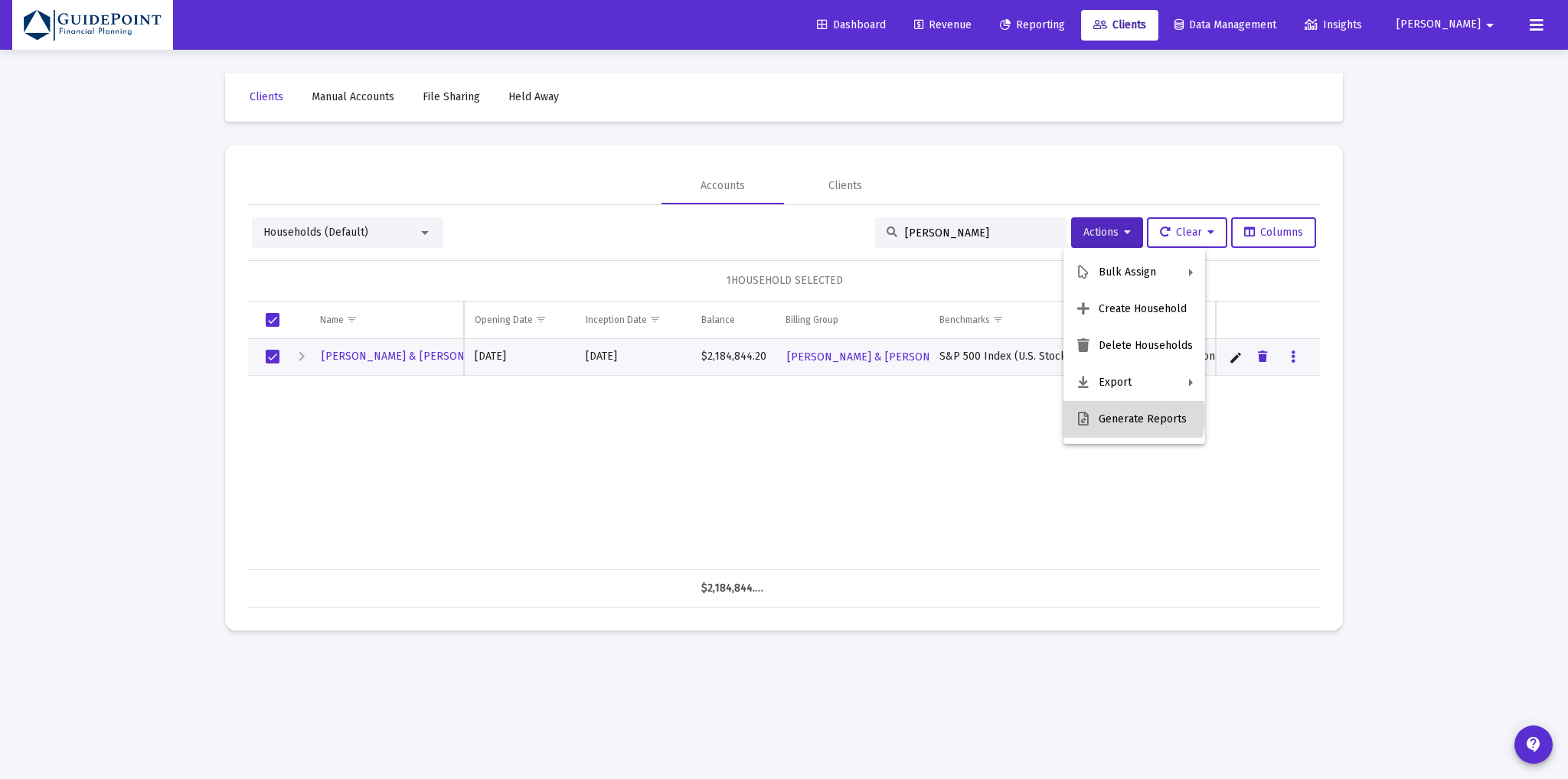
click at [1111, 415] on button "Generate Reports" at bounding box center [1134, 419] width 141 height 37
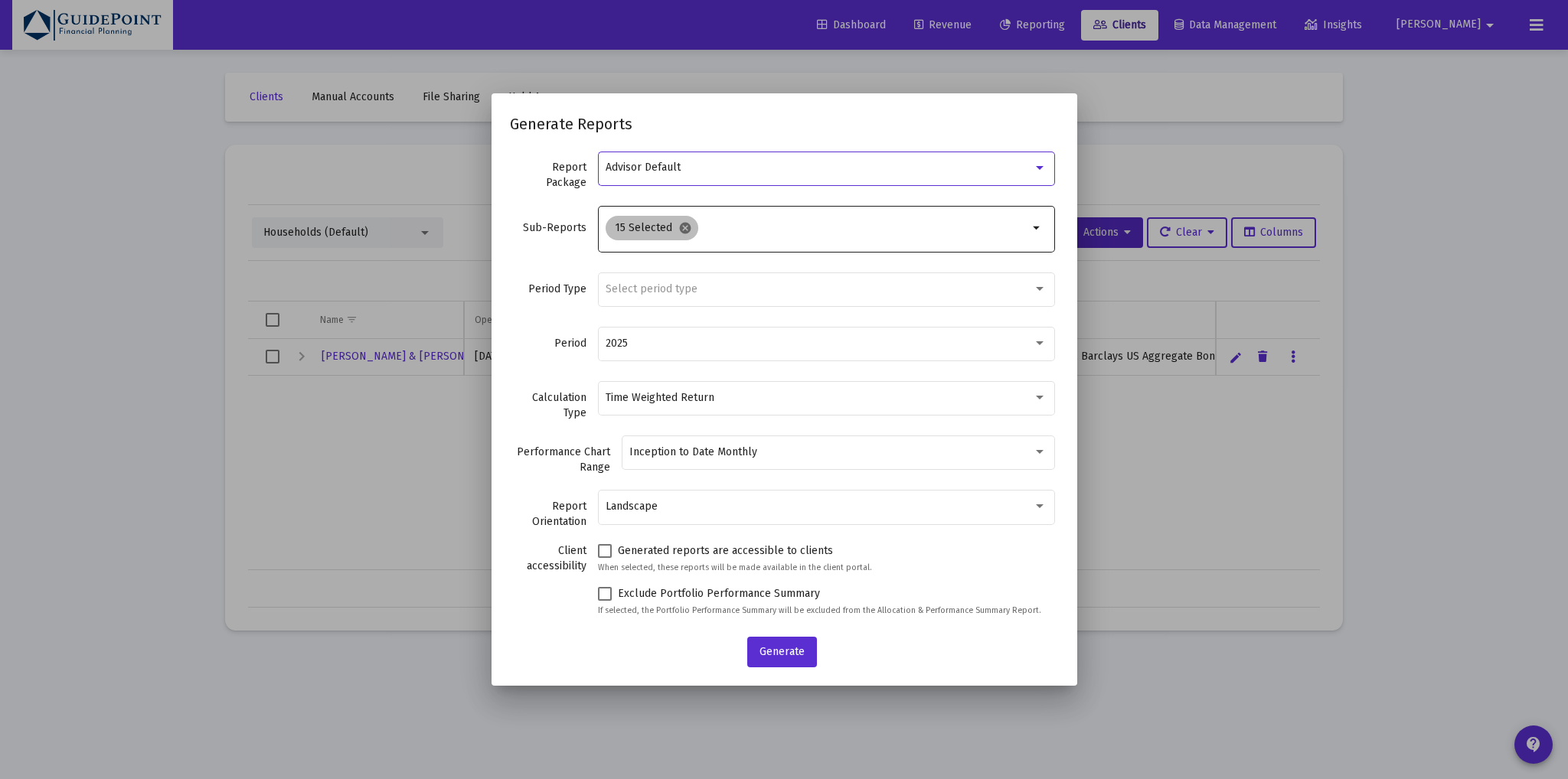
click at [692, 228] on mat-icon "cancel" at bounding box center [685, 228] width 14 height 14
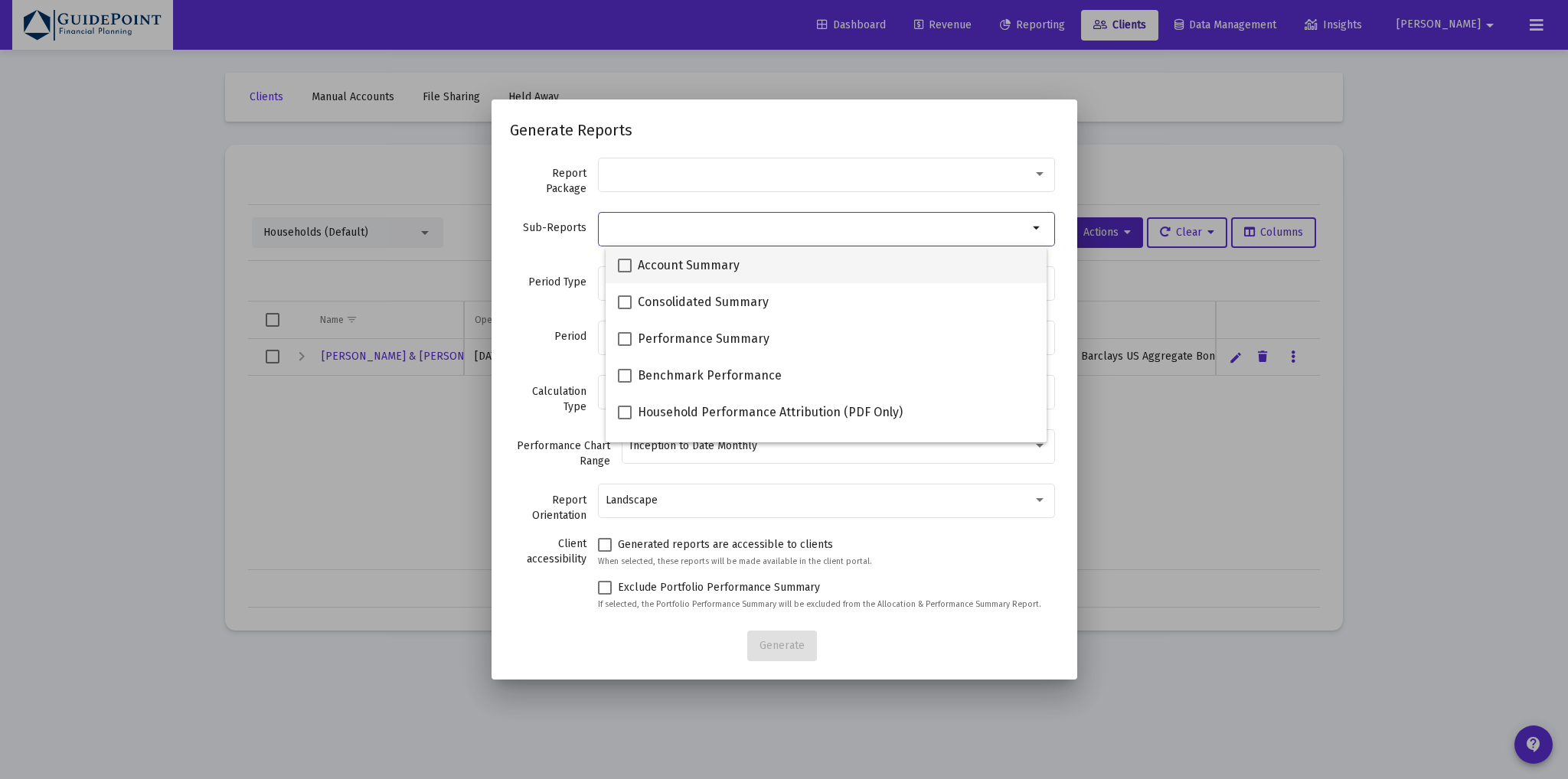
click at [674, 264] on span "Account Summary" at bounding box center [688, 266] width 102 height 19
click at [625, 273] on input "Account Summary" at bounding box center [624, 273] width 1 height 1
checkbox input "true"
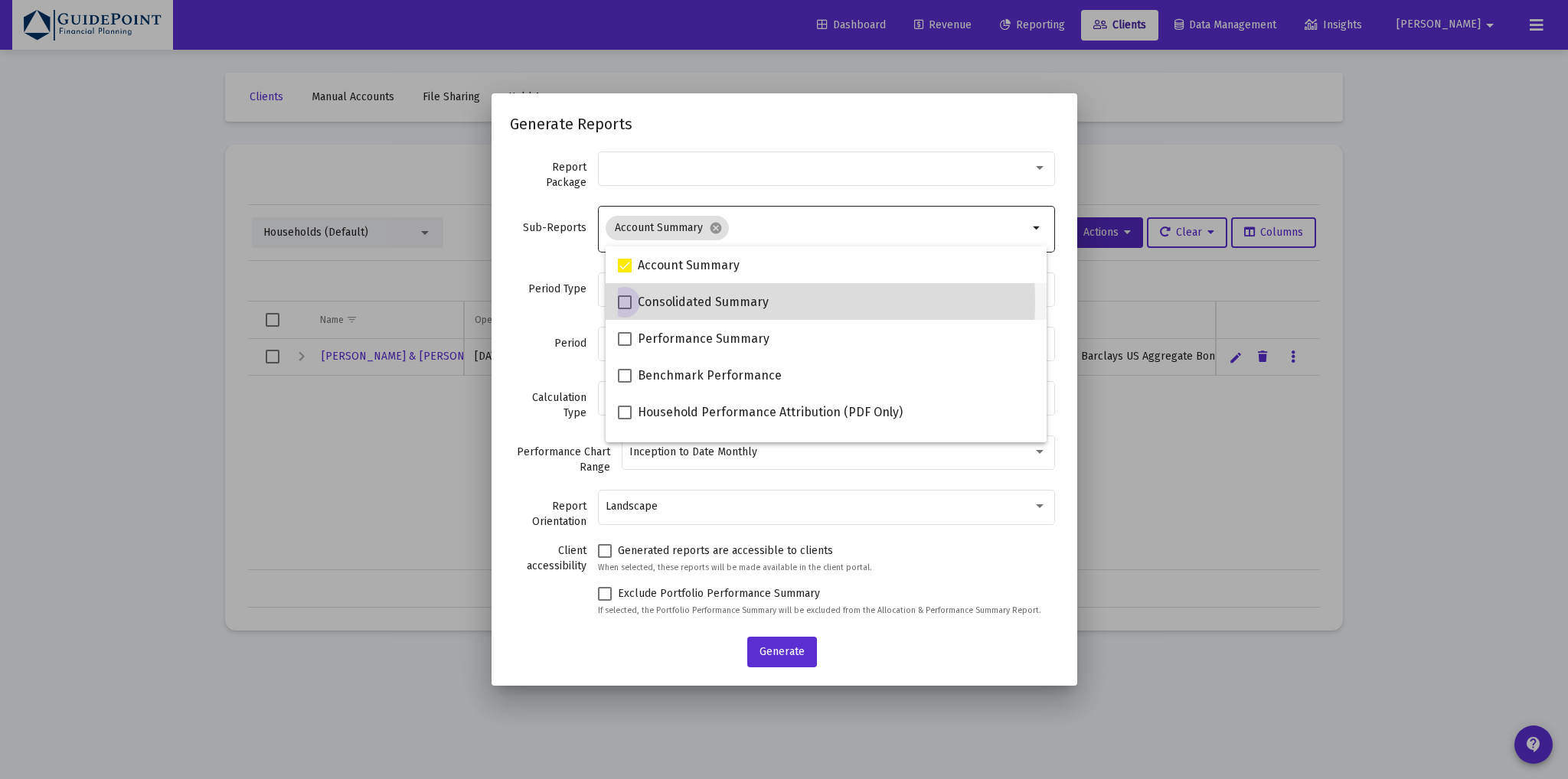
click at [671, 301] on span "Consolidated Summary" at bounding box center [703, 302] width 131 height 19
click at [625, 309] on input "Consolidated Summary" at bounding box center [624, 309] width 1 height 1
checkbox input "true"
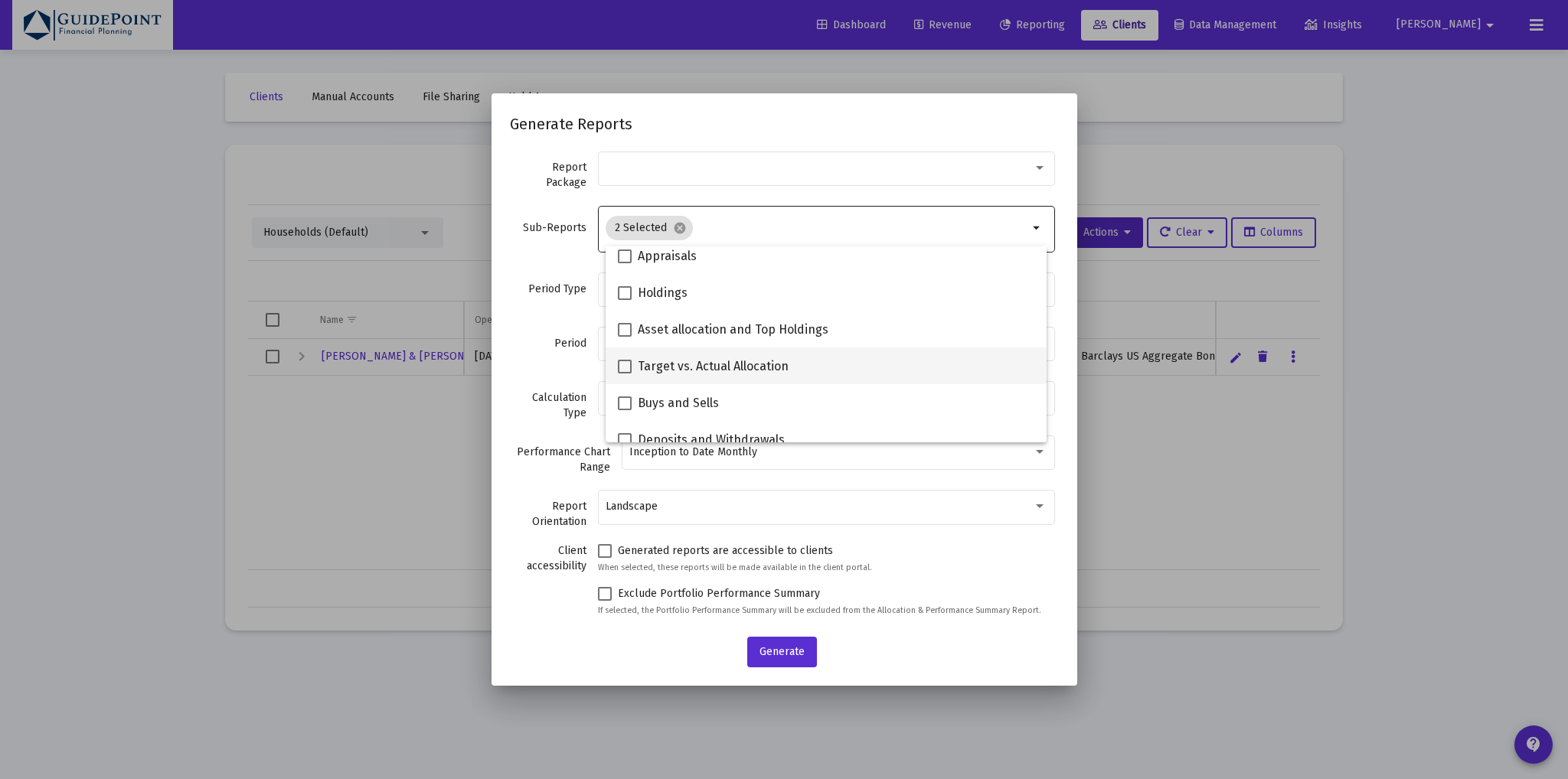
click at [705, 365] on span "Target vs. Actual Allocation" at bounding box center [713, 367] width 151 height 19
click at [625, 374] on input "Target vs. Actual Allocation" at bounding box center [624, 374] width 1 height 1
checkbox input "true"
click at [560, 315] on div "Period Type Select period type" at bounding box center [784, 297] width 549 height 54
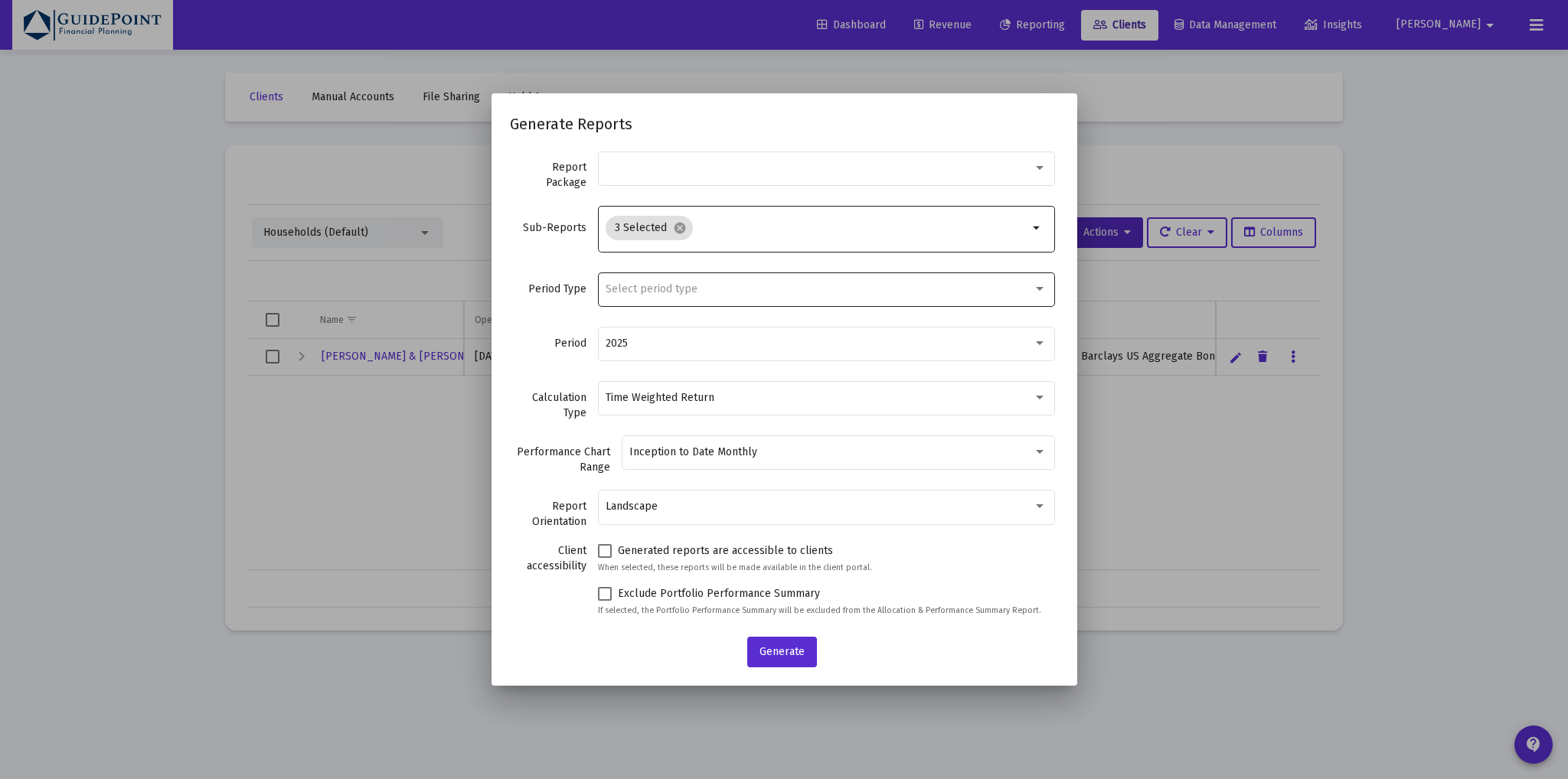
click at [649, 286] on span "Select period type" at bounding box center [651, 289] width 92 height 13
click at [651, 289] on span "Standard Period (Monthly/Quarterly)" at bounding box center [826, 288] width 425 height 32
click at [787, 656] on span "Generate" at bounding box center [782, 651] width 45 height 13
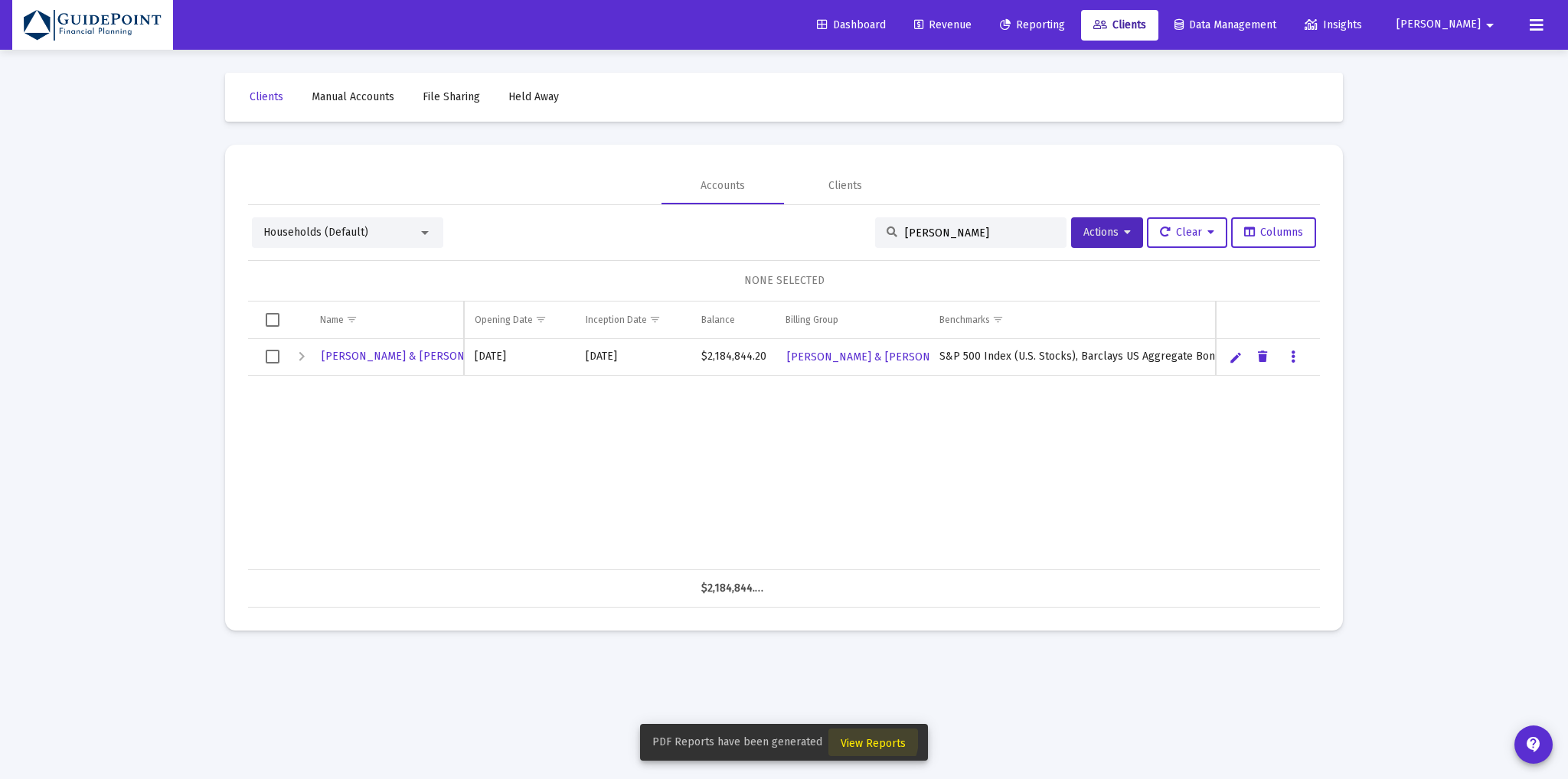
click at [861, 739] on span "View Reports" at bounding box center [873, 743] width 65 height 13
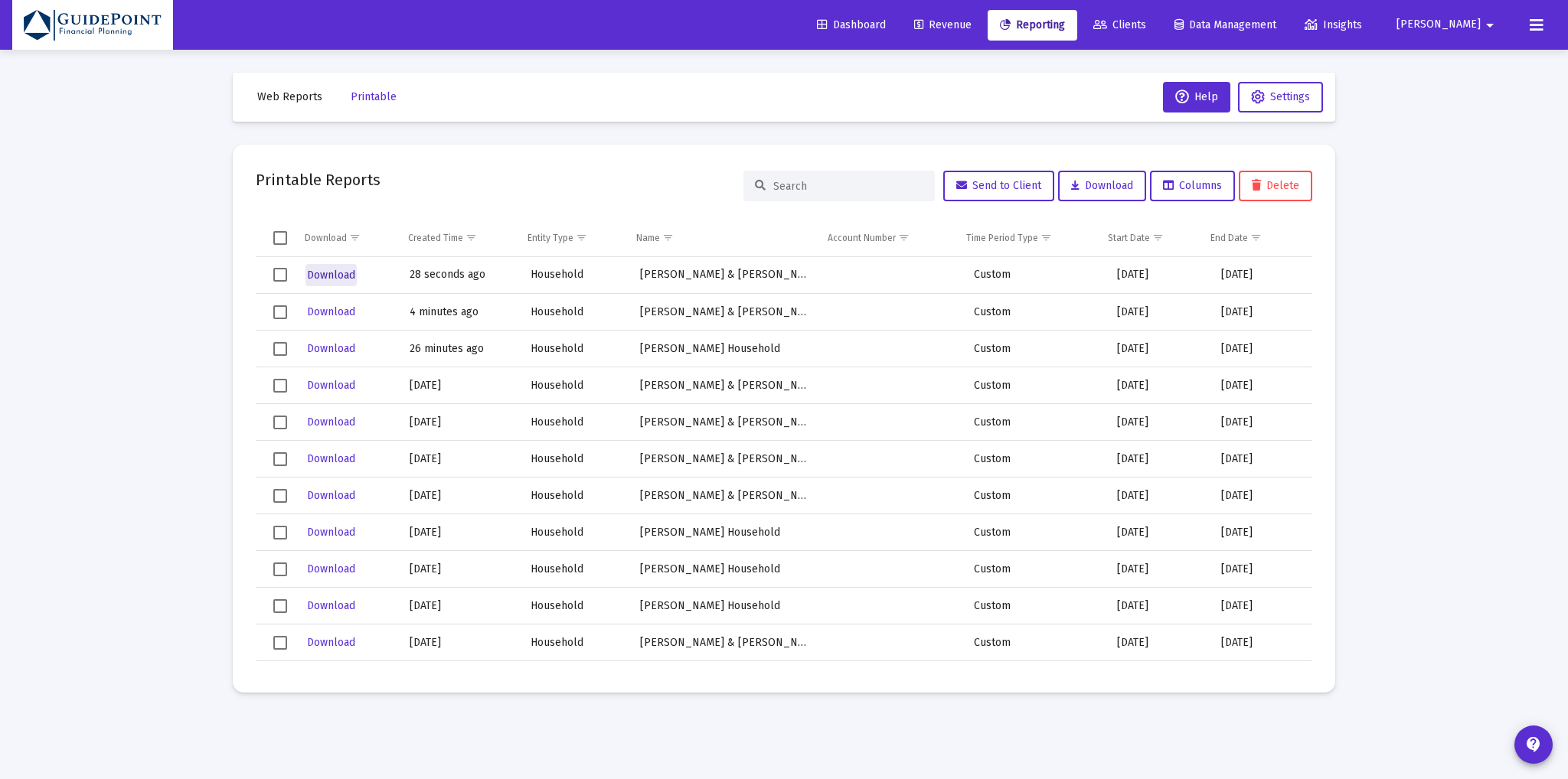
click at [340, 276] on span "Download" at bounding box center [331, 275] width 48 height 13
